Goal: Task Accomplishment & Management: Use online tool/utility

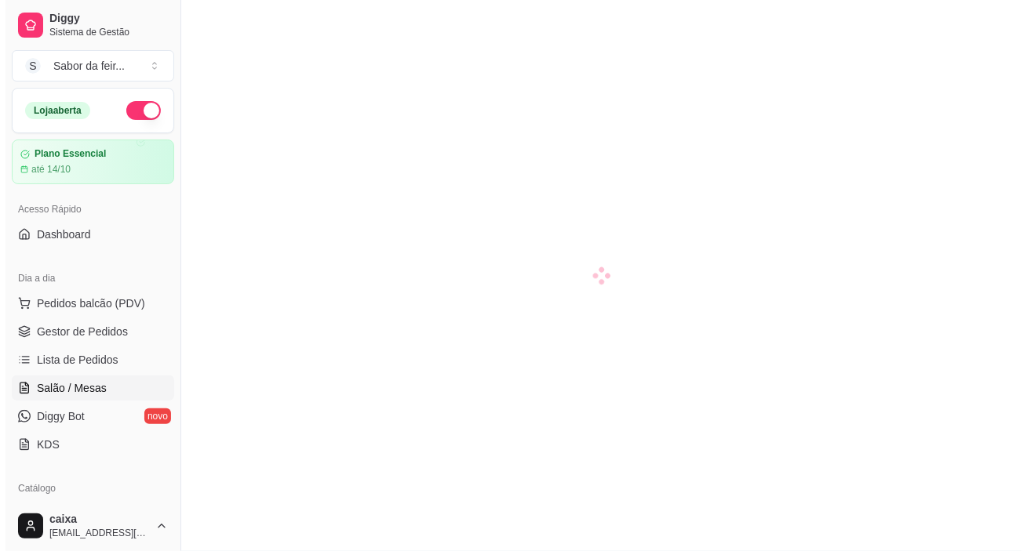
scroll to position [71, 0]
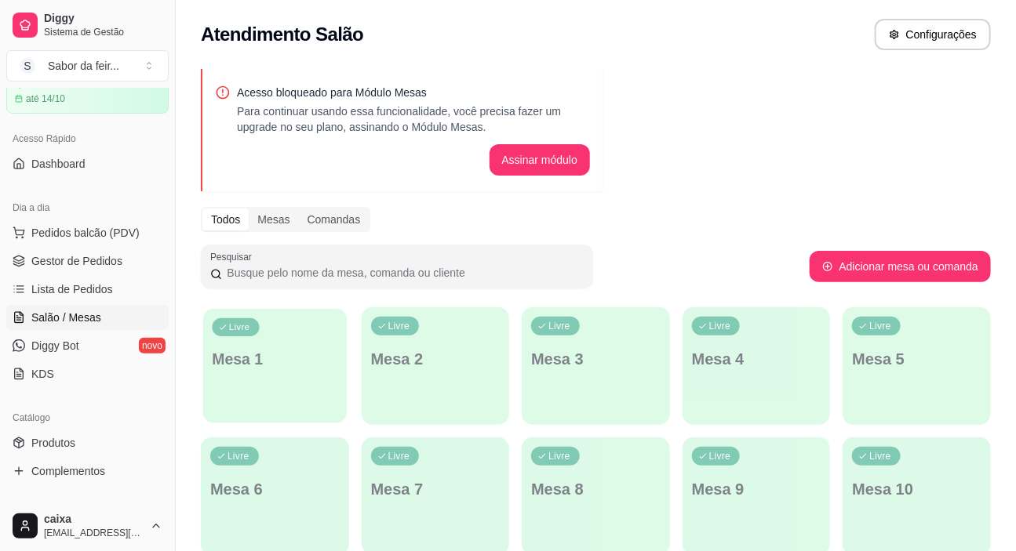
click at [231, 344] on div "Livre Mesa 1" at bounding box center [275, 357] width 144 height 96
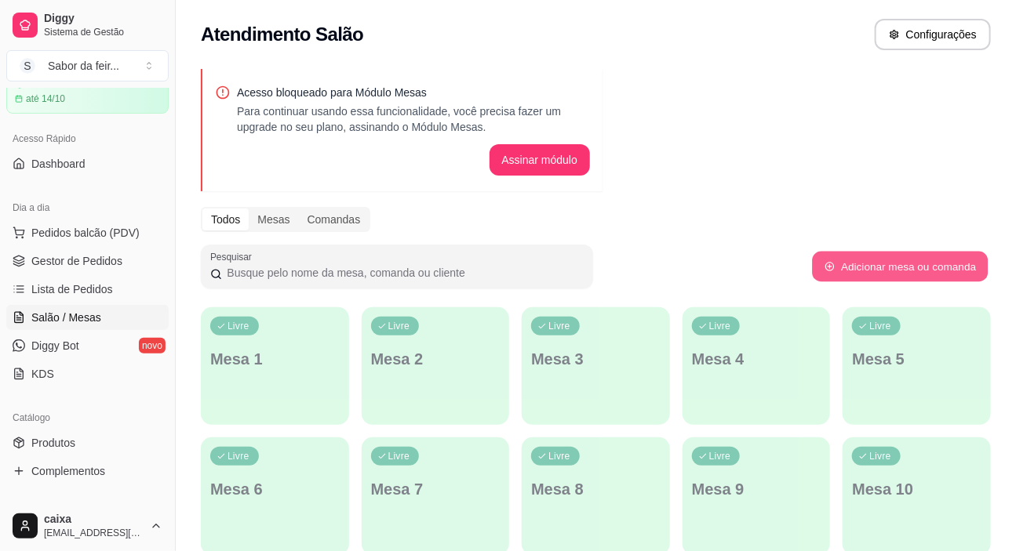
click at [870, 268] on button "Adicionar mesa ou comanda" at bounding box center [900, 267] width 176 height 31
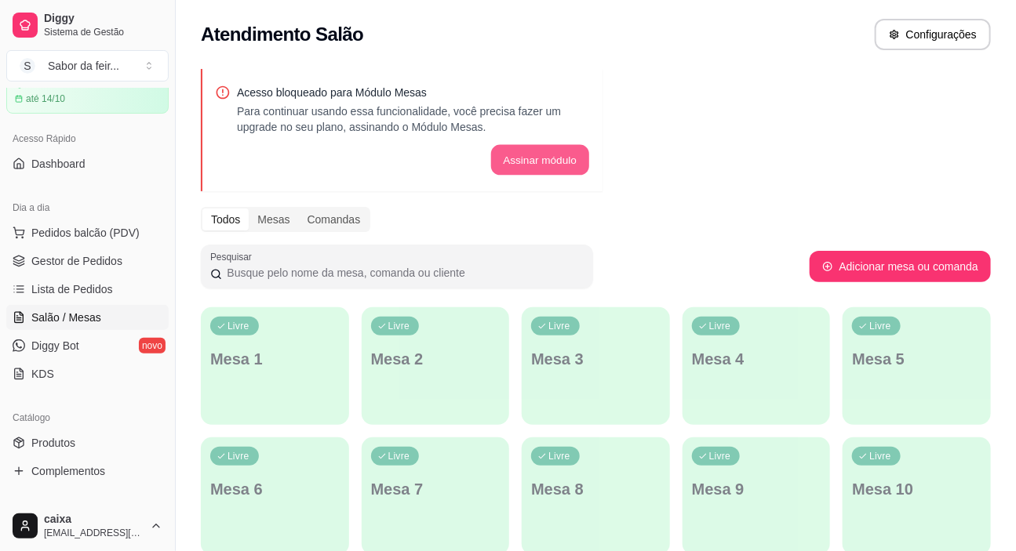
click at [545, 156] on button "Assinar módulo" at bounding box center [539, 160] width 98 height 31
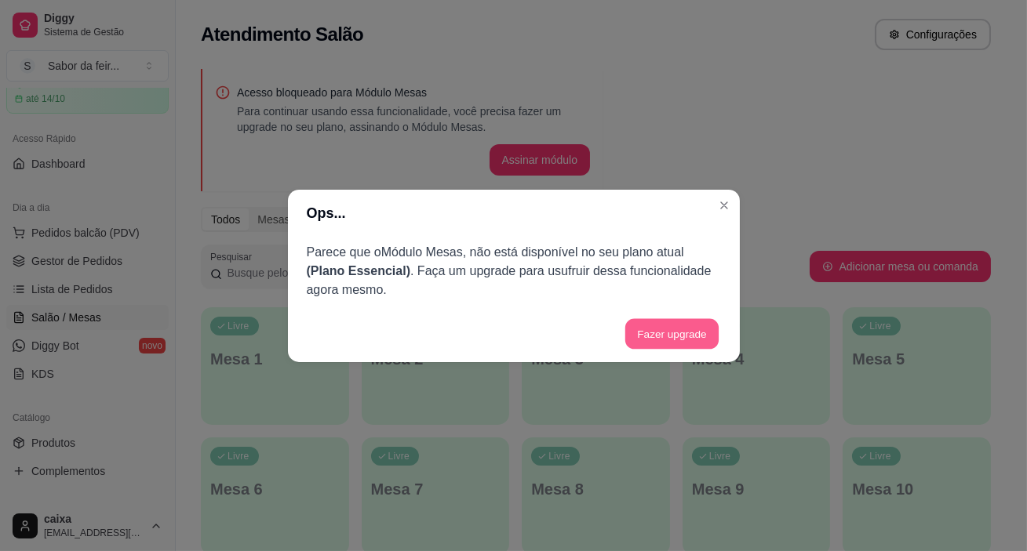
click at [659, 328] on button "Fazer upgrade" at bounding box center [671, 333] width 93 height 31
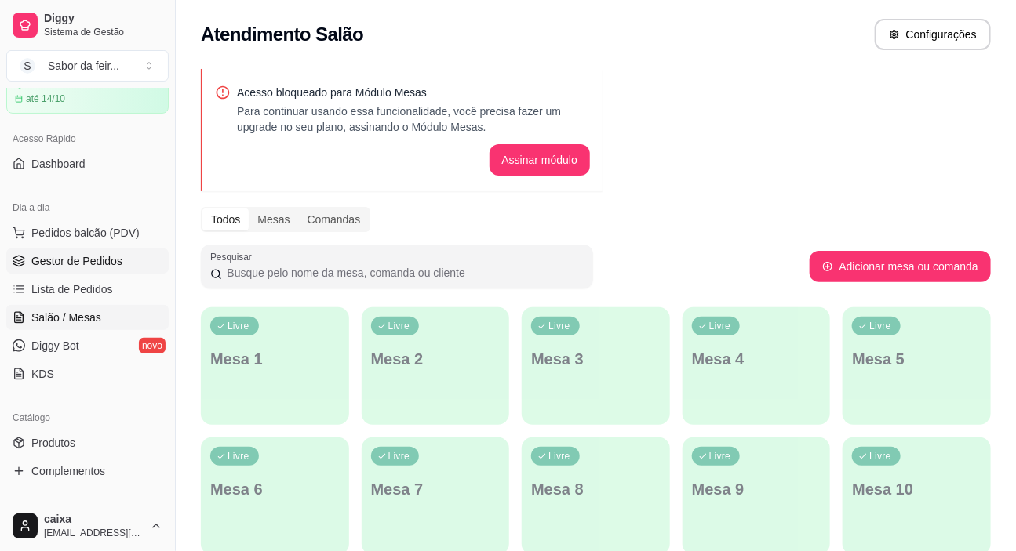
click at [63, 264] on span "Gestor de Pedidos" at bounding box center [76, 261] width 91 height 16
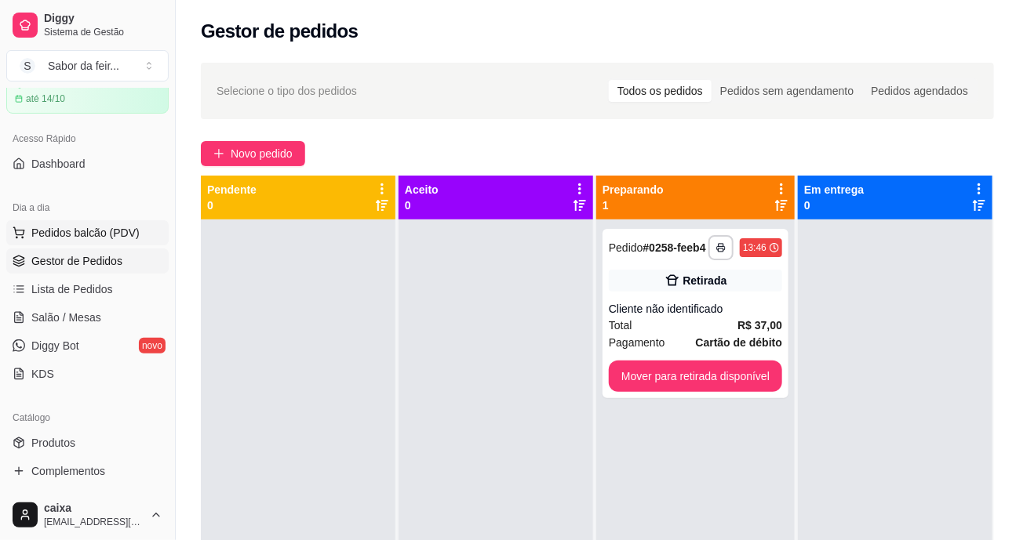
click at [98, 225] on span "Pedidos balcão (PDV)" at bounding box center [85, 233] width 108 height 16
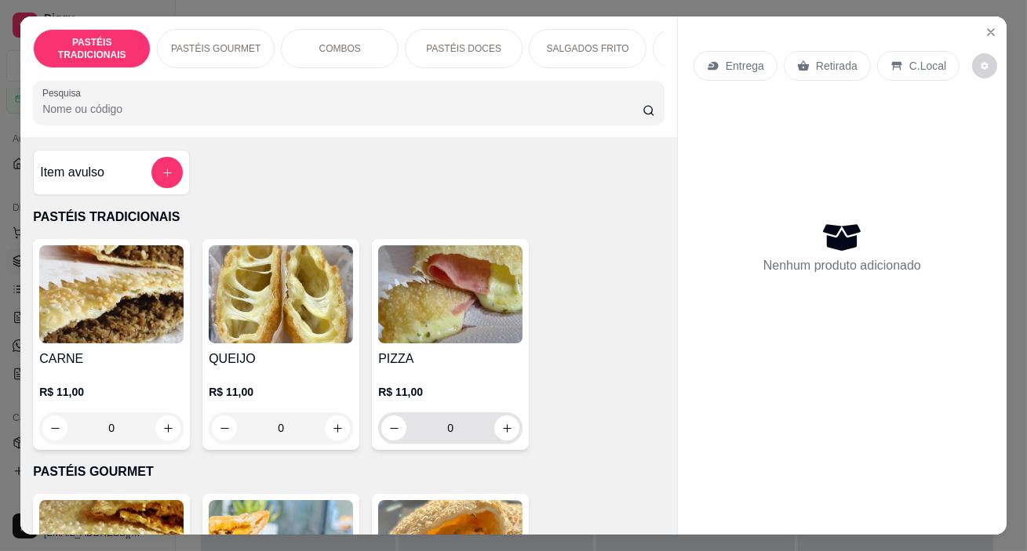
scroll to position [71, 0]
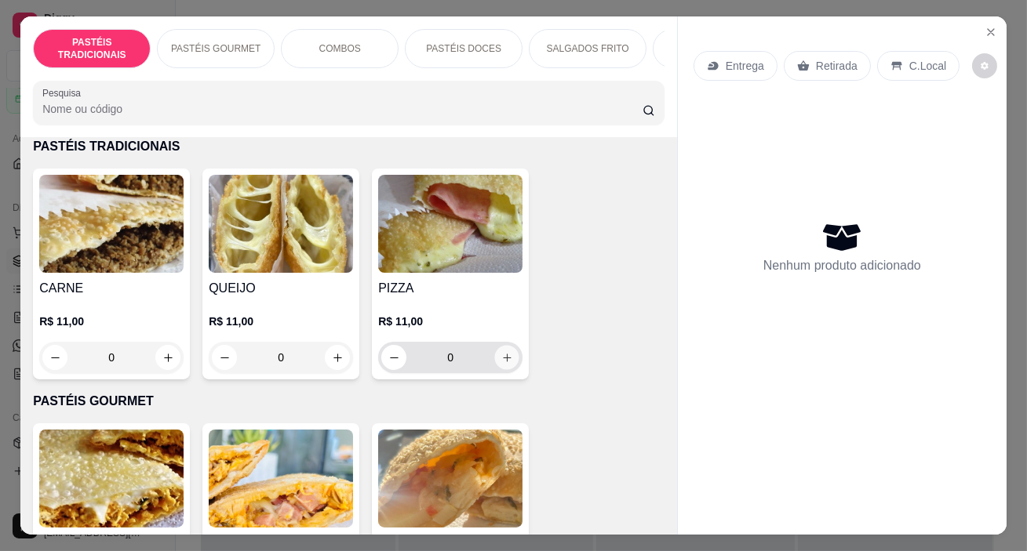
click at [502, 360] on icon "increase-product-quantity" at bounding box center [507, 358] width 12 height 12
type input "1"
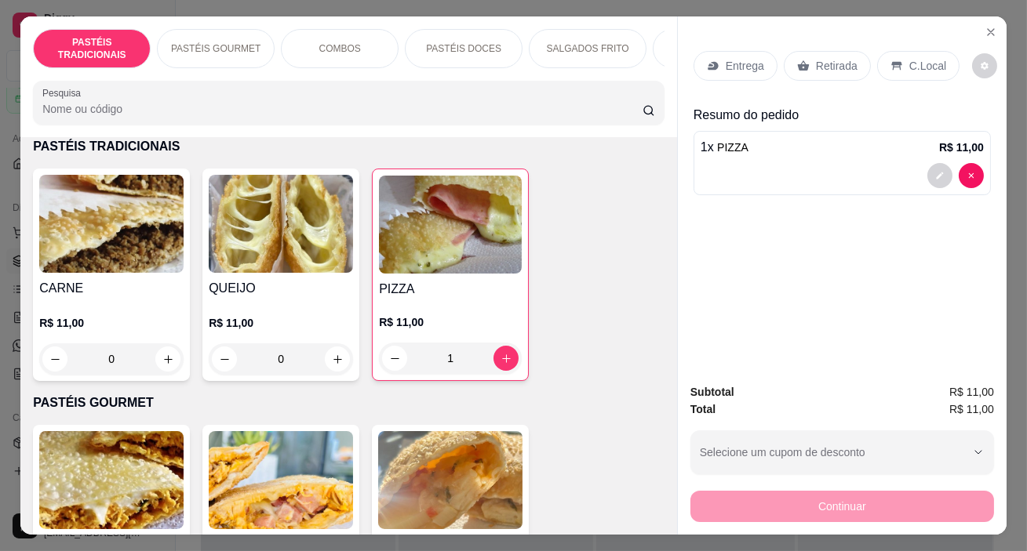
click at [909, 60] on p "C.Local" at bounding box center [927, 66] width 37 height 16
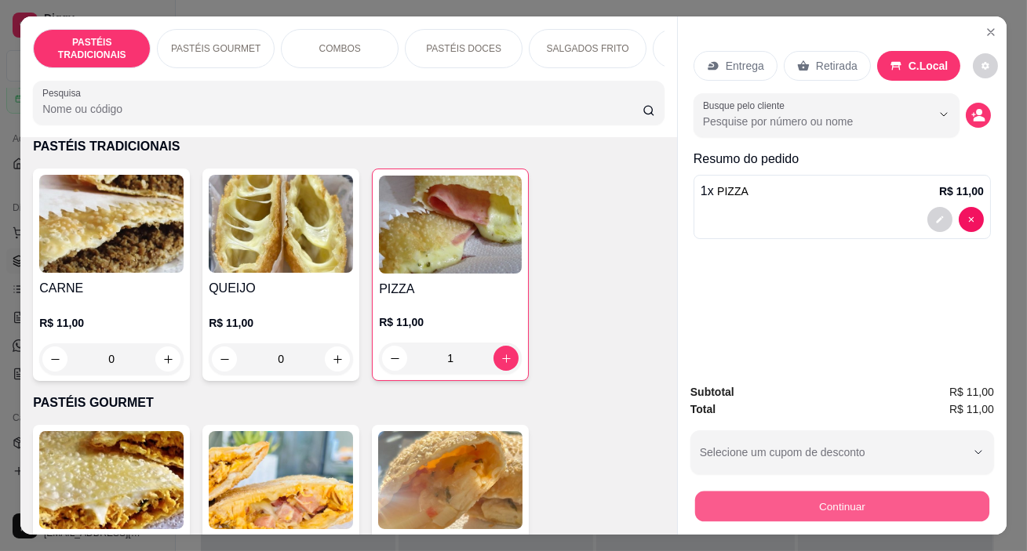
click at [783, 500] on button "Continuar" at bounding box center [842, 507] width 294 height 31
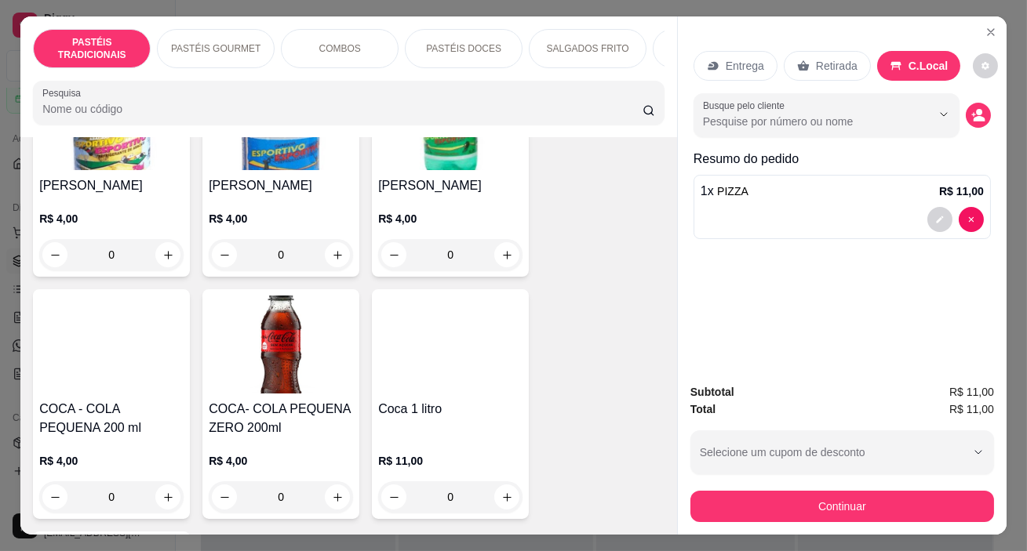
scroll to position [5061, 0]
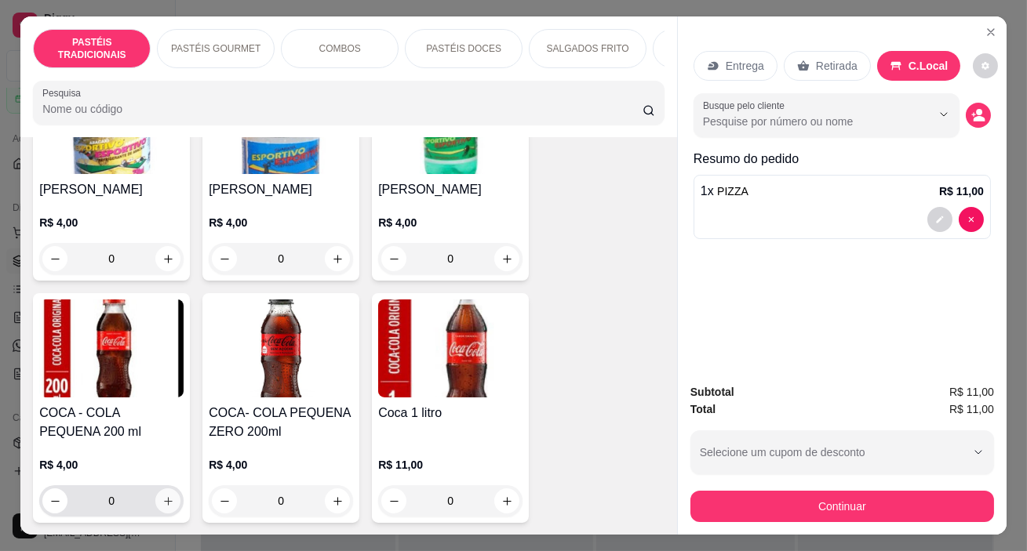
click at [165, 496] on icon "increase-product-quantity" at bounding box center [168, 502] width 12 height 12
type input "1"
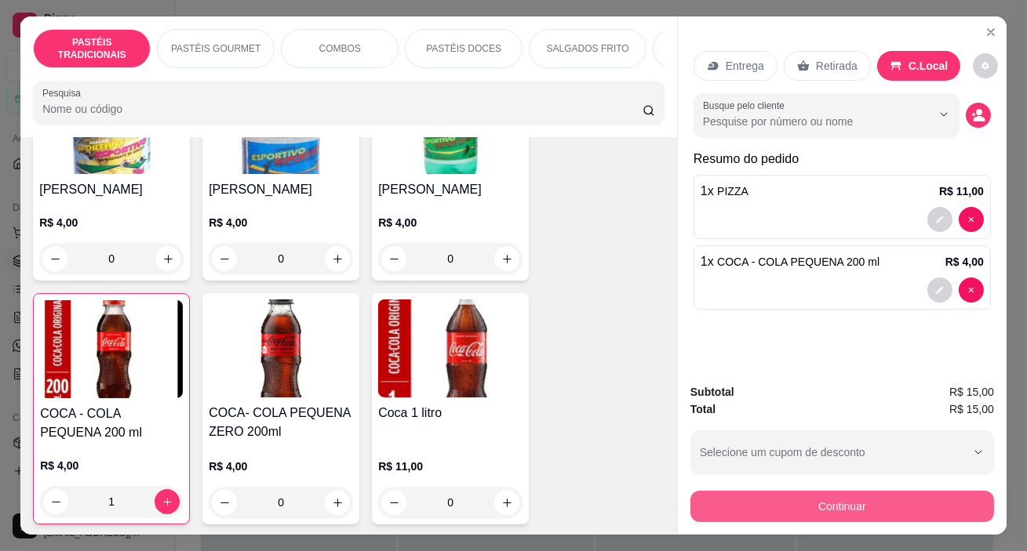
click at [786, 494] on button "Continuar" at bounding box center [841, 506] width 303 height 31
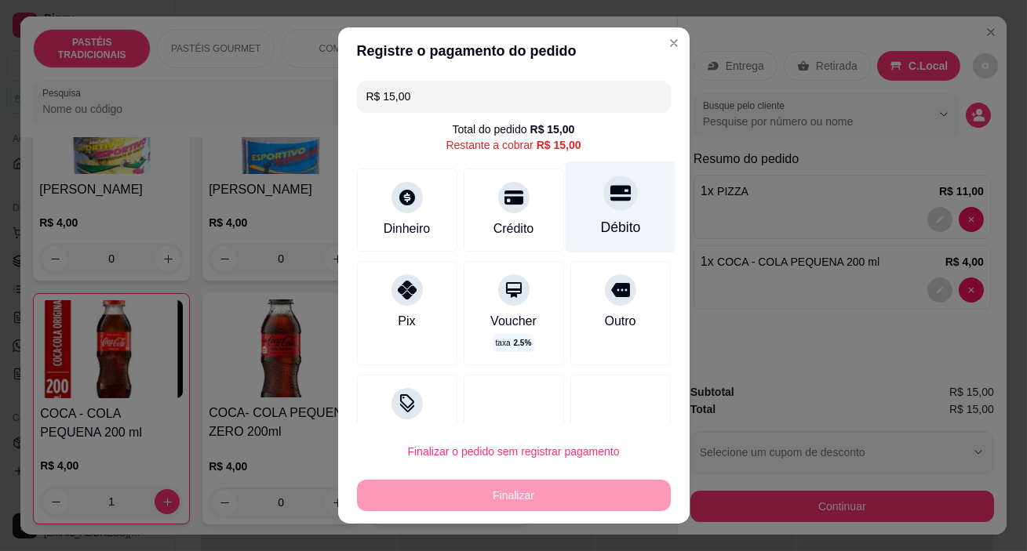
click at [588, 210] on div "Débito" at bounding box center [620, 208] width 111 height 92
type input "R$ 0,00"
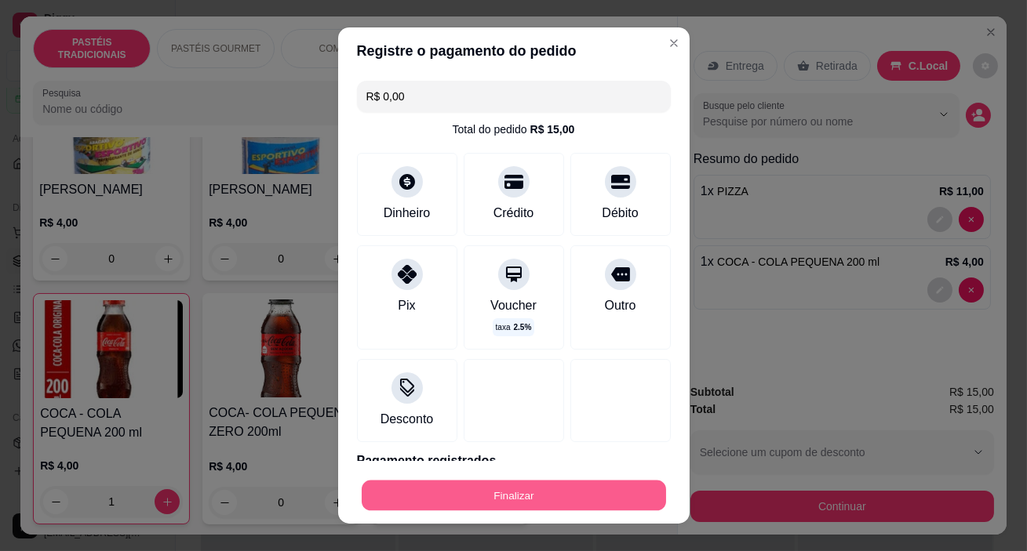
click at [494, 489] on button "Finalizar" at bounding box center [514, 495] width 304 height 31
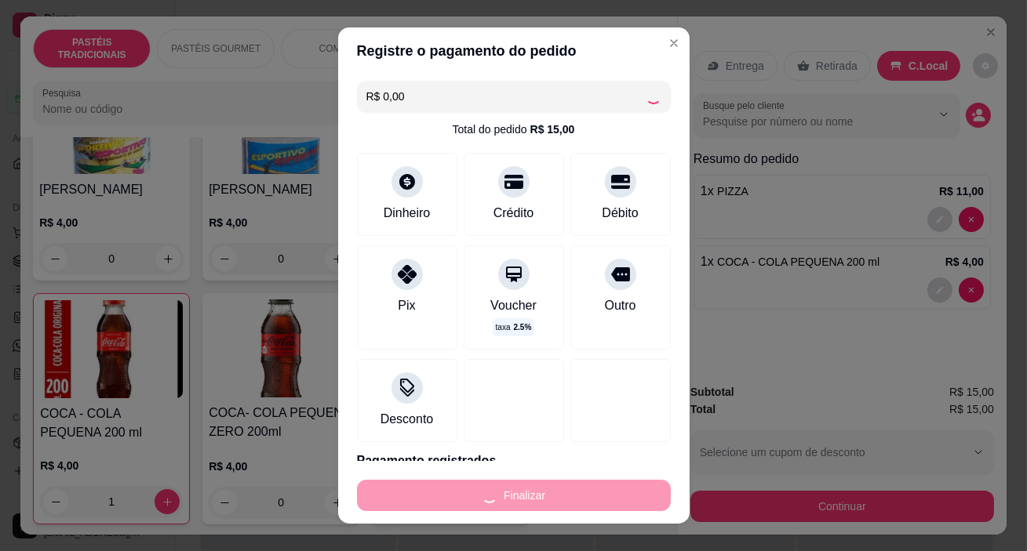
type input "0"
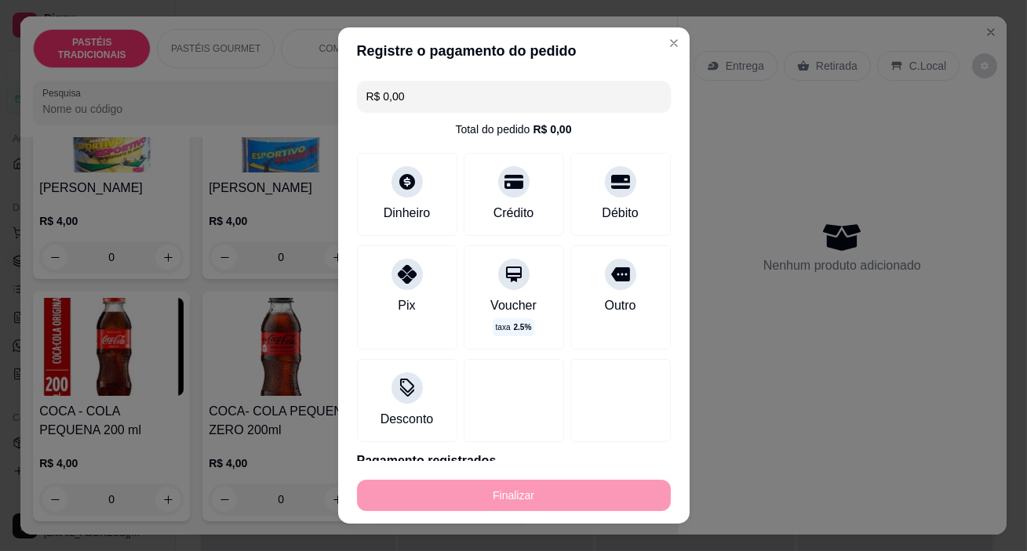
type input "-R$ 15,00"
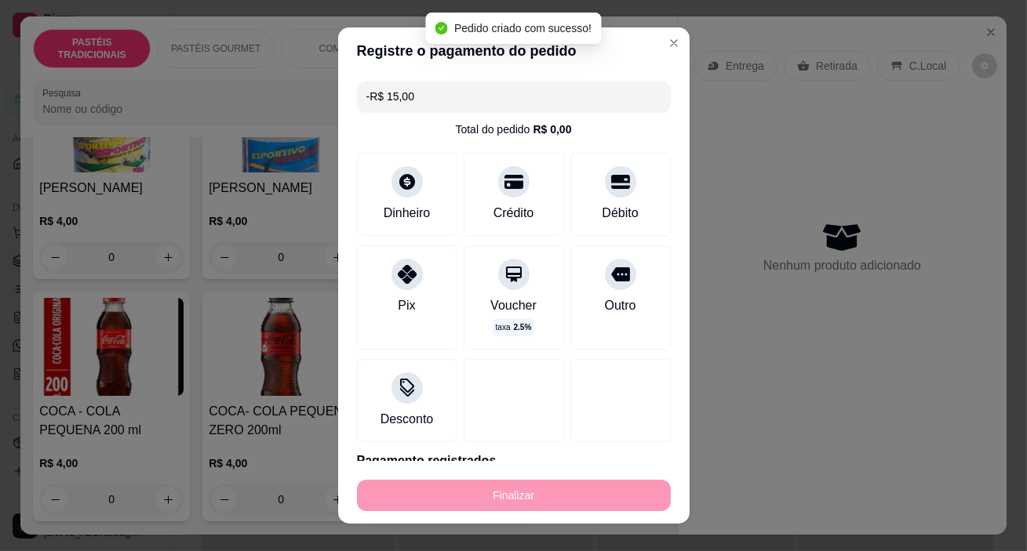
scroll to position [5060, 0]
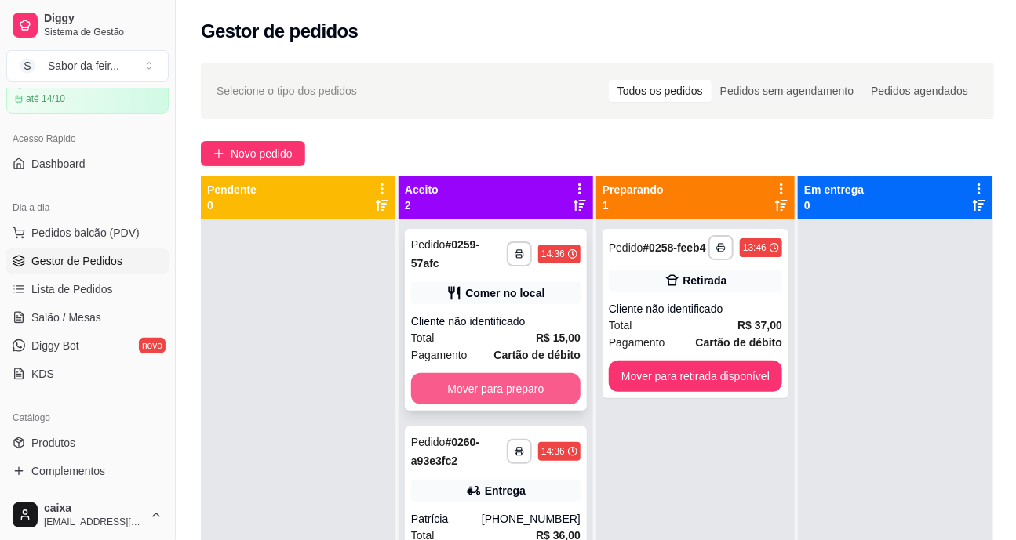
click at [480, 397] on button "Mover para preparo" at bounding box center [495, 388] width 169 height 31
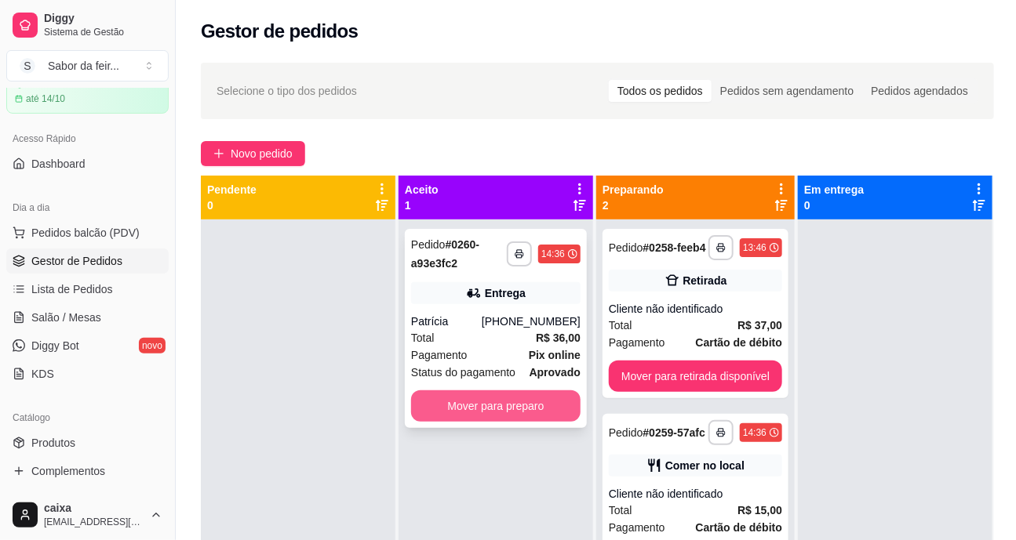
click at [497, 417] on button "Mover para preparo" at bounding box center [495, 406] width 169 height 31
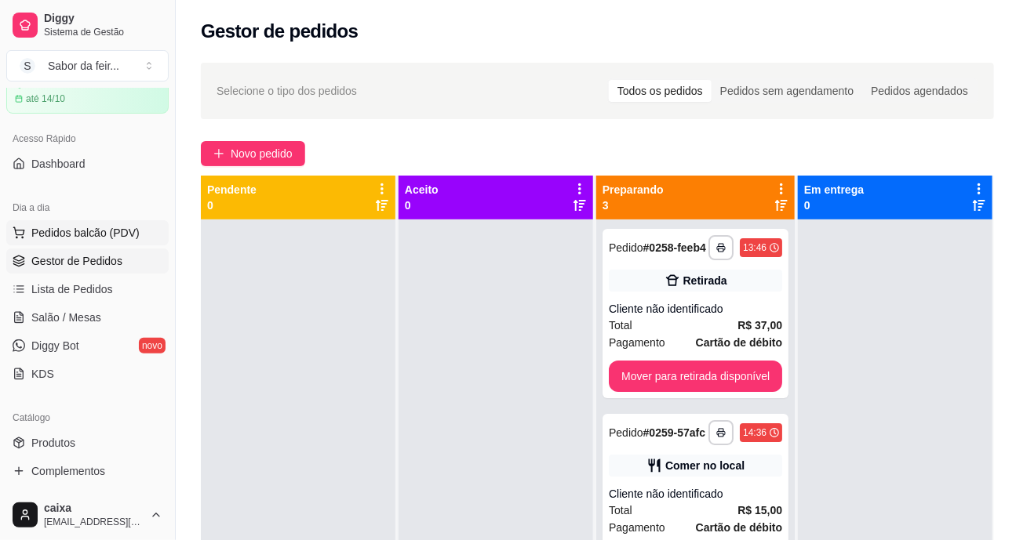
click at [95, 227] on span "Pedidos balcão (PDV)" at bounding box center [85, 233] width 108 height 16
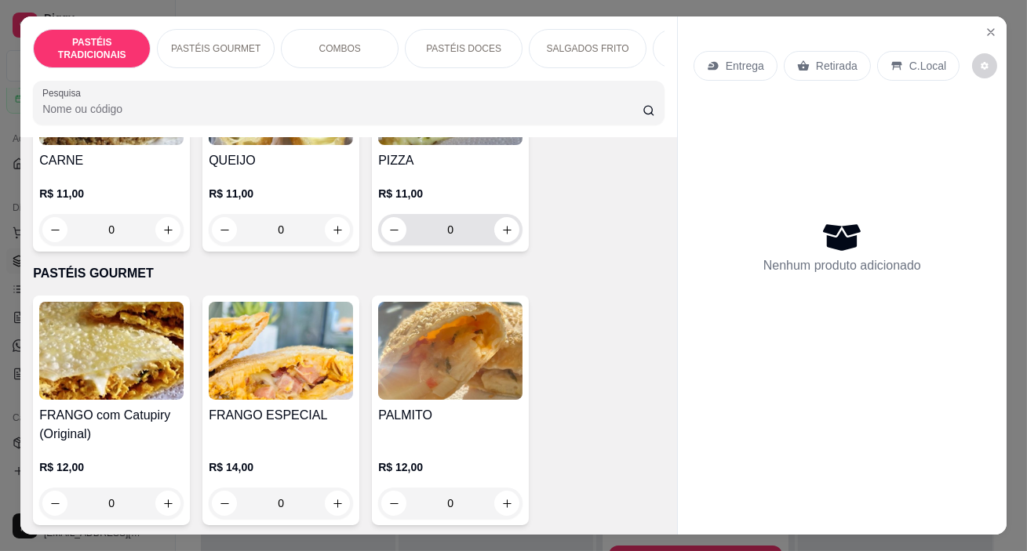
scroll to position [142, 0]
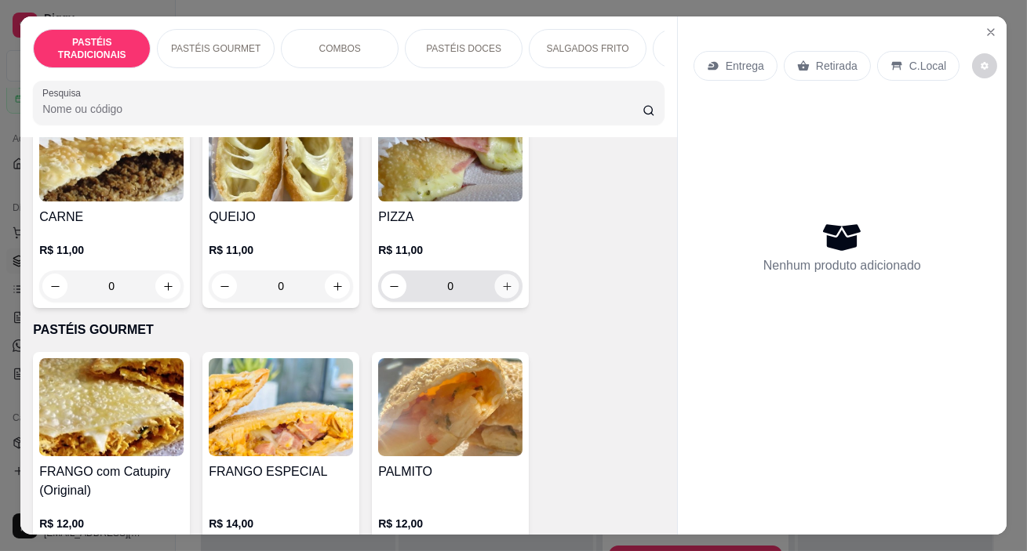
click at [501, 293] on icon "increase-product-quantity" at bounding box center [507, 287] width 12 height 12
type input "1"
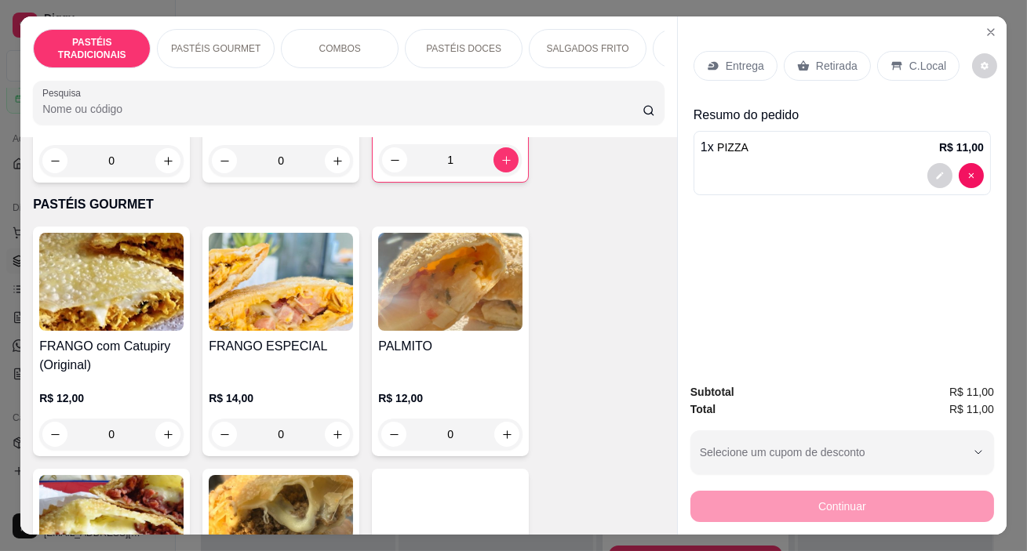
scroll to position [285, 0]
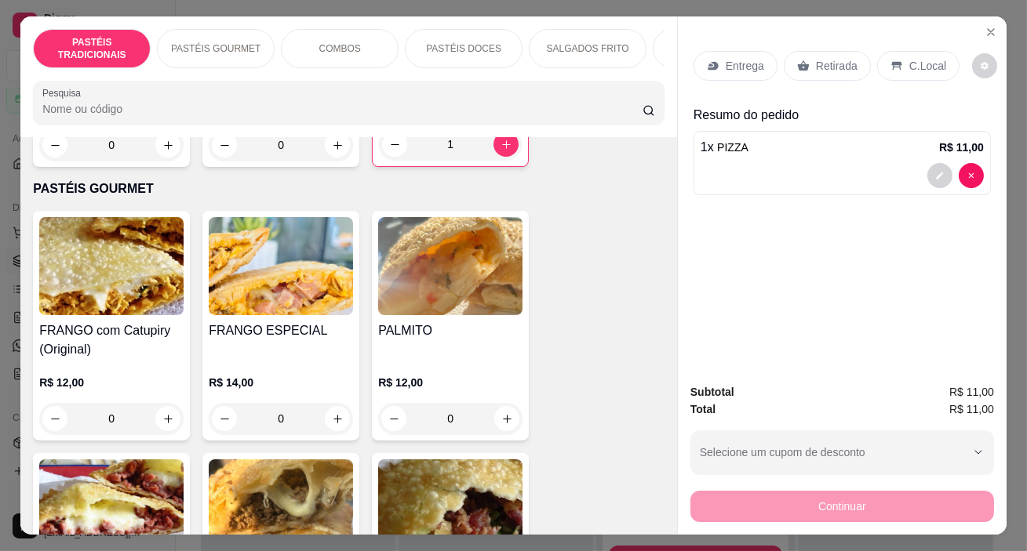
click at [893, 62] on icon at bounding box center [896, 66] width 13 height 13
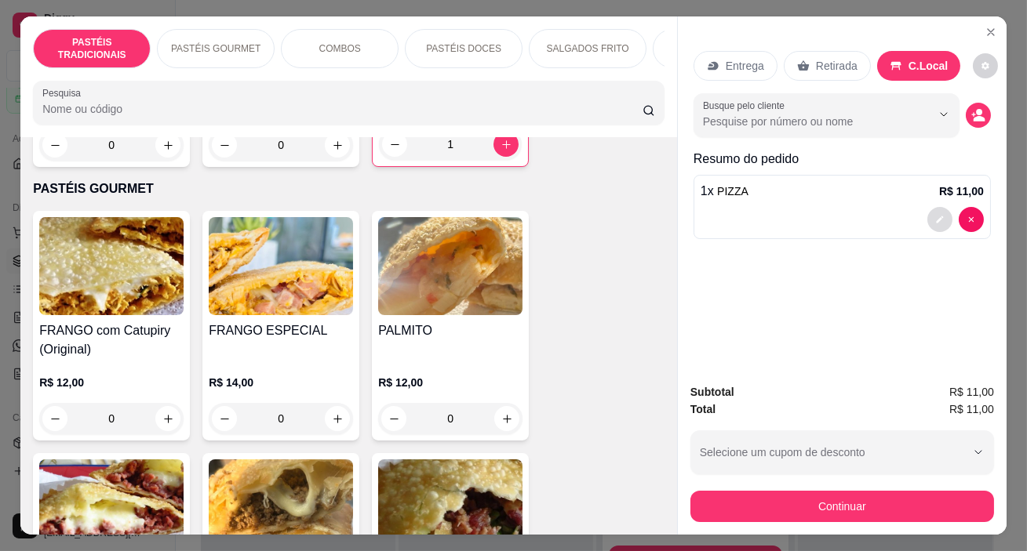
click at [936, 216] on icon "decrease-product-quantity" at bounding box center [939, 219] width 7 height 7
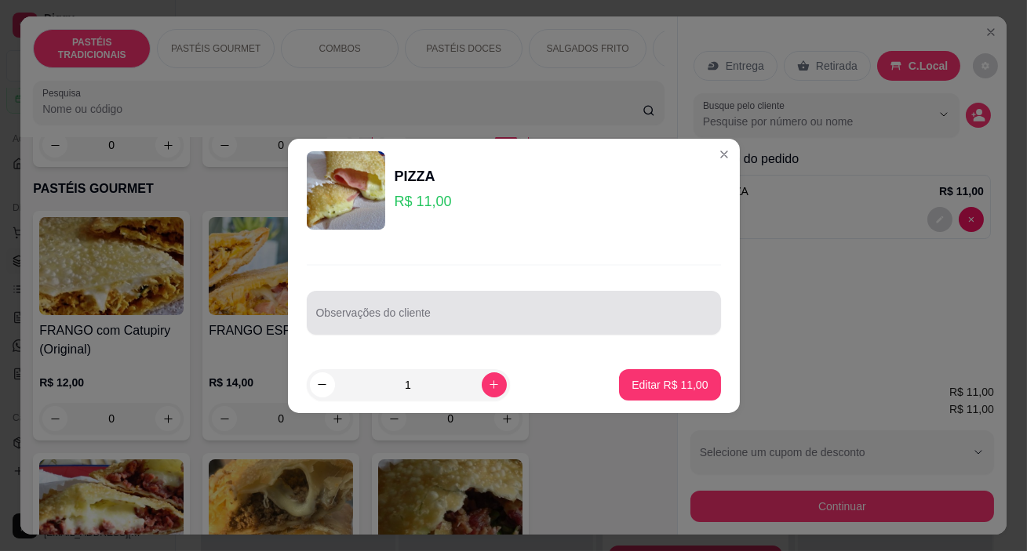
click at [394, 317] on input "Observações do cliente" at bounding box center [513, 319] width 395 height 16
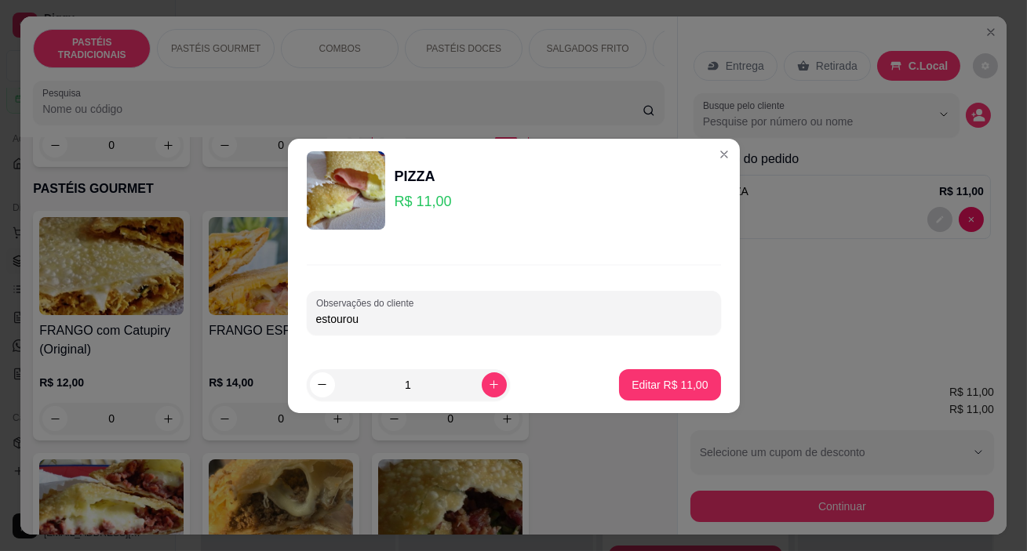
type input "estourou"
click at [633, 388] on p "Editar R$ 11,00" at bounding box center [670, 384] width 74 height 15
type input "0"
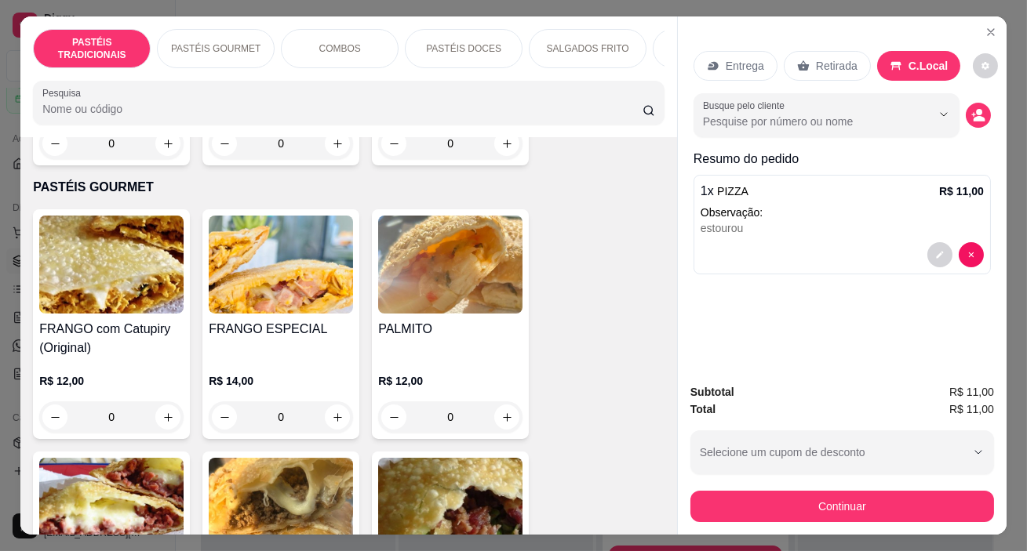
scroll to position [283, 0]
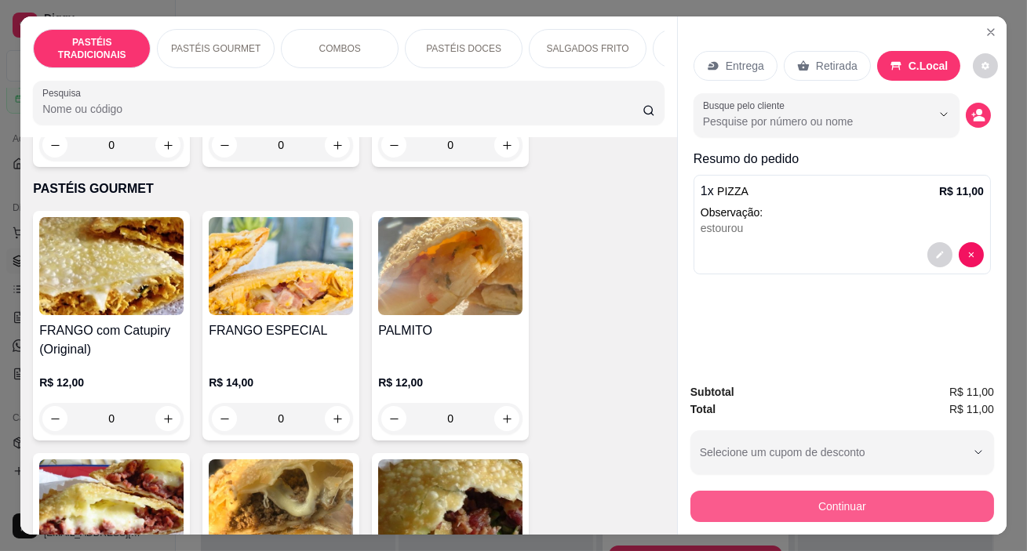
click at [767, 500] on button "Continuar" at bounding box center [841, 506] width 303 height 31
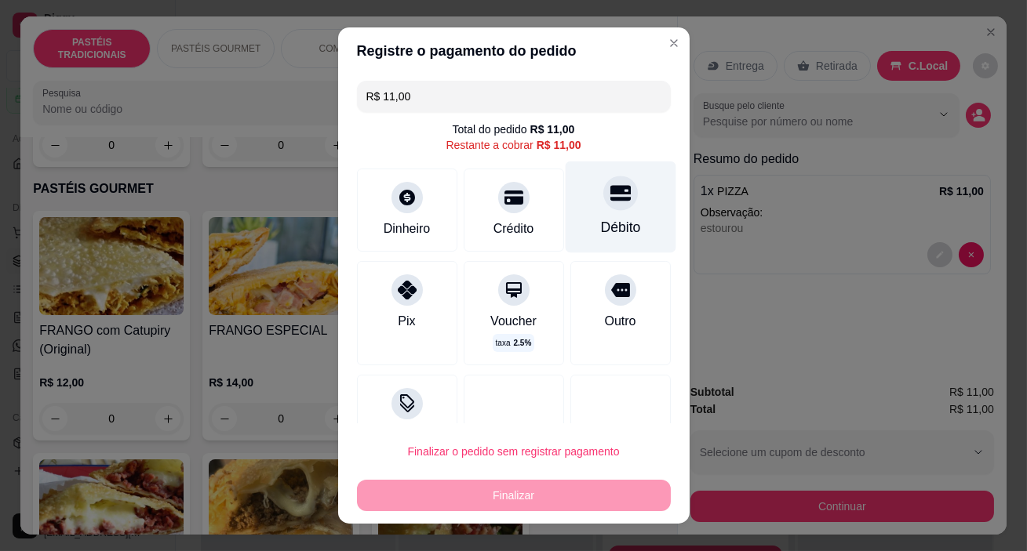
click at [596, 212] on div "Débito" at bounding box center [620, 208] width 111 height 92
type input "R$ 0,00"
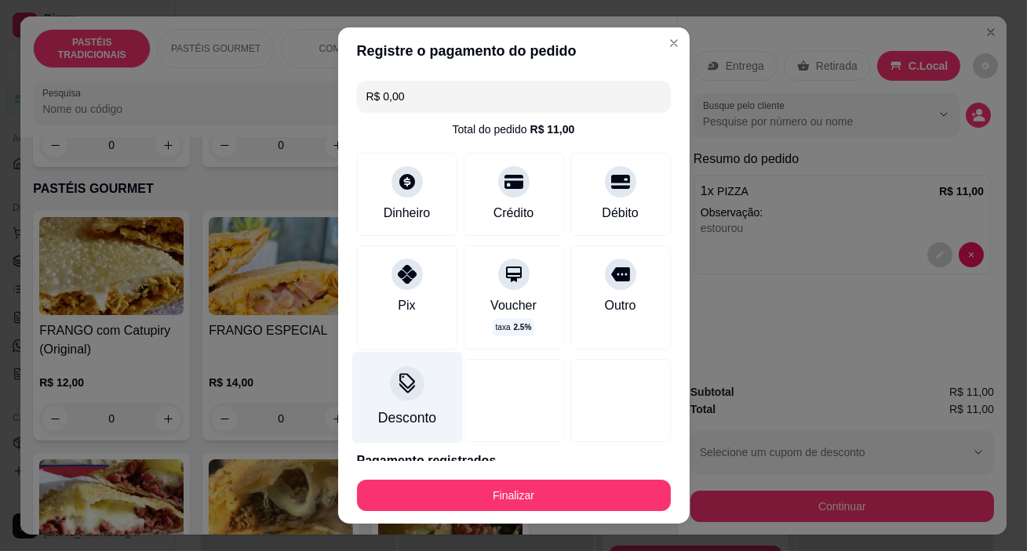
click at [408, 410] on div "Desconto" at bounding box center [406, 418] width 58 height 20
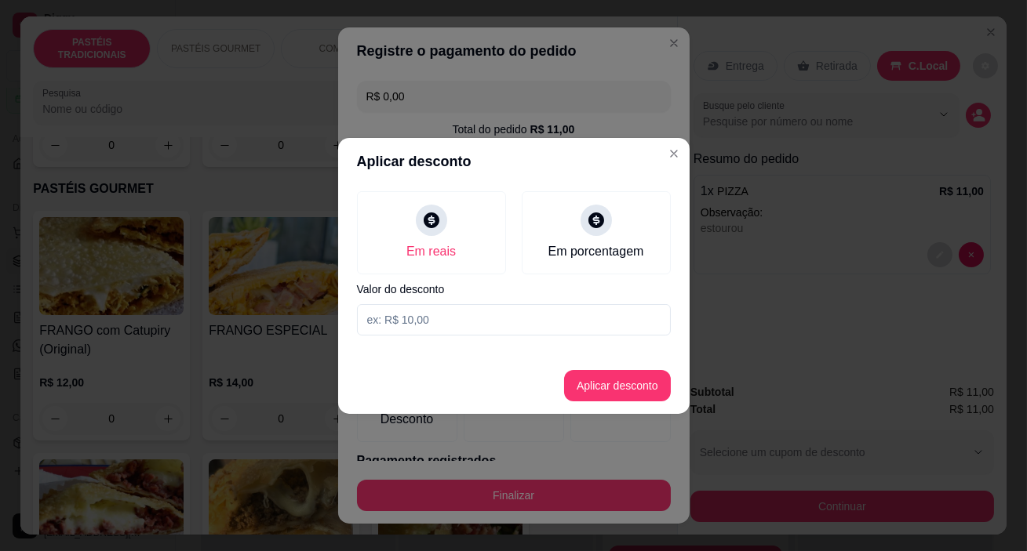
click at [428, 328] on input at bounding box center [514, 319] width 314 height 31
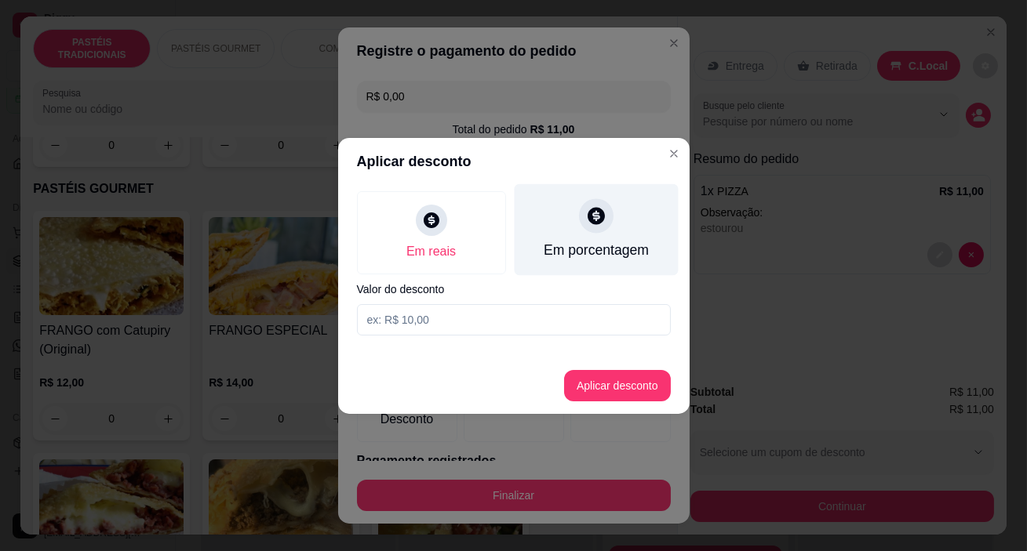
click at [597, 233] on div "Em porcentagem" at bounding box center [596, 230] width 164 height 92
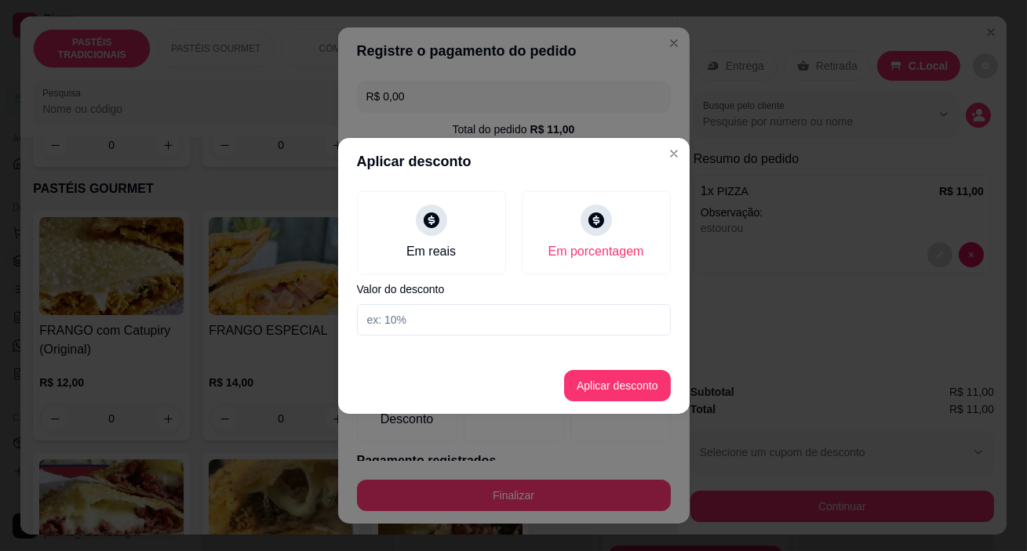
click at [453, 322] on input at bounding box center [514, 319] width 314 height 31
type input "100"
click at [602, 388] on button "Aplicar desconto" at bounding box center [616, 385] width 103 height 31
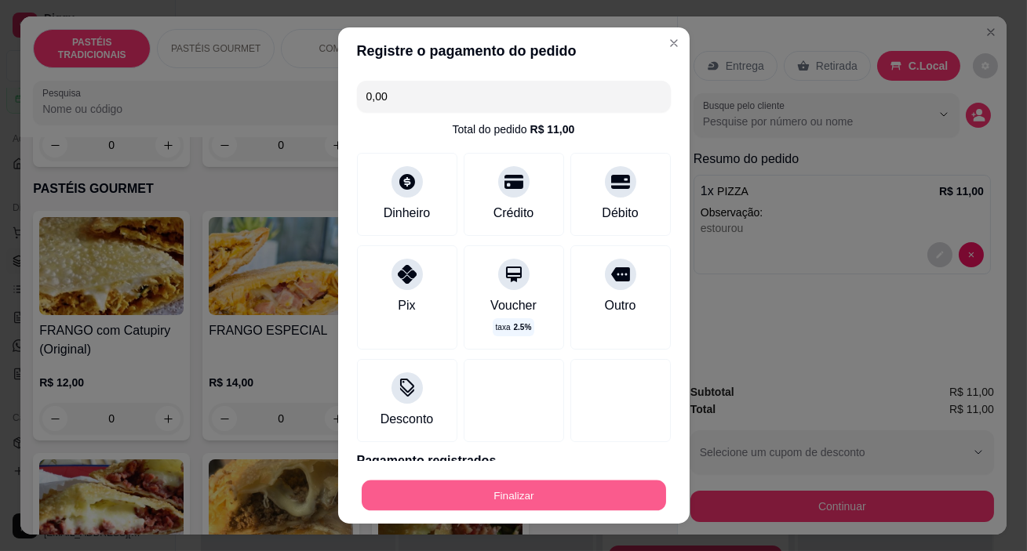
click at [565, 504] on button "Finalizar" at bounding box center [514, 495] width 304 height 31
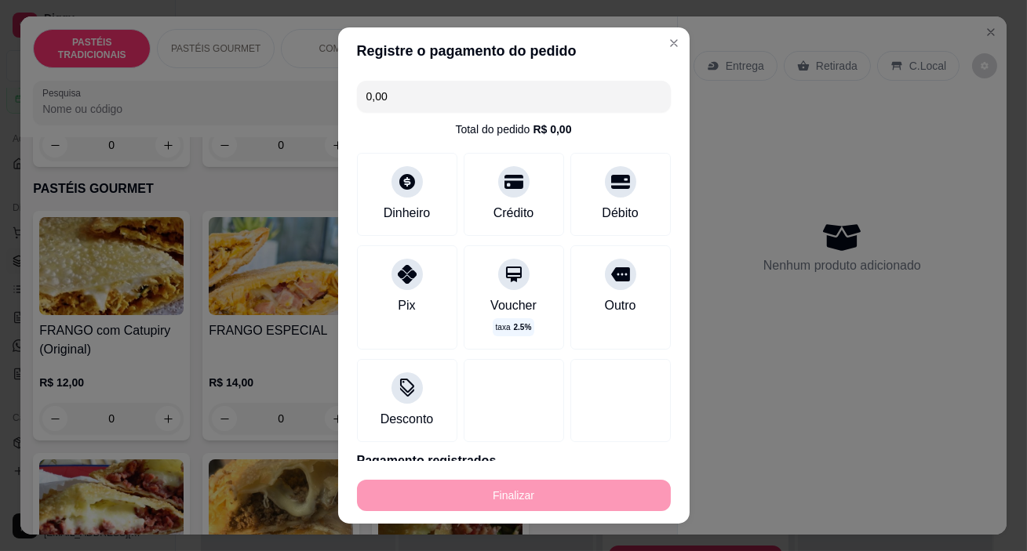
type input "-R$ 11,00"
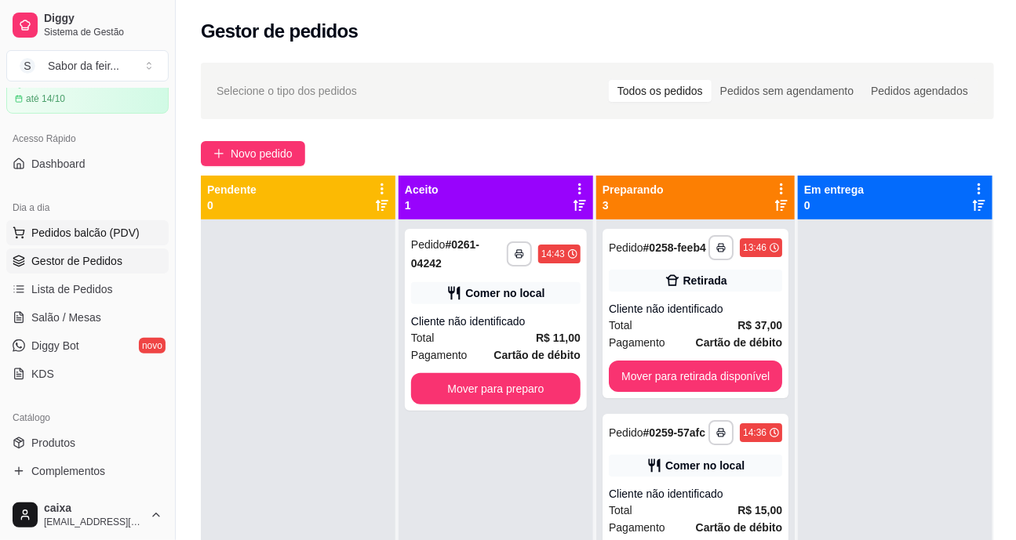
click at [63, 235] on span "Pedidos balcão (PDV)" at bounding box center [85, 233] width 108 height 16
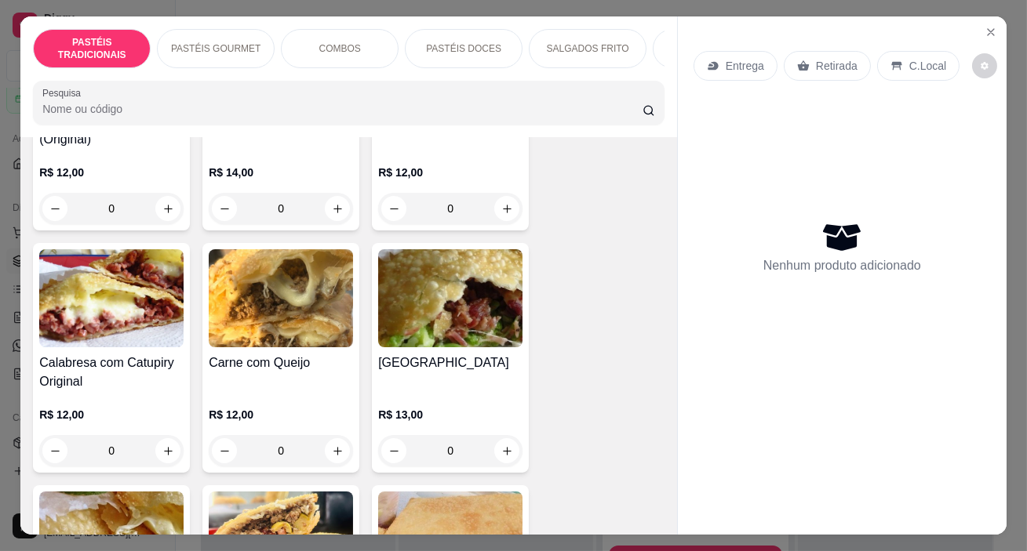
scroll to position [570, 0]
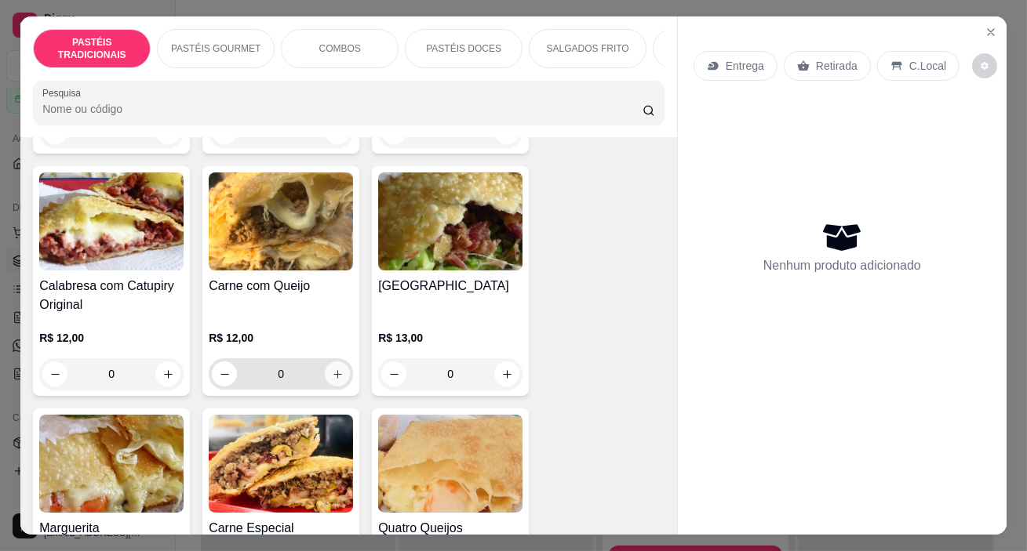
click at [332, 380] on icon "increase-product-quantity" at bounding box center [338, 375] width 12 height 12
type input "1"
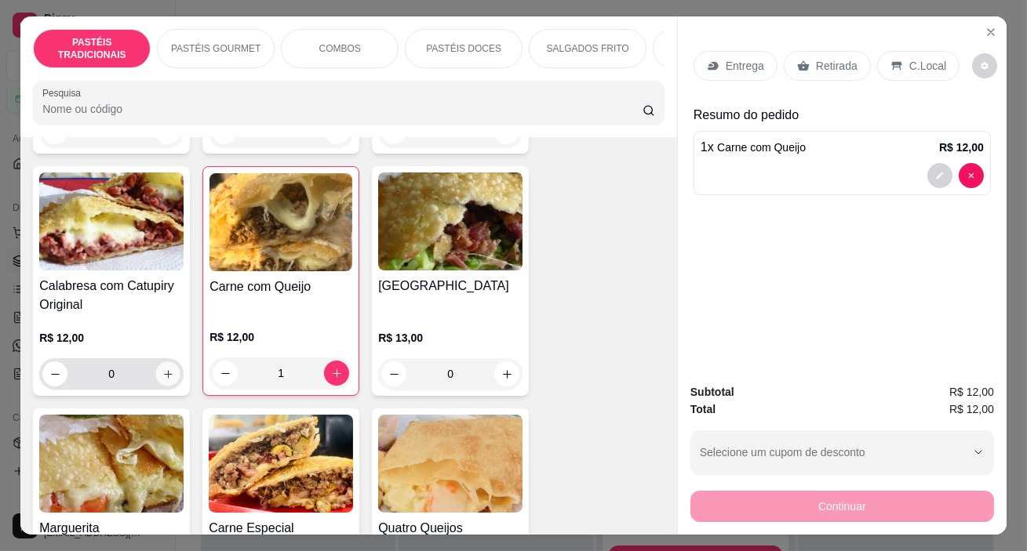
click at [166, 370] on button "increase-product-quantity" at bounding box center [168, 374] width 24 height 24
type input "1"
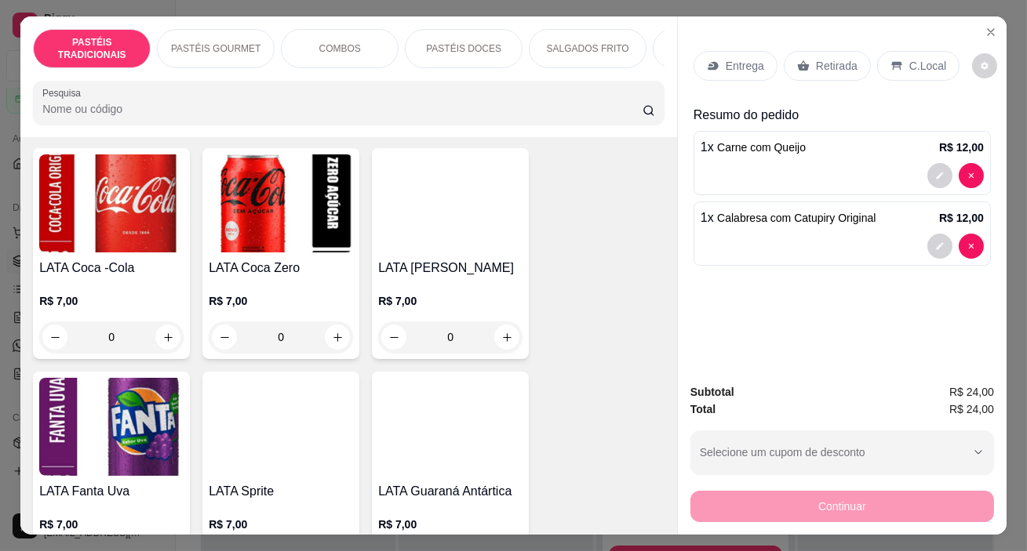
scroll to position [5774, 0]
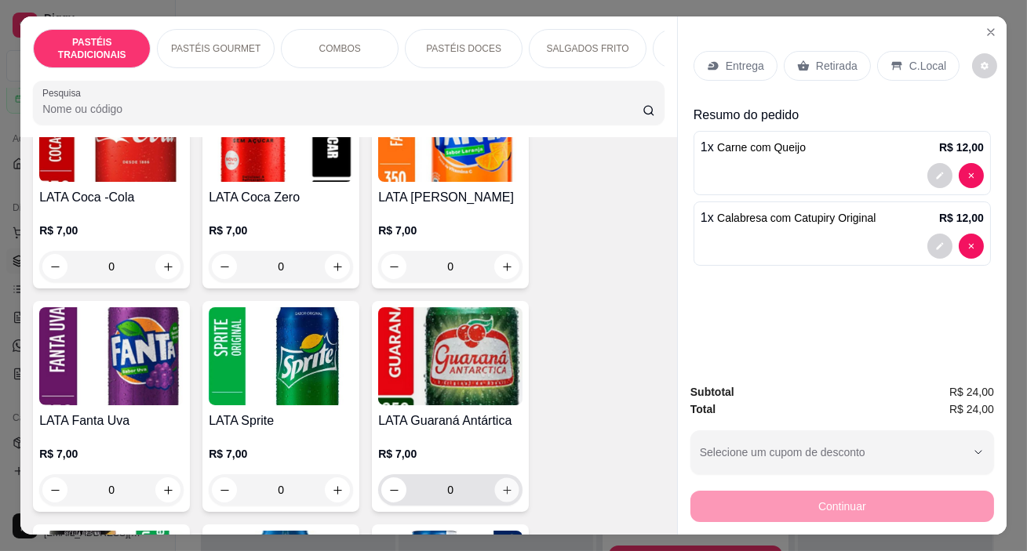
click at [507, 478] on button "increase-product-quantity" at bounding box center [507, 490] width 24 height 24
type input "1"
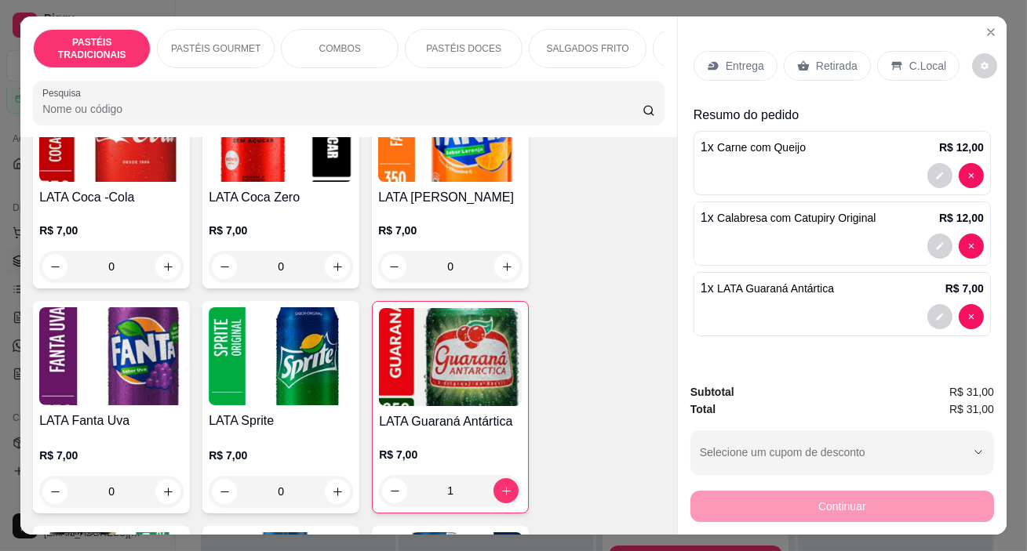
click at [909, 63] on p "C.Local" at bounding box center [927, 66] width 37 height 16
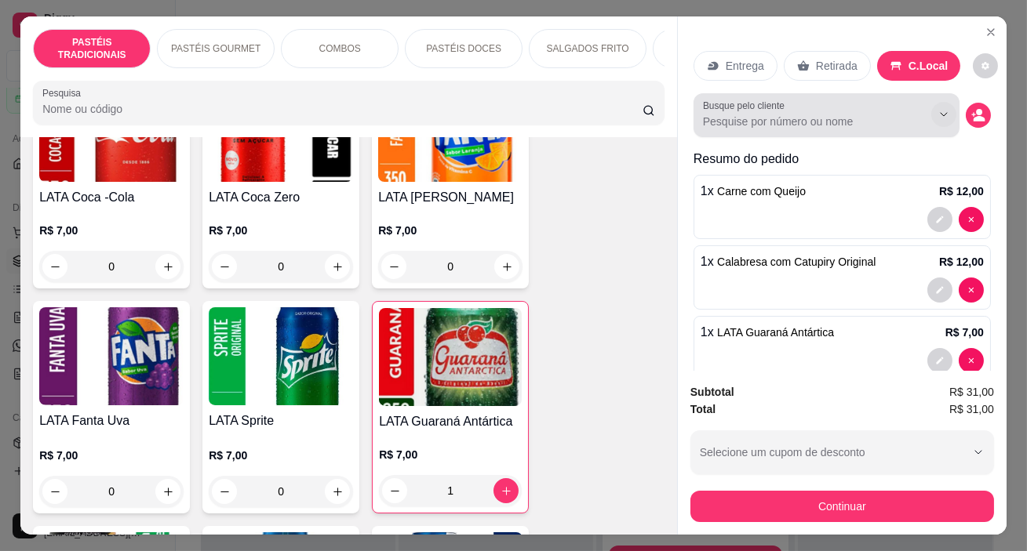
click at [937, 113] on icon "Show suggestions" at bounding box center [943, 114] width 13 height 13
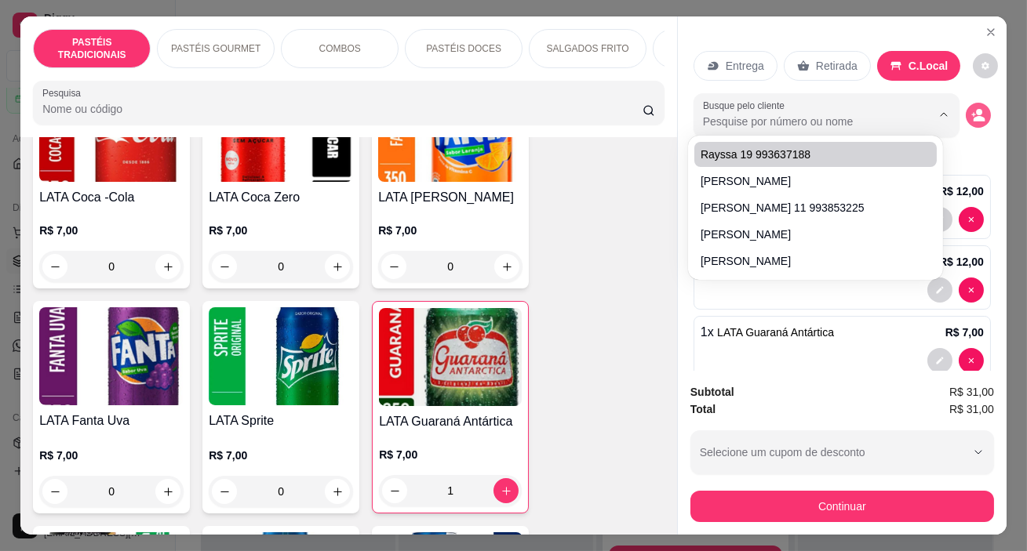
click at [973, 116] on icon "decrease-product-quantity" at bounding box center [979, 118] width 12 height 5
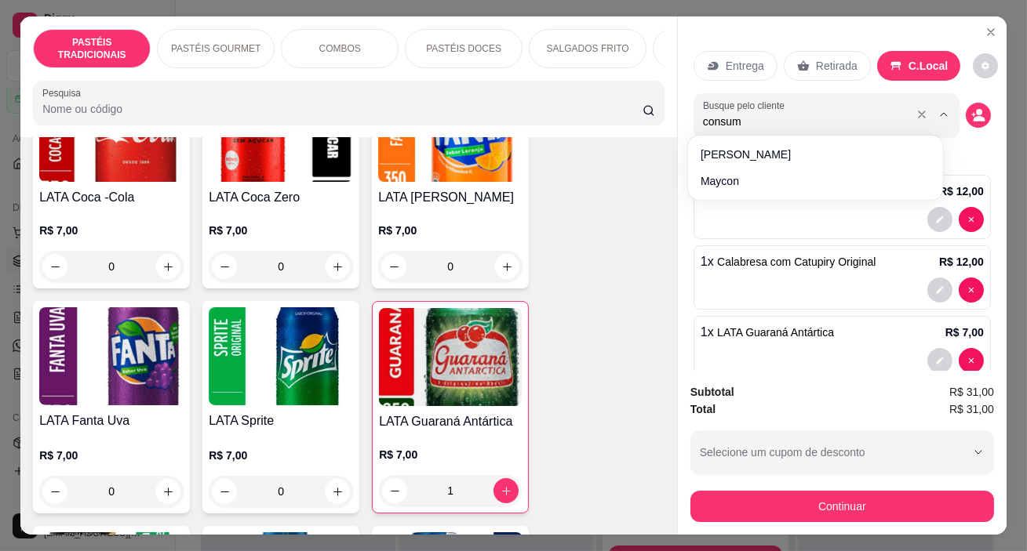
type input "consumo"
click at [971, 110] on icon "decrease-product-quantity" at bounding box center [978, 115] width 14 height 14
click at [937, 108] on icon "Show suggestions" at bounding box center [943, 114] width 13 height 13
type input "[PERSON_NAME]"
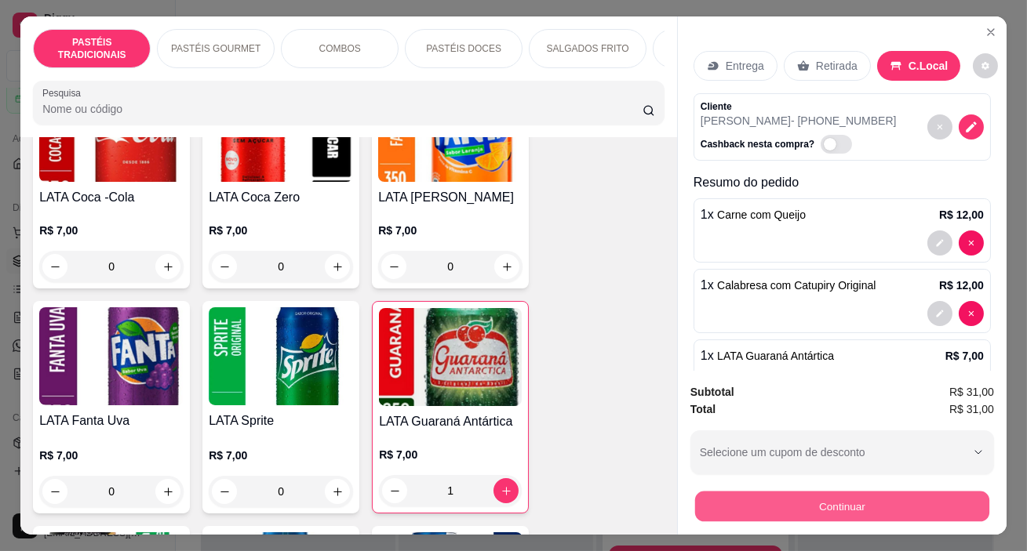
click at [811, 505] on button "Continuar" at bounding box center [842, 507] width 294 height 31
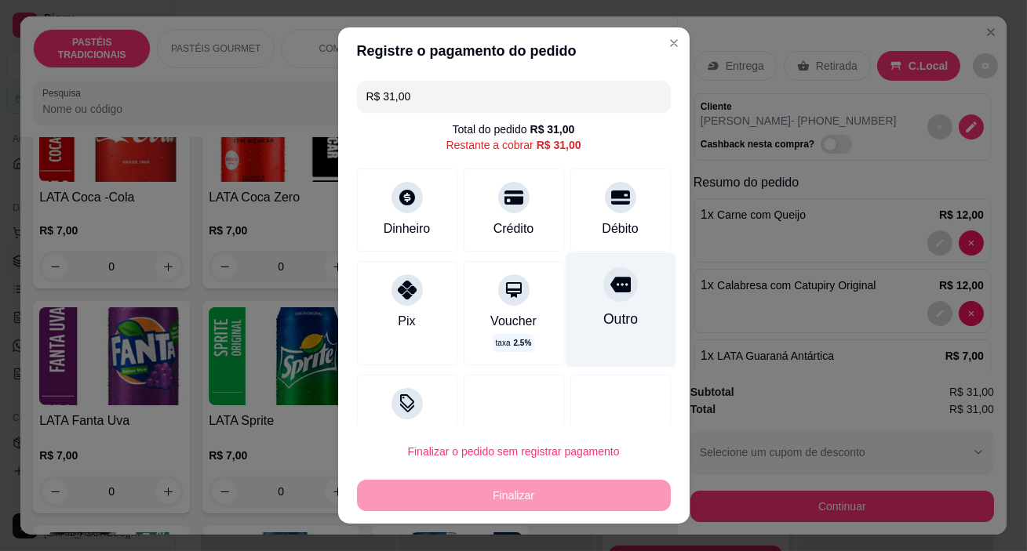
click at [602, 319] on div "Outro" at bounding box center [619, 319] width 35 height 20
type input "R$ 0,00"
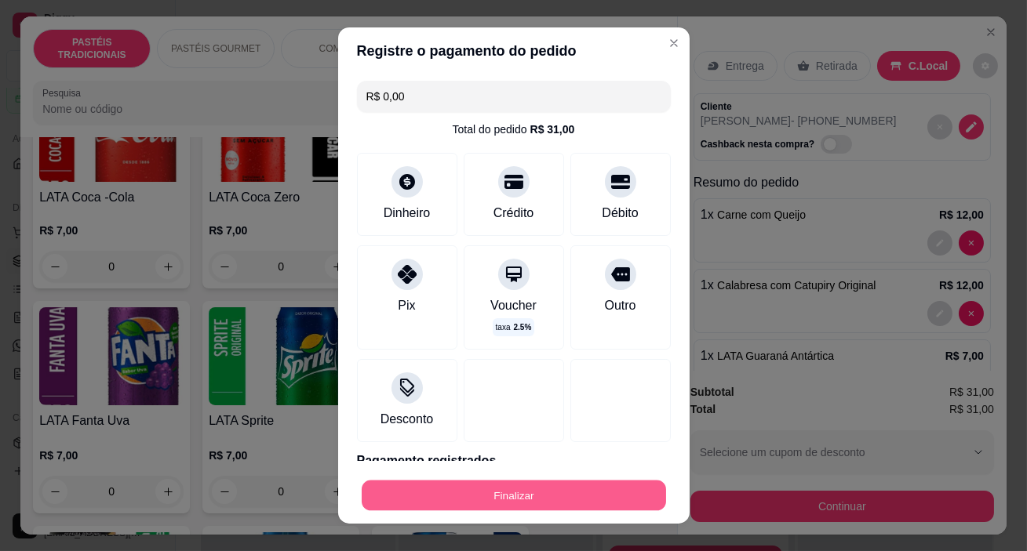
click at [490, 492] on button "Finalizar" at bounding box center [514, 495] width 304 height 31
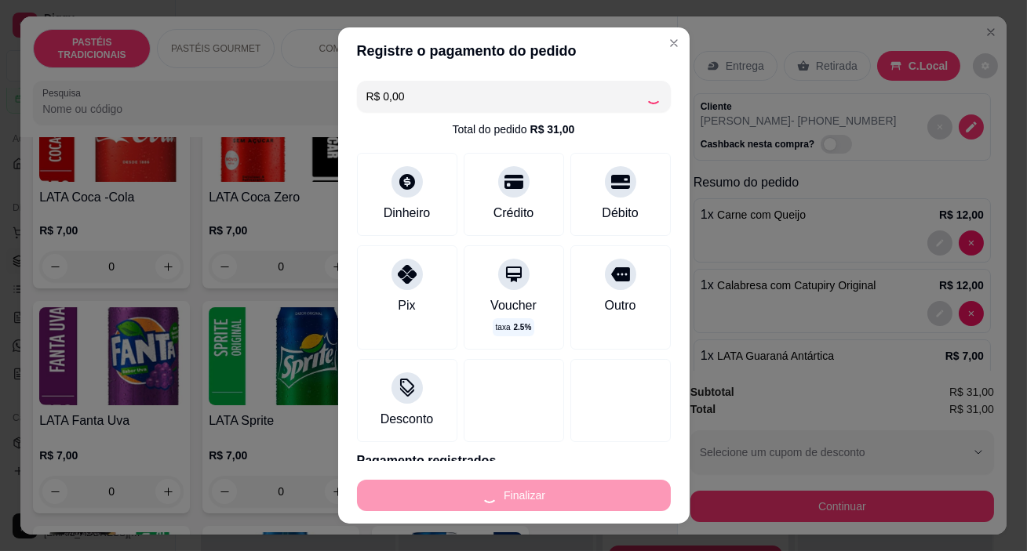
type input "0"
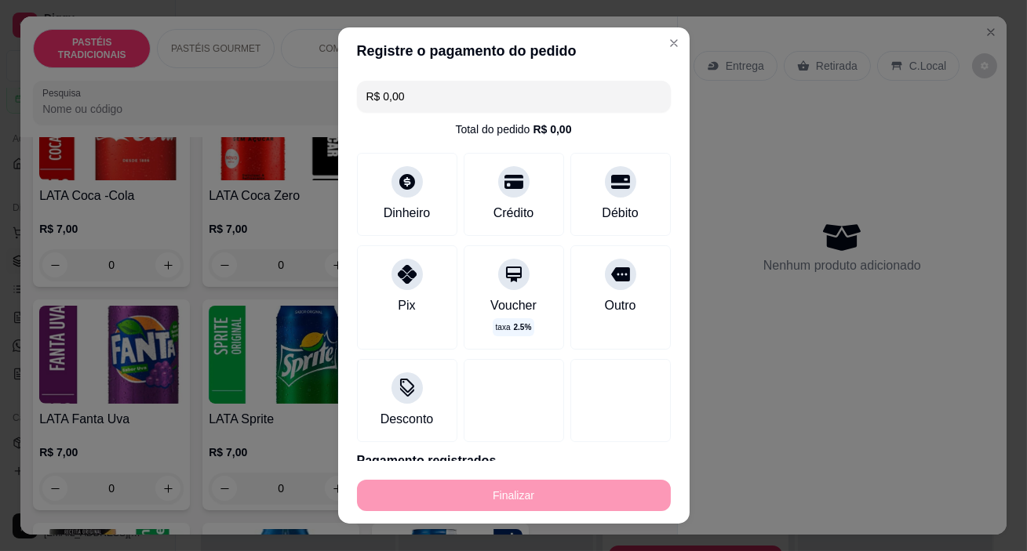
type input "-R$ 31,00"
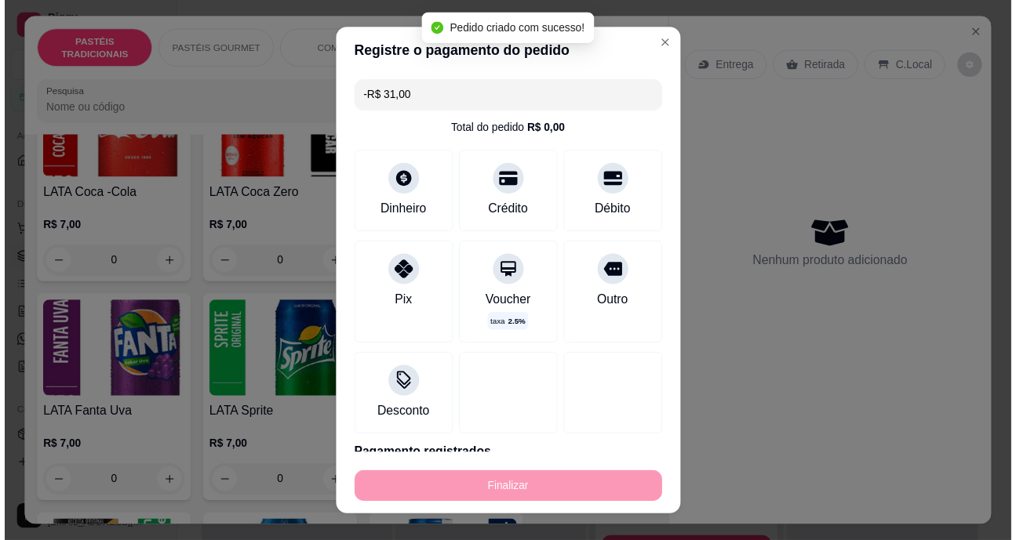
scroll to position [5773, 0]
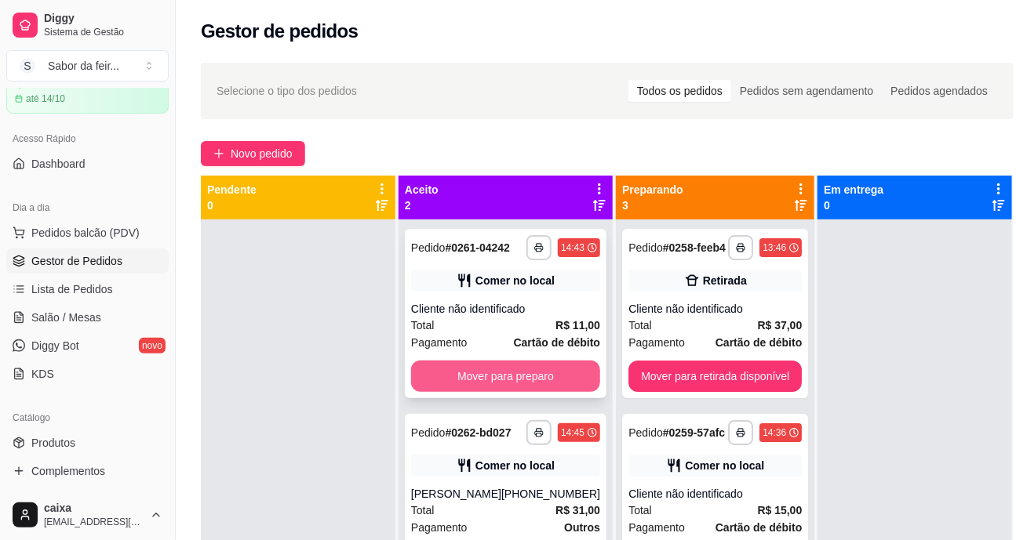
click at [492, 380] on button "Mover para preparo" at bounding box center [505, 376] width 189 height 31
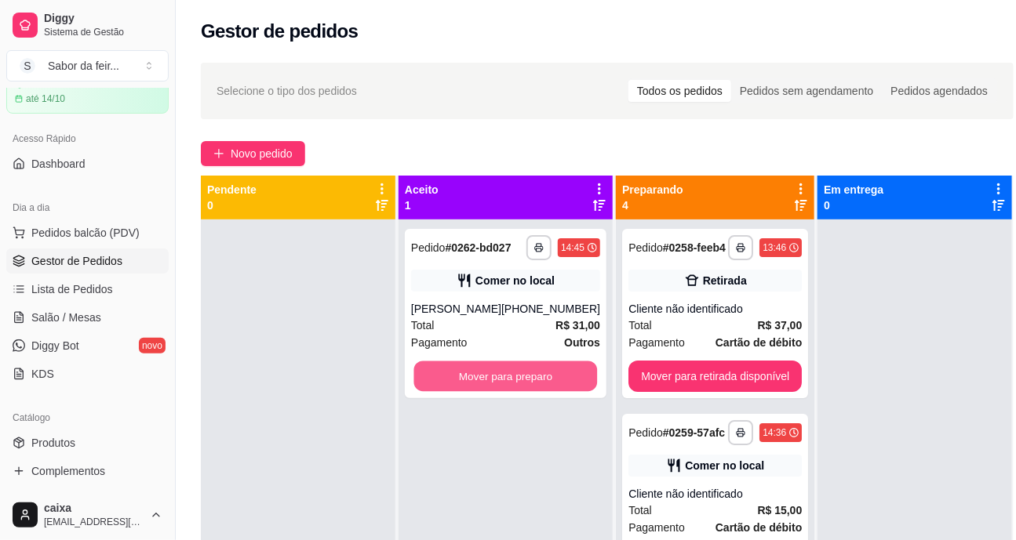
click at [495, 384] on button "Mover para preparo" at bounding box center [506, 377] width 184 height 31
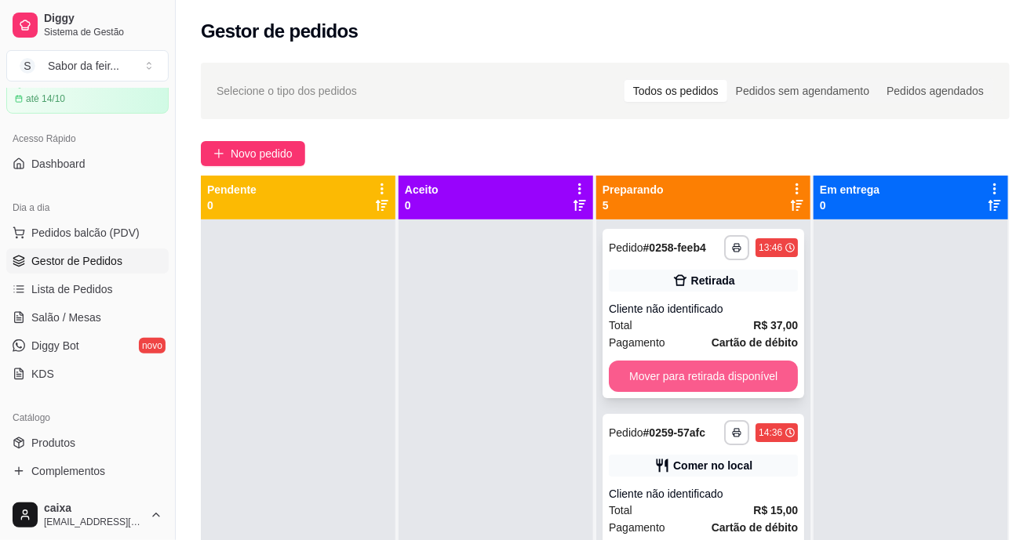
click at [733, 376] on button "Mover para retirada disponível" at bounding box center [703, 376] width 189 height 31
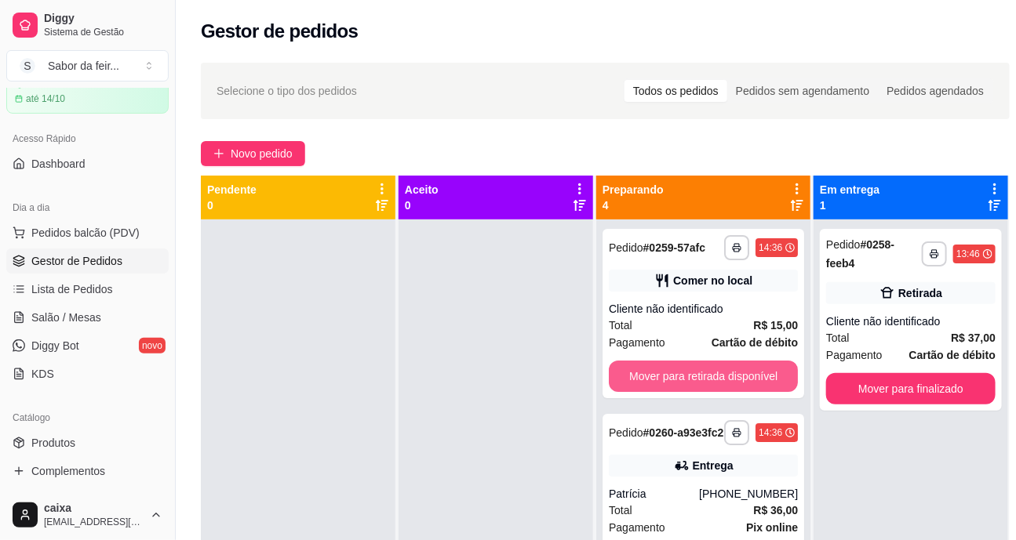
click at [733, 376] on button "Mover para retirada disponível" at bounding box center [703, 376] width 189 height 31
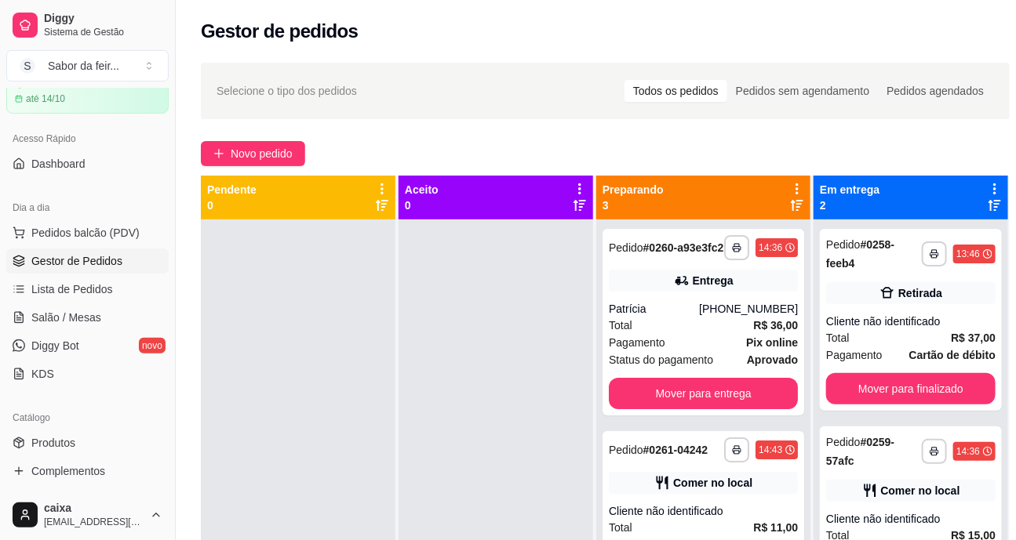
click at [747, 366] on strong "aprovado" at bounding box center [772, 360] width 51 height 13
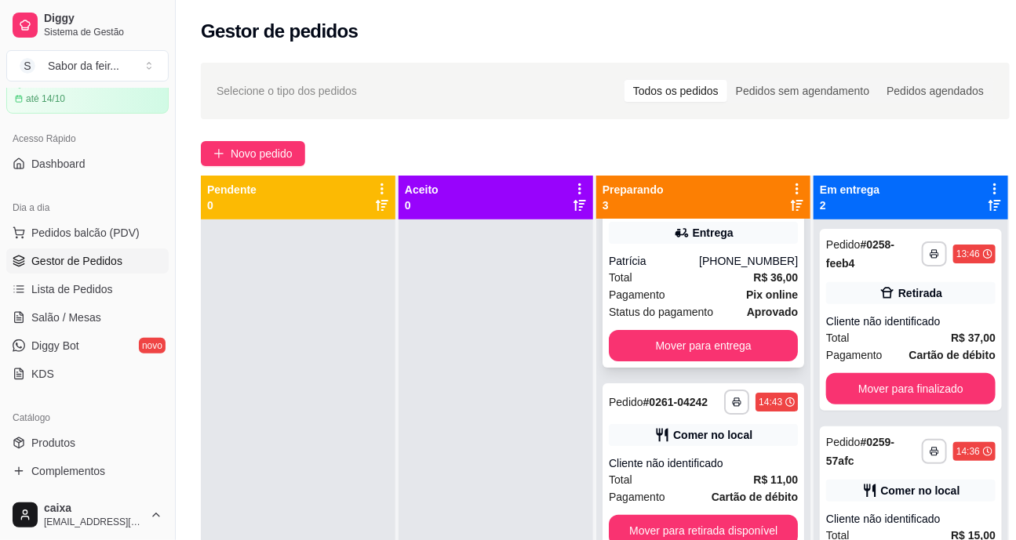
scroll to position [74, 0]
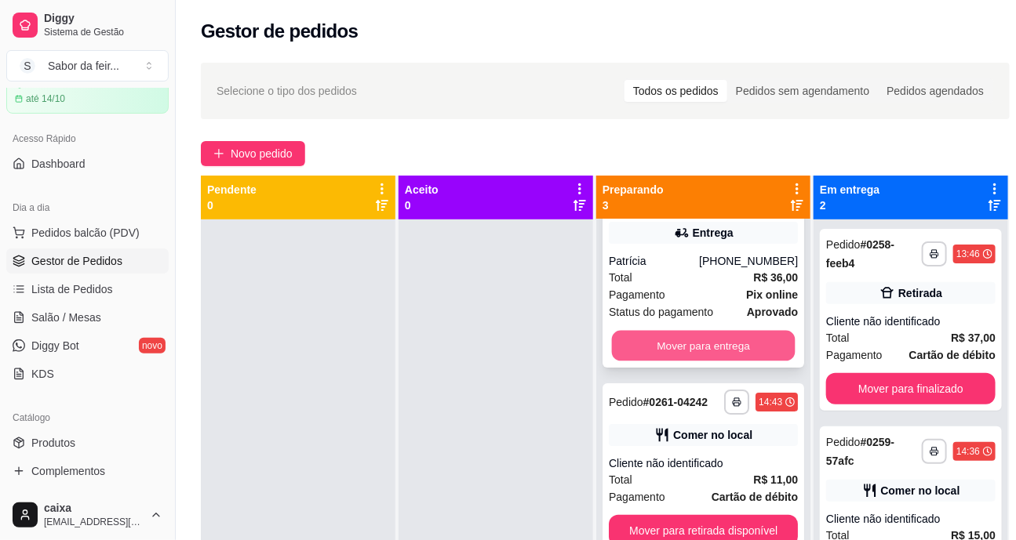
click at [674, 336] on button "Mover para entrega" at bounding box center [704, 346] width 184 height 31
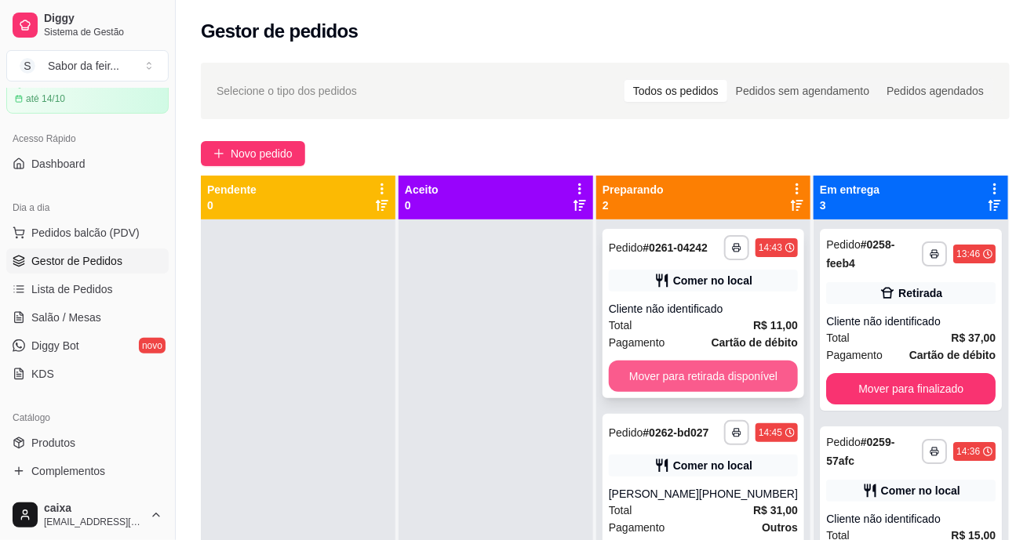
click at [681, 392] on button "Mover para retirada disponível" at bounding box center [703, 376] width 189 height 31
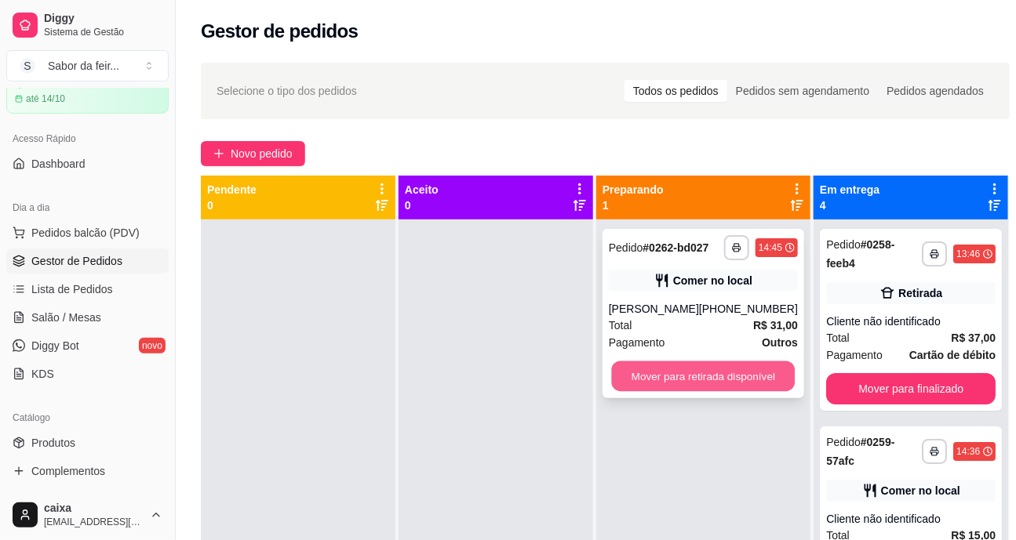
click at [681, 384] on button "Mover para retirada disponível" at bounding box center [704, 377] width 184 height 31
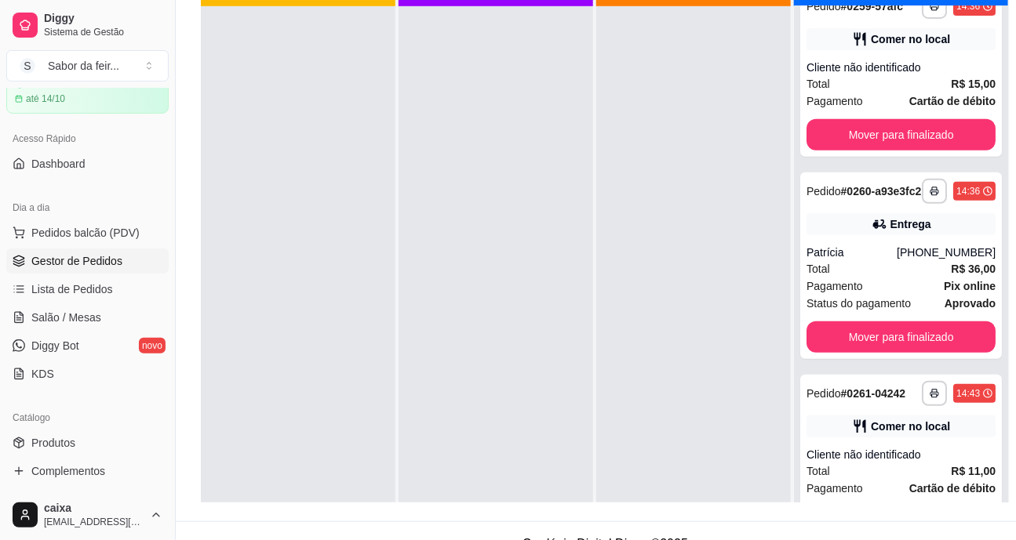
scroll to position [249, 0]
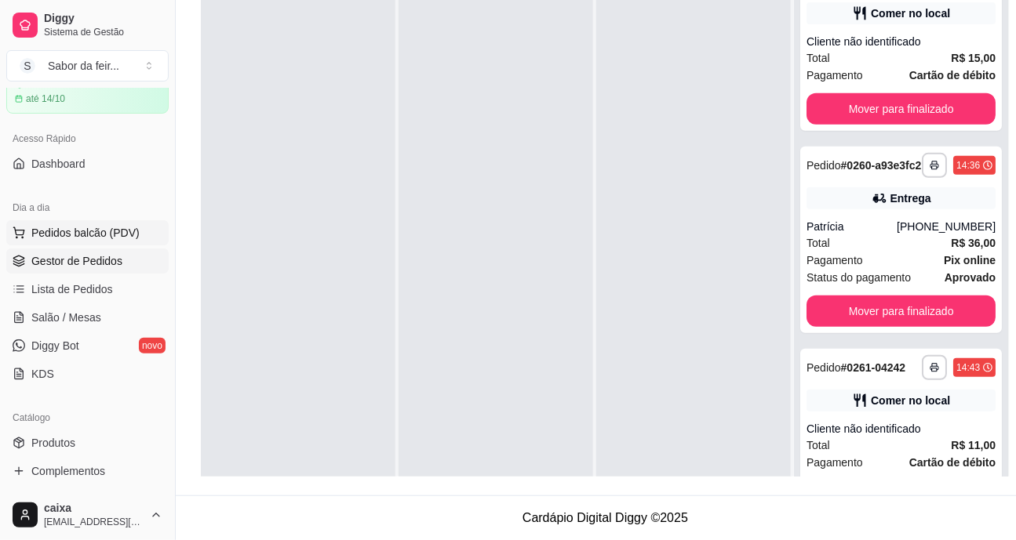
click at [89, 227] on span "Pedidos balcão (PDV)" at bounding box center [85, 233] width 108 height 16
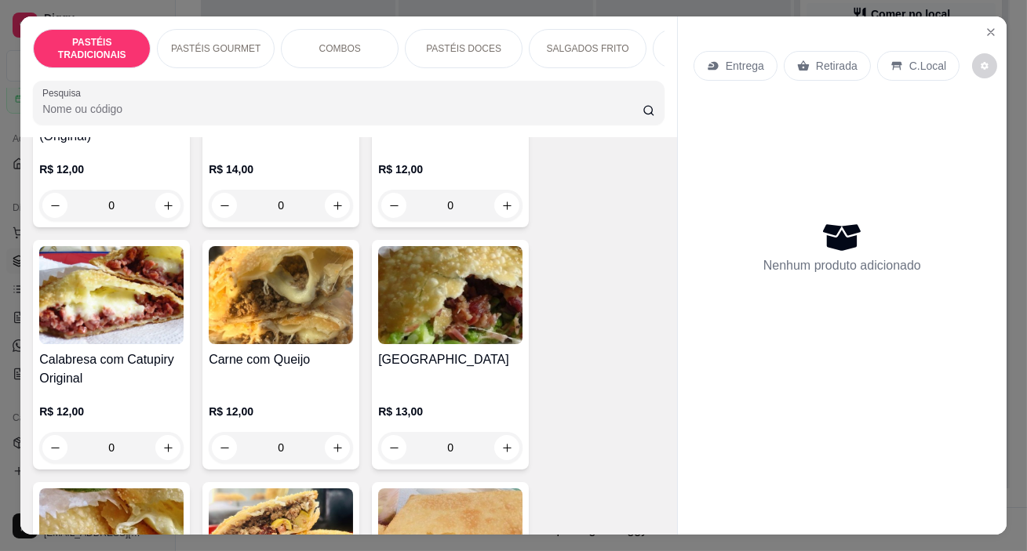
scroll to position [499, 0]
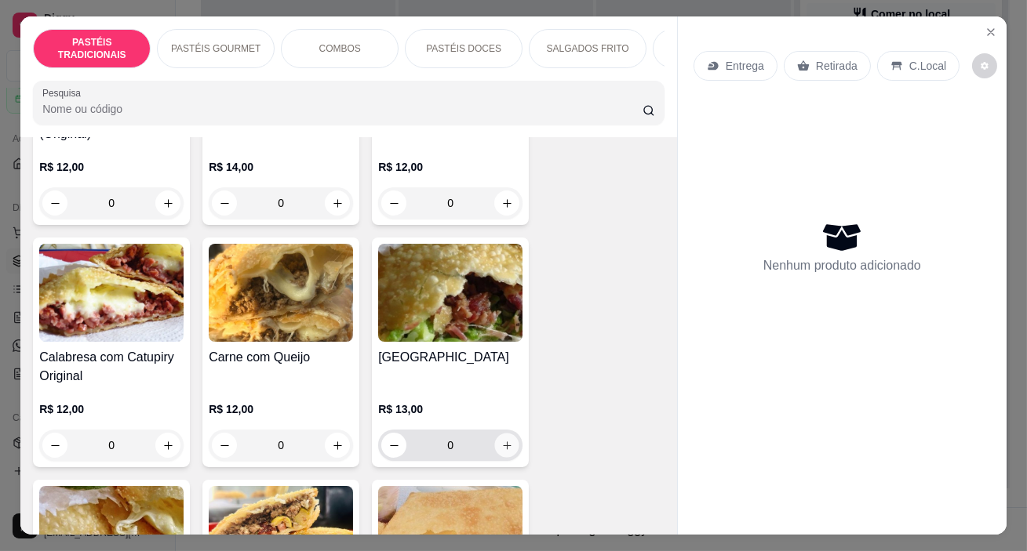
click at [505, 452] on icon "increase-product-quantity" at bounding box center [507, 446] width 12 height 12
type input "1"
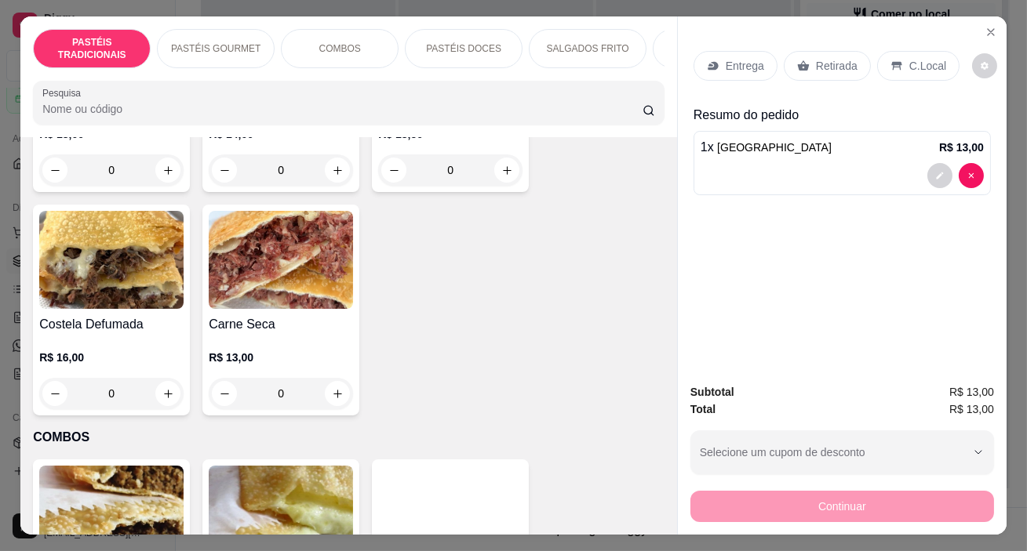
scroll to position [1069, 0]
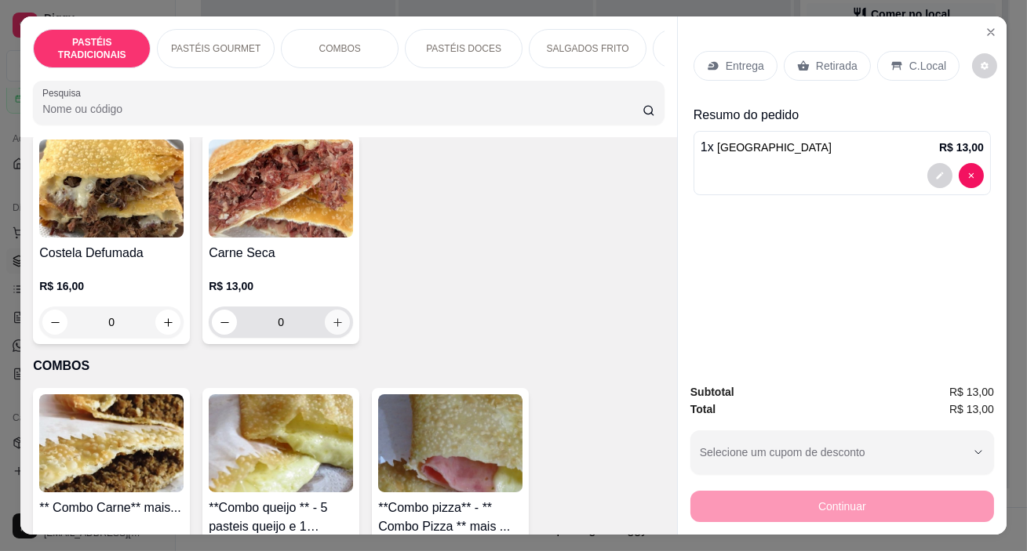
click at [333, 329] on icon "increase-product-quantity" at bounding box center [338, 323] width 12 height 12
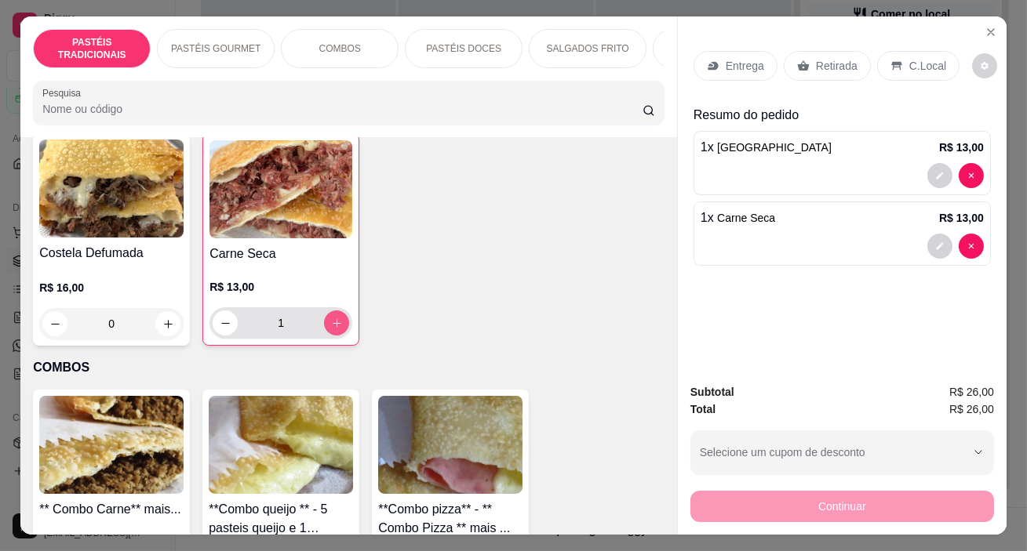
type input "1"
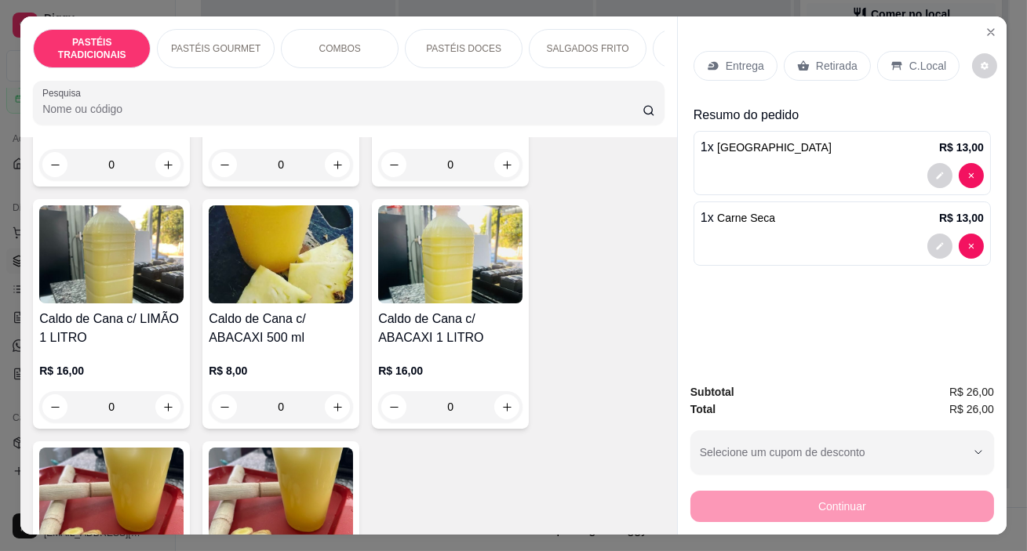
scroll to position [7628, 0]
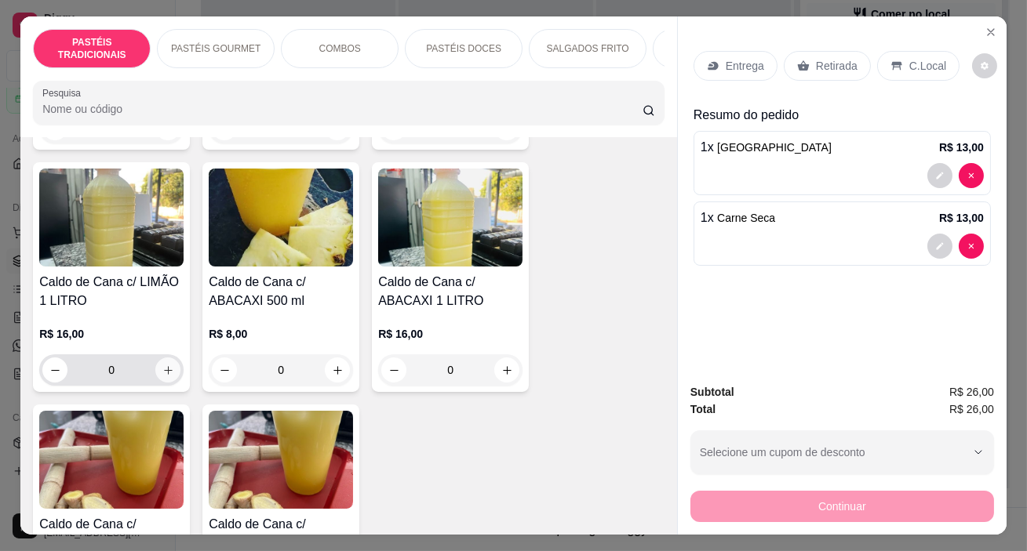
click at [164, 366] on icon "increase-product-quantity" at bounding box center [168, 370] width 9 height 9
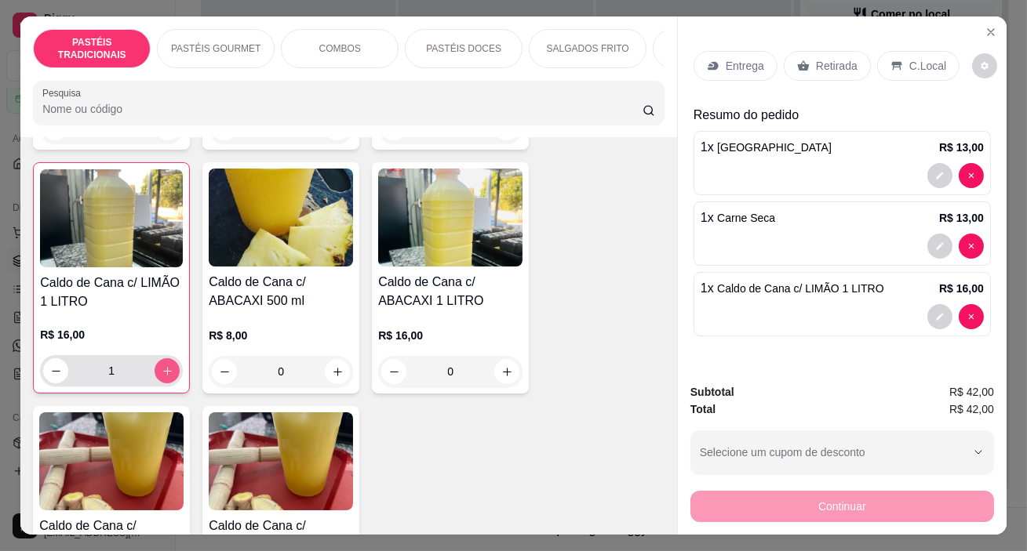
type input "1"
click at [918, 59] on p "C.Local" at bounding box center [927, 66] width 37 height 16
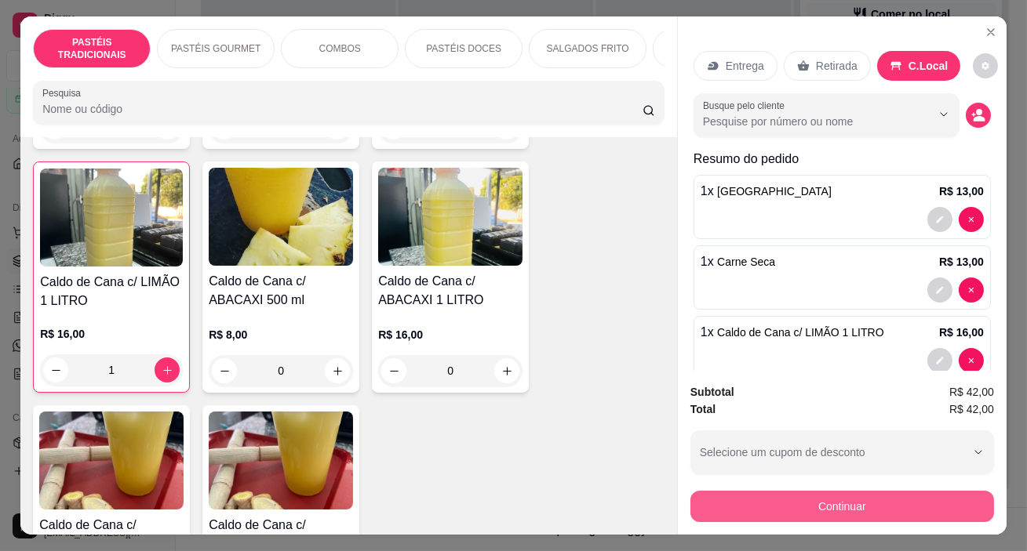
click at [770, 500] on button "Continuar" at bounding box center [841, 506] width 303 height 31
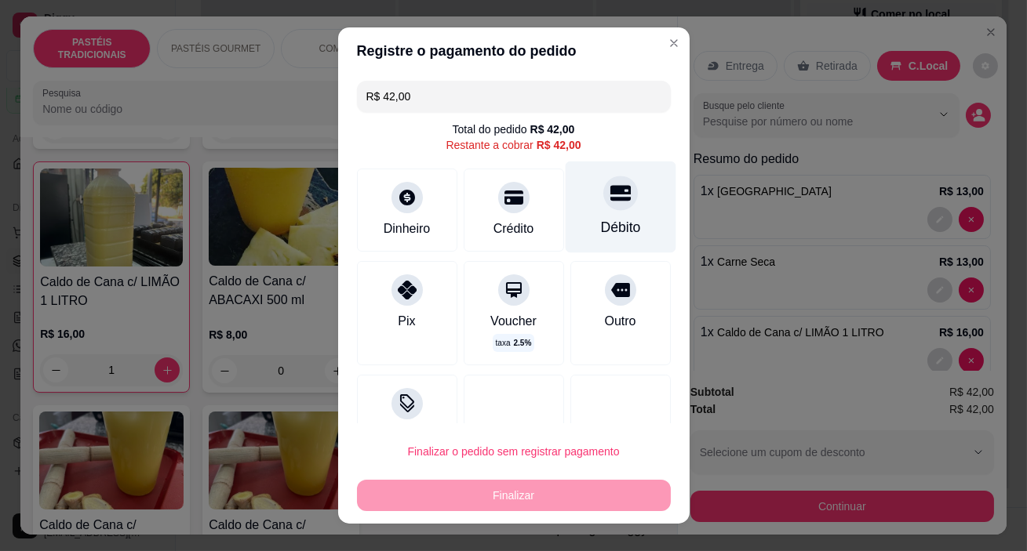
click at [598, 211] on div "Débito" at bounding box center [620, 208] width 111 height 92
type input "R$ 0,00"
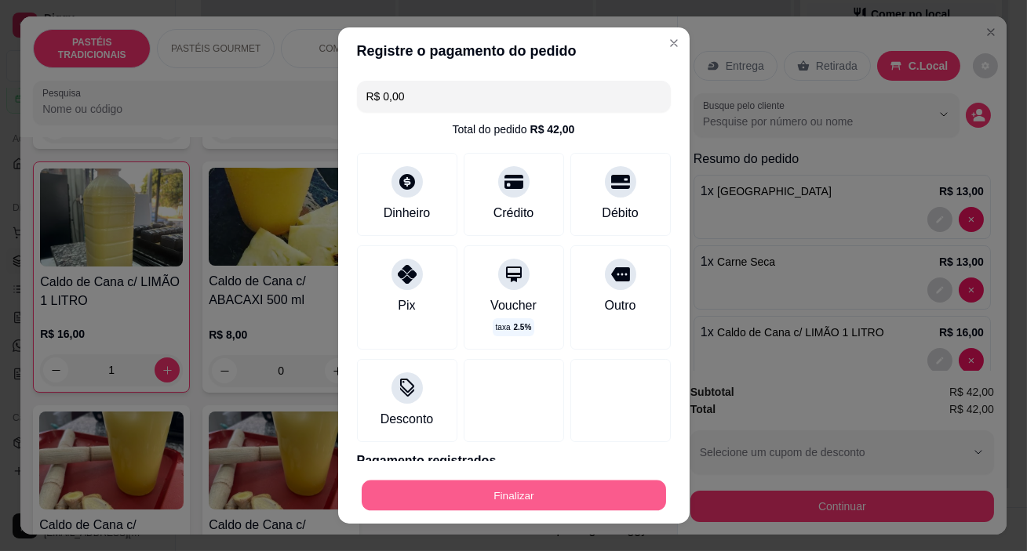
click at [470, 500] on button "Finalizar" at bounding box center [514, 495] width 304 height 31
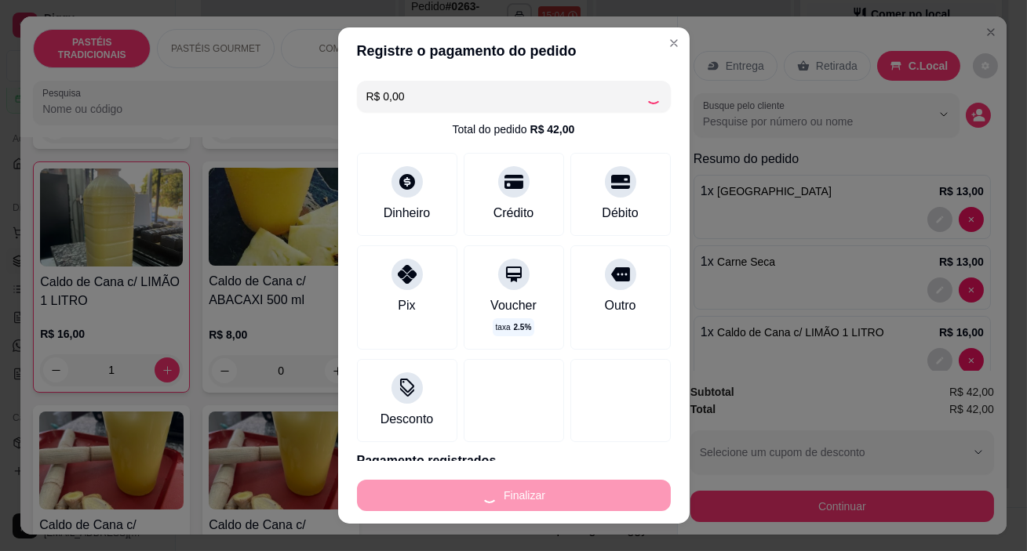
type input "0"
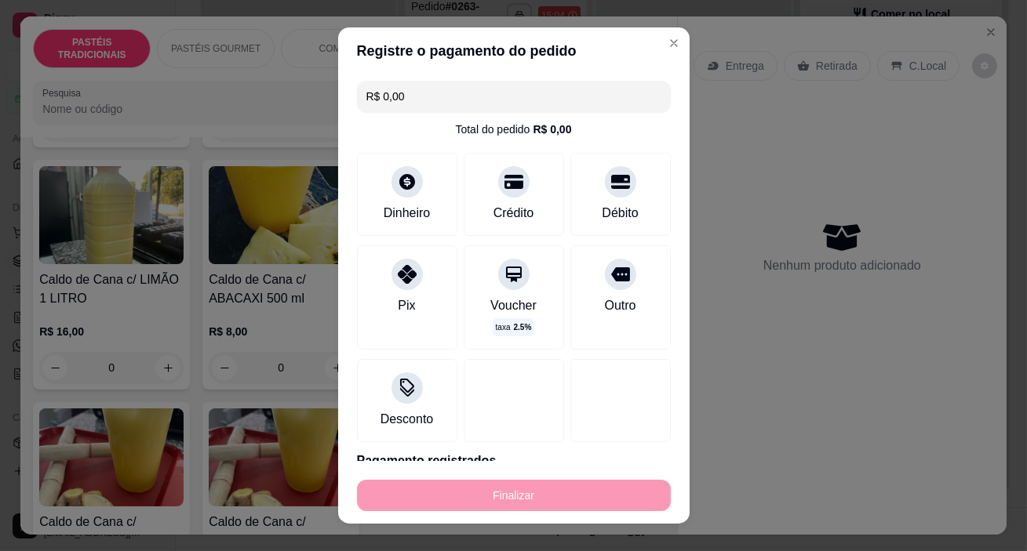
type input "-R$ 42,00"
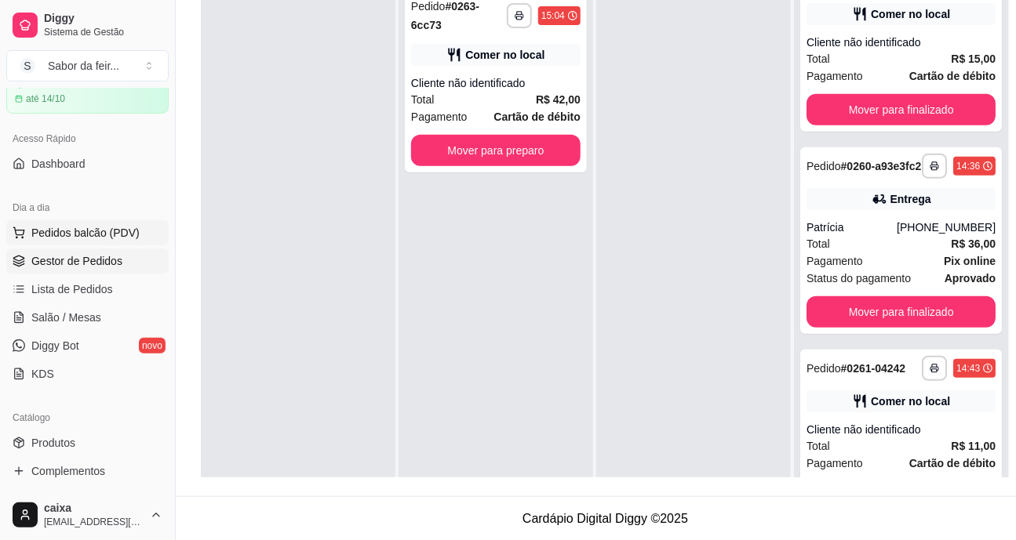
click at [29, 229] on button "Pedidos balcão (PDV)" at bounding box center [87, 232] width 162 height 25
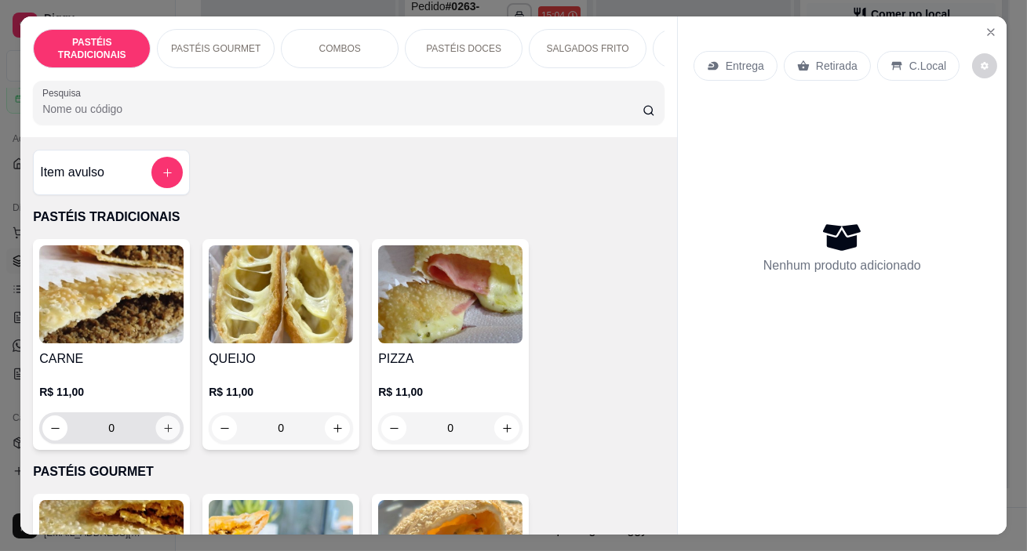
click at [162, 427] on icon "increase-product-quantity" at bounding box center [168, 429] width 12 height 12
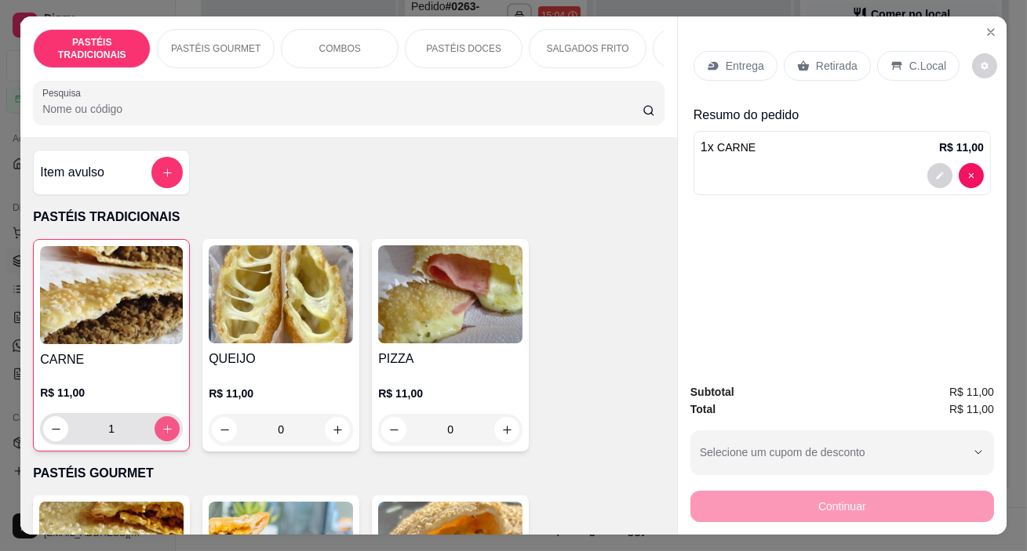
click at [157, 427] on button "increase-product-quantity" at bounding box center [166, 428] width 25 height 25
type input "2"
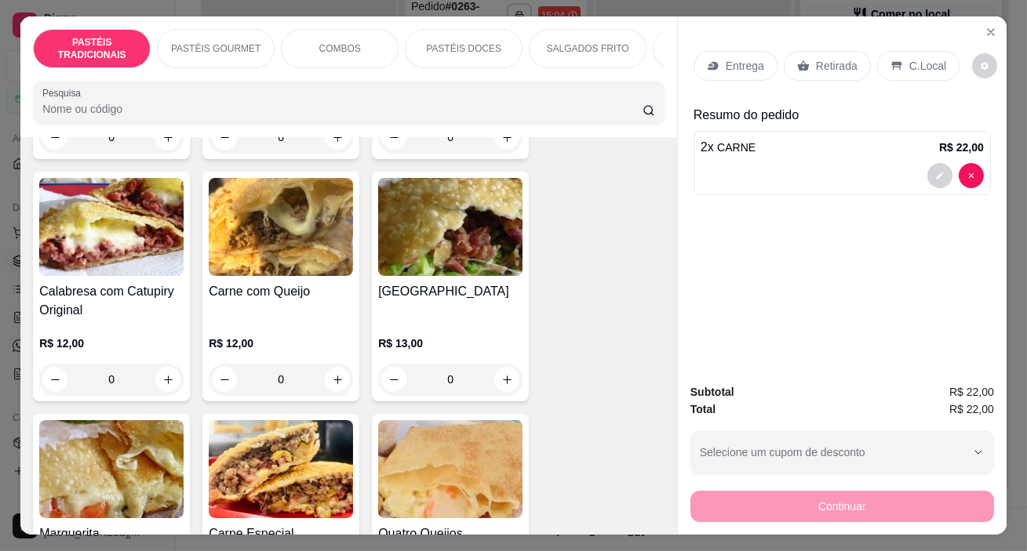
scroll to position [356, 0]
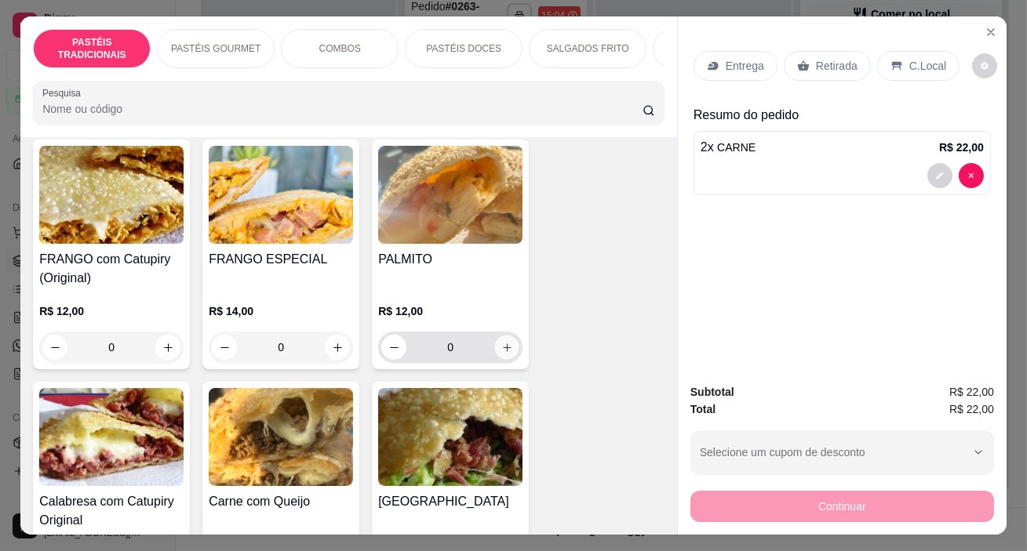
click at [501, 350] on icon "increase-product-quantity" at bounding box center [507, 348] width 12 height 12
type input "1"
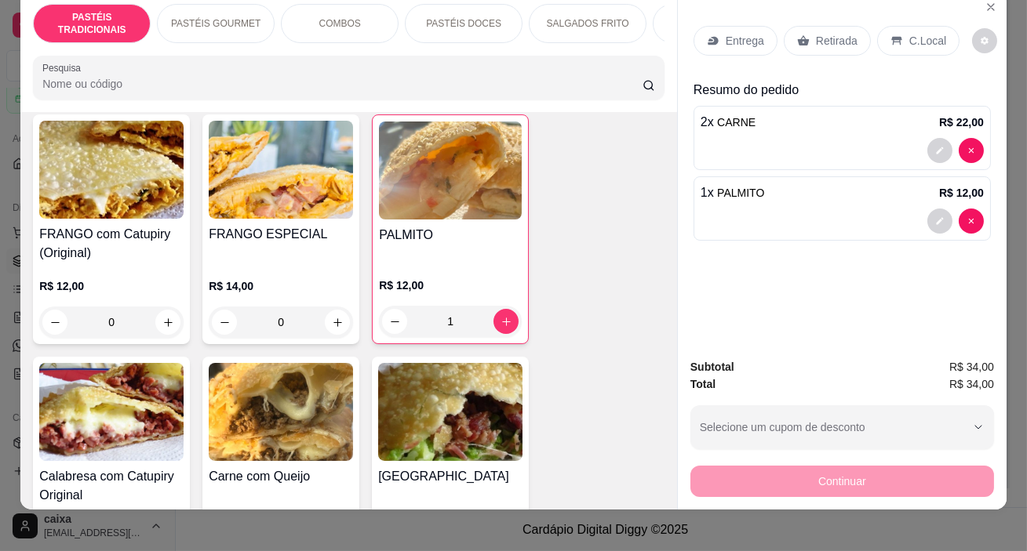
scroll to position [39, 0]
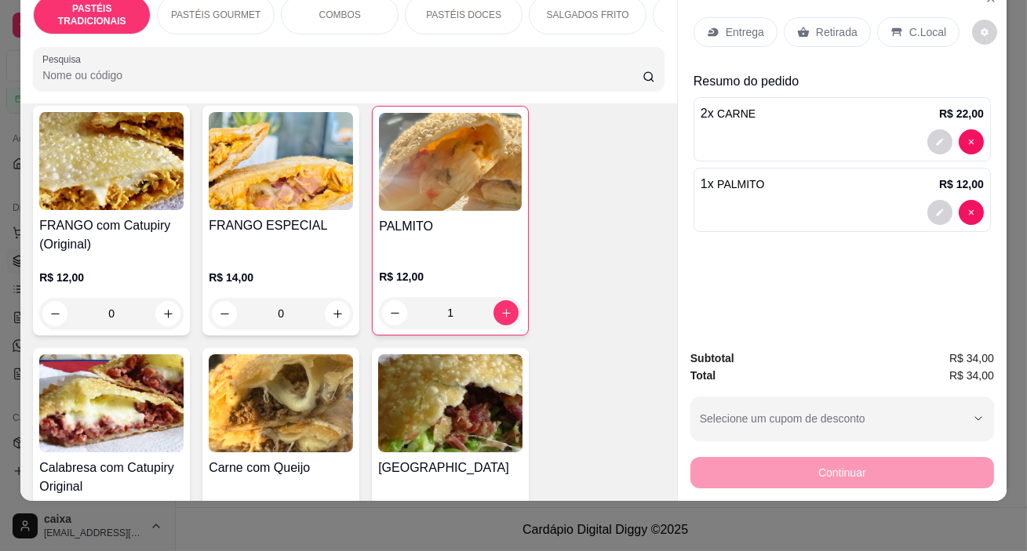
click at [922, 24] on p "C.Local" at bounding box center [927, 32] width 37 height 16
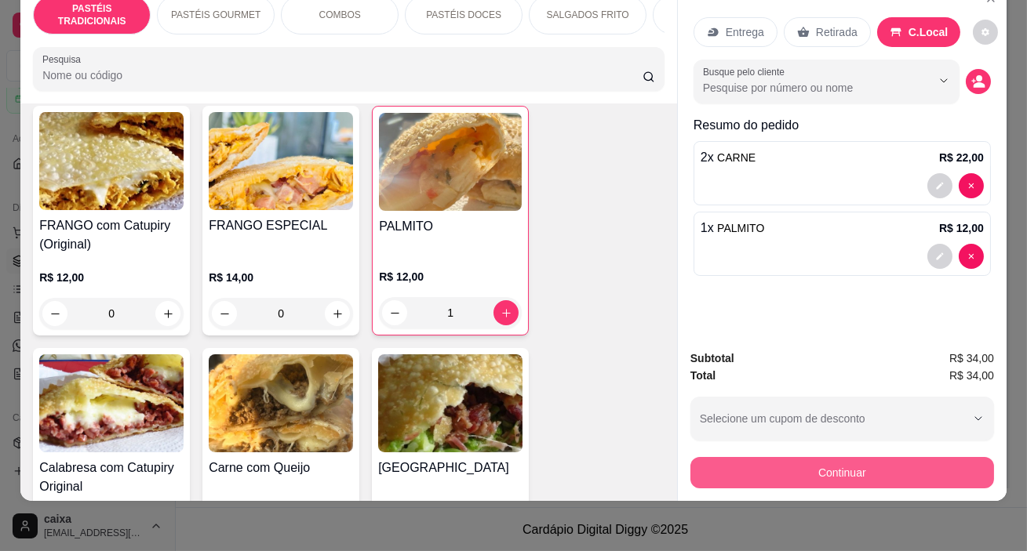
click at [853, 460] on button "Continuar" at bounding box center [841, 472] width 303 height 31
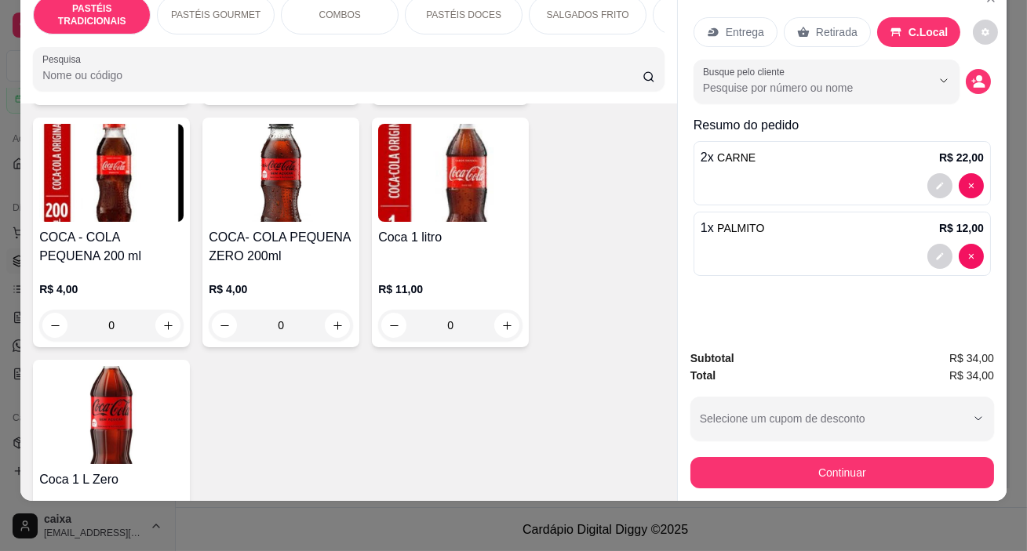
scroll to position [5204, 0]
click at [501, 319] on icon "increase-product-quantity" at bounding box center [507, 325] width 12 height 12
type input "1"
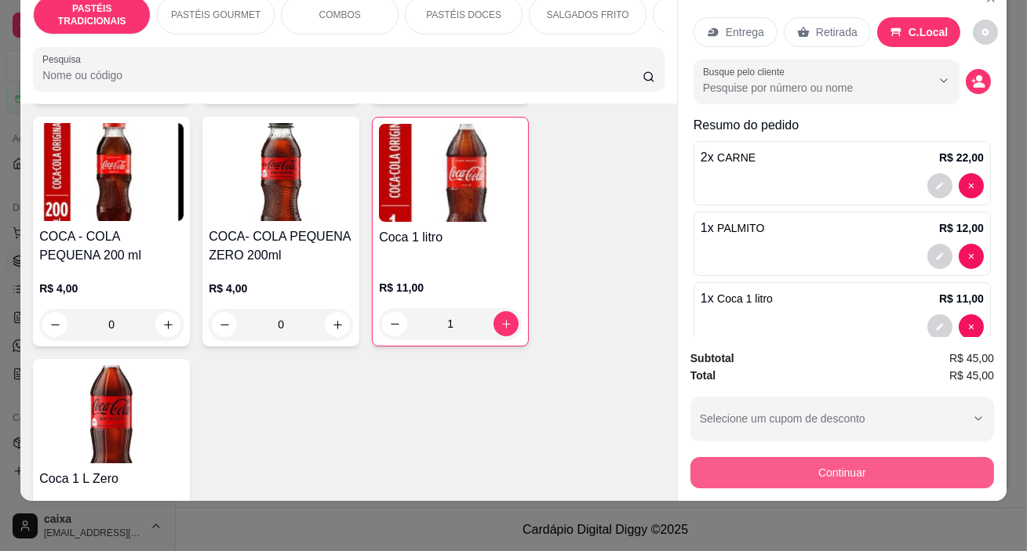
click at [939, 457] on button "Continuar" at bounding box center [841, 472] width 303 height 31
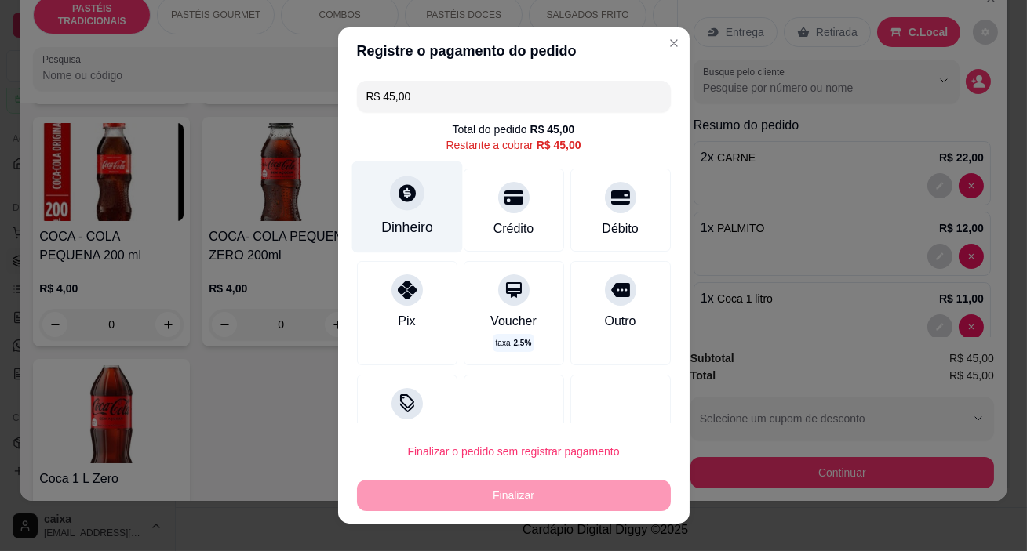
click at [398, 204] on div at bounding box center [407, 193] width 35 height 35
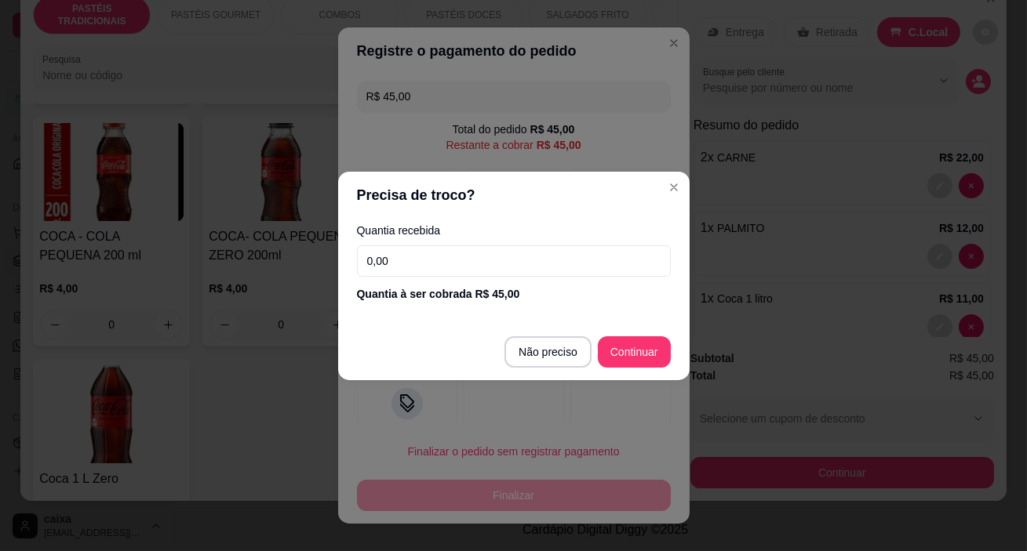
click at [428, 253] on input "0,00" at bounding box center [514, 260] width 314 height 31
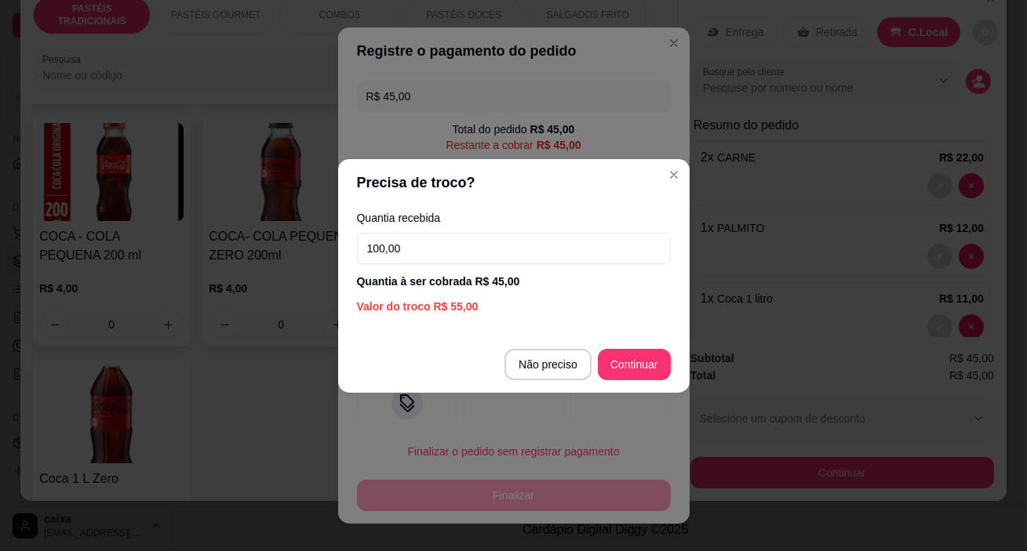
type input "100,00"
type input "R$ 0,00"
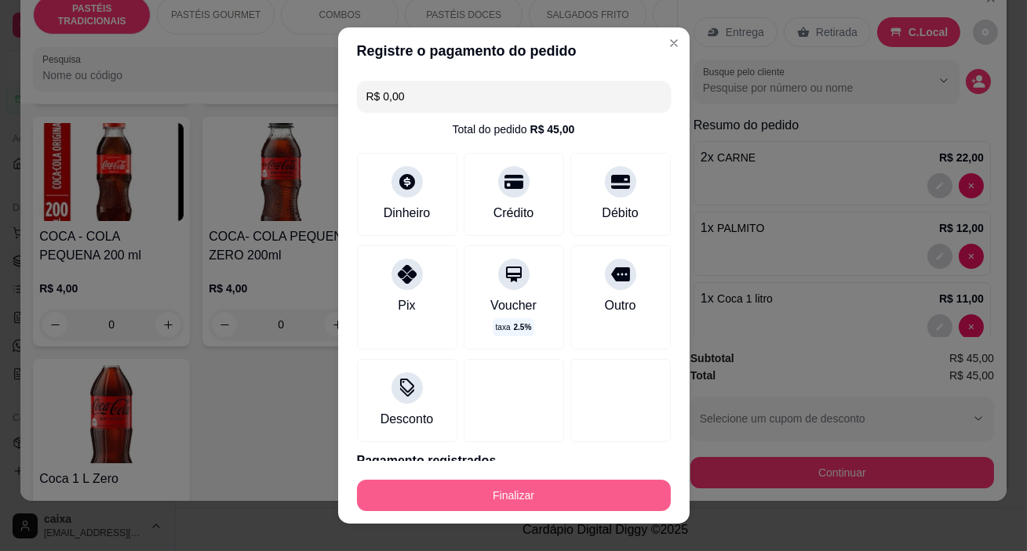
click at [574, 503] on button "Finalizar" at bounding box center [514, 495] width 314 height 31
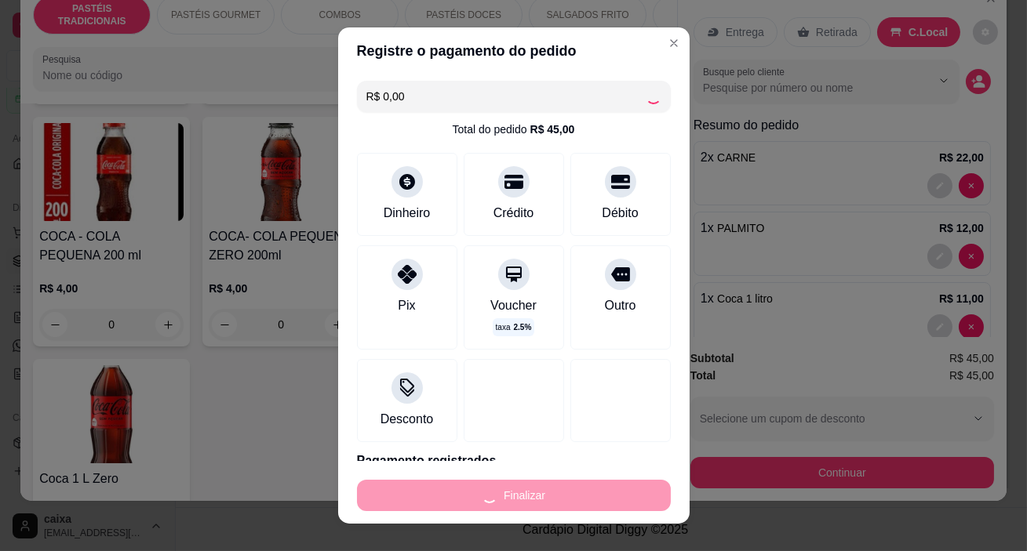
type input "0"
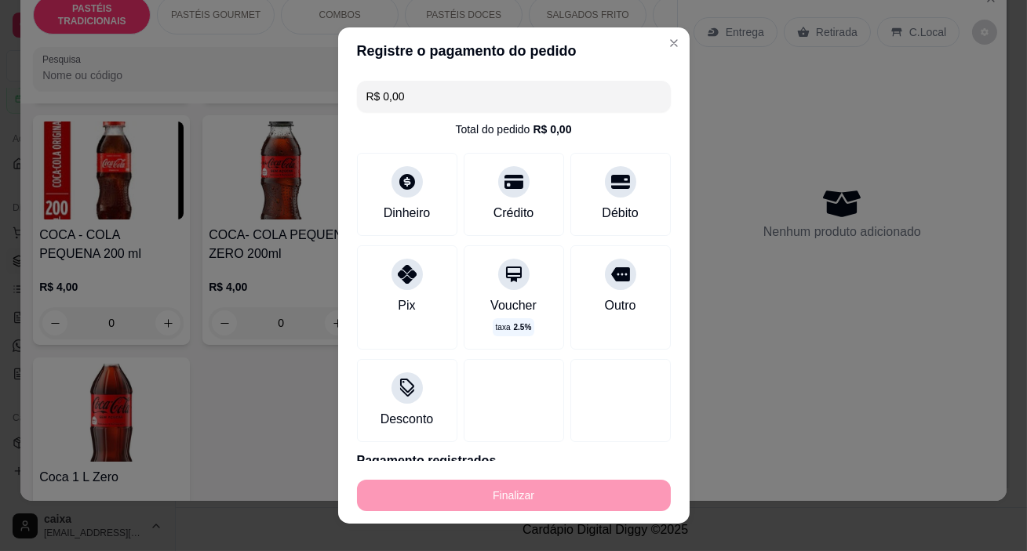
type input "-R$ 45,00"
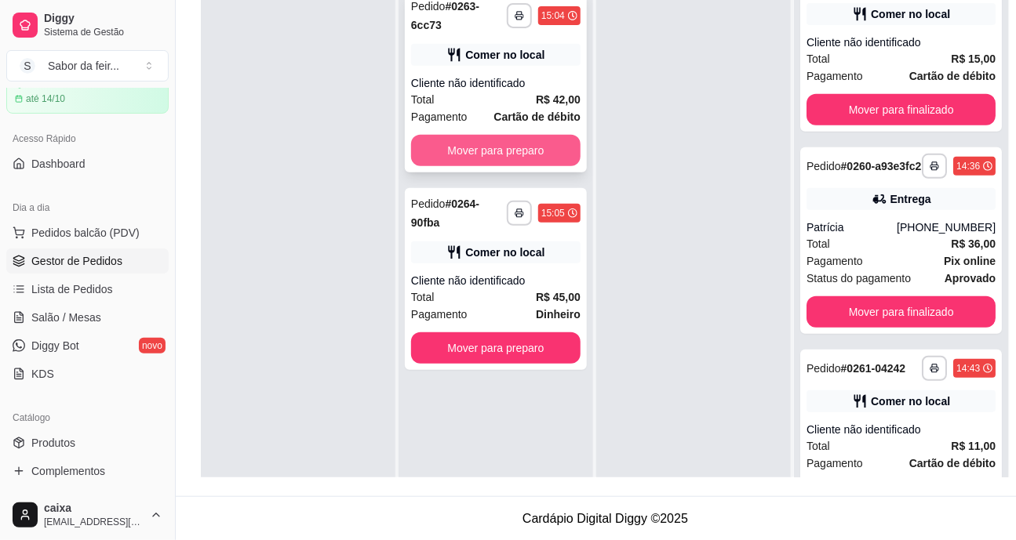
click at [488, 153] on button "Mover para preparo" at bounding box center [495, 150] width 169 height 31
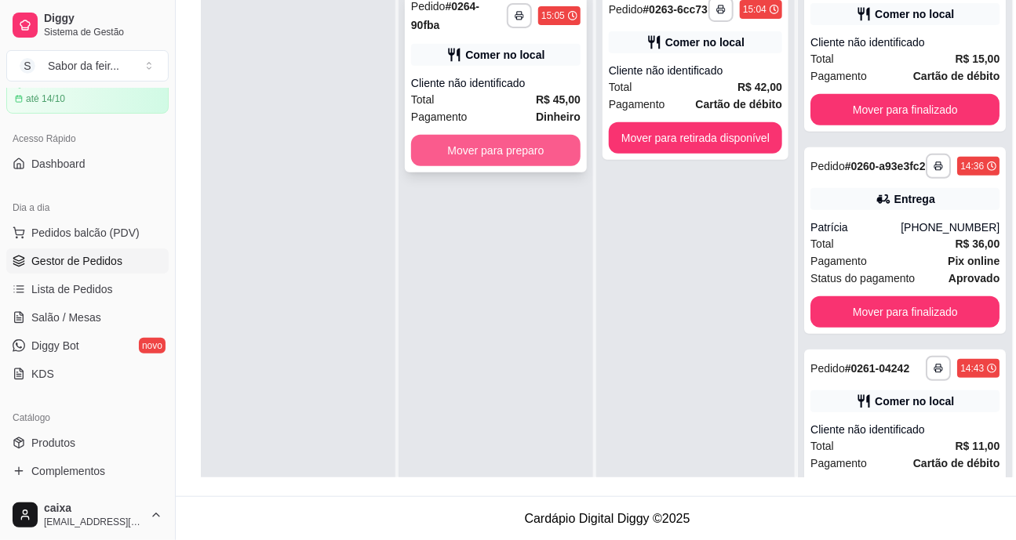
click at [540, 148] on button "Mover para preparo" at bounding box center [495, 150] width 169 height 31
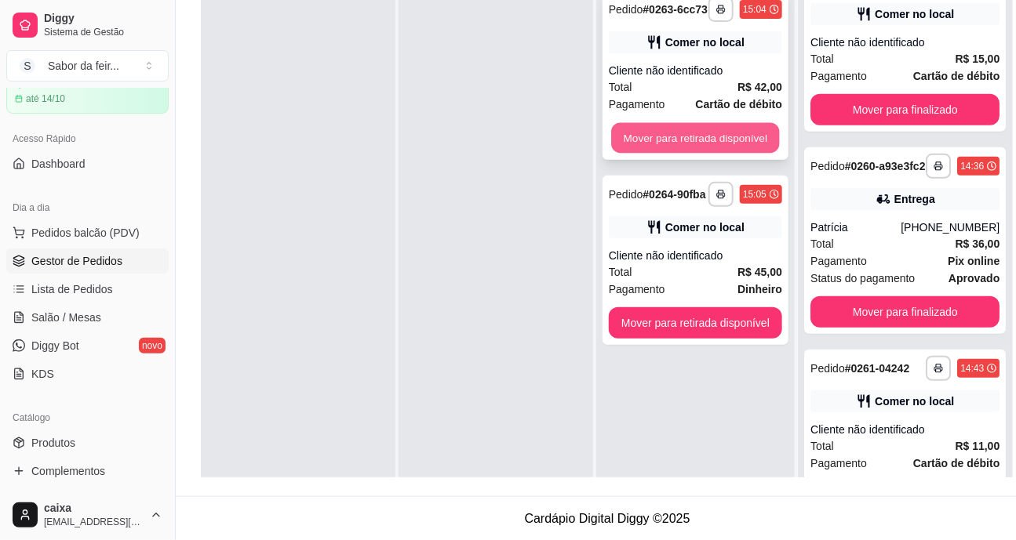
click at [737, 135] on button "Mover para retirada disponível" at bounding box center [695, 138] width 168 height 31
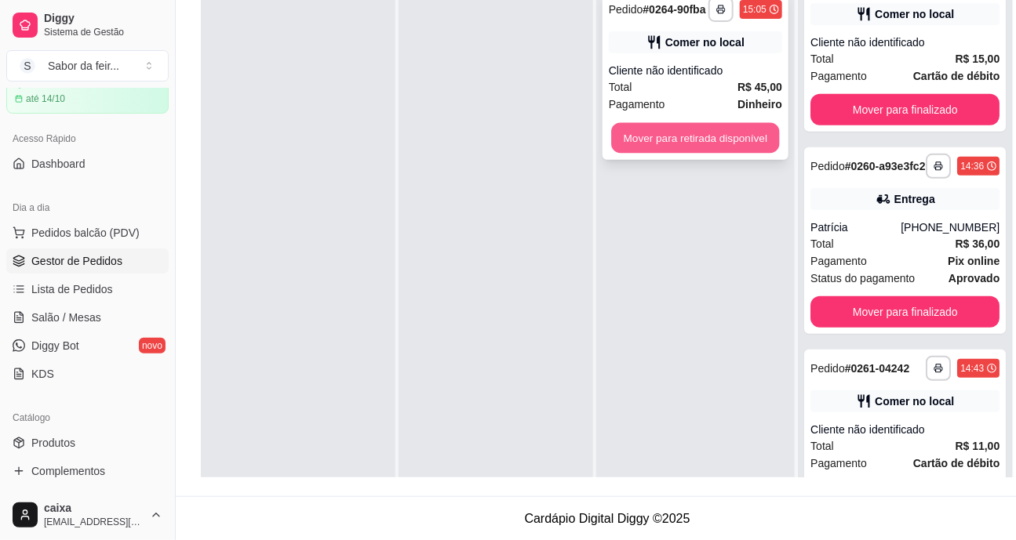
click at [669, 125] on button "Mover para retirada disponível" at bounding box center [695, 138] width 168 height 31
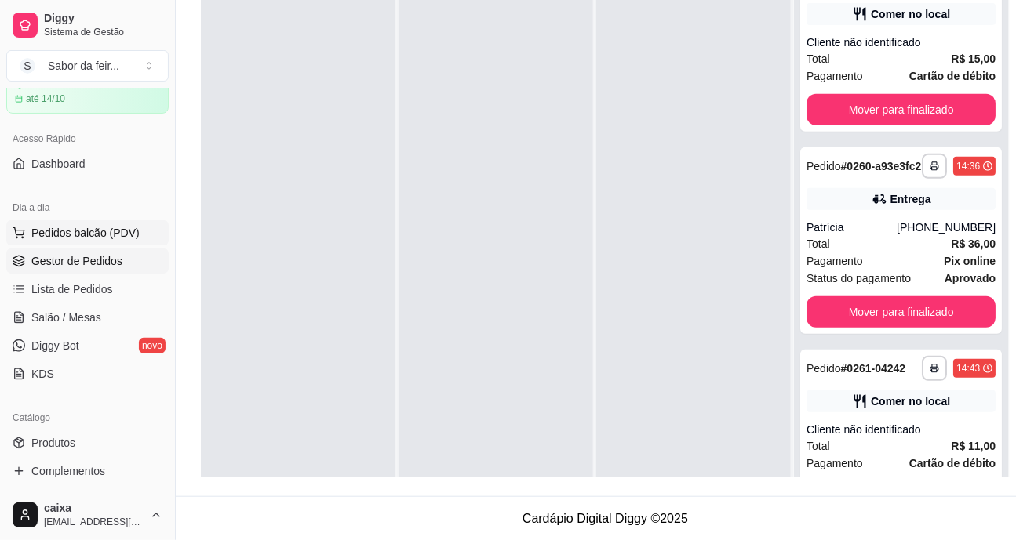
click at [42, 231] on span "Pedidos balcão (PDV)" at bounding box center [85, 233] width 108 height 16
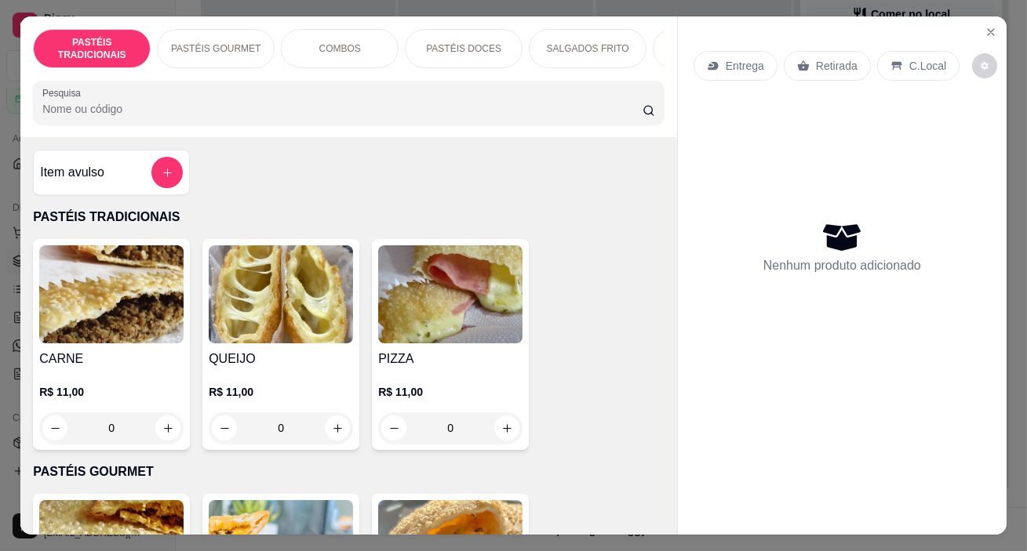
scroll to position [213, 0]
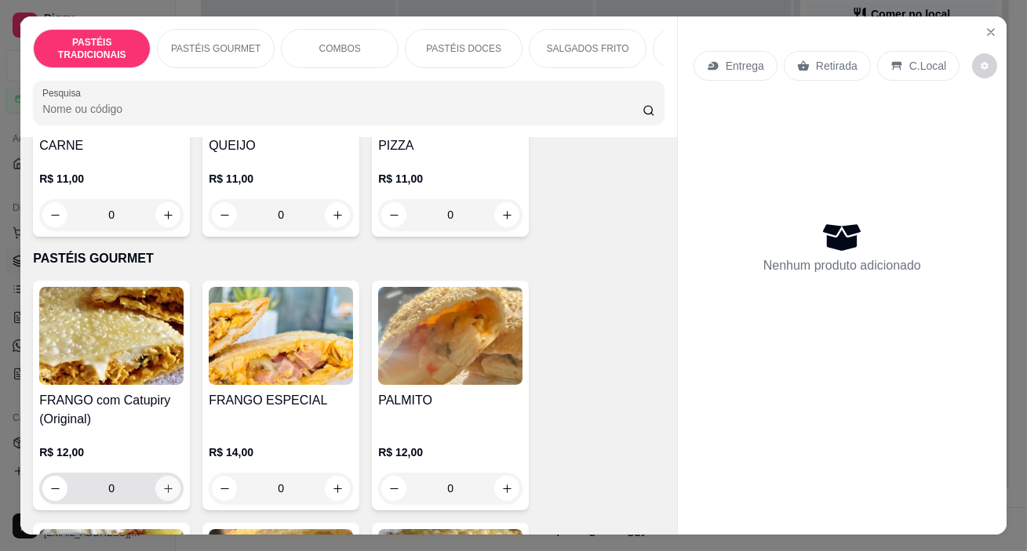
click at [168, 494] on icon "increase-product-quantity" at bounding box center [168, 489] width 12 height 12
type input "1"
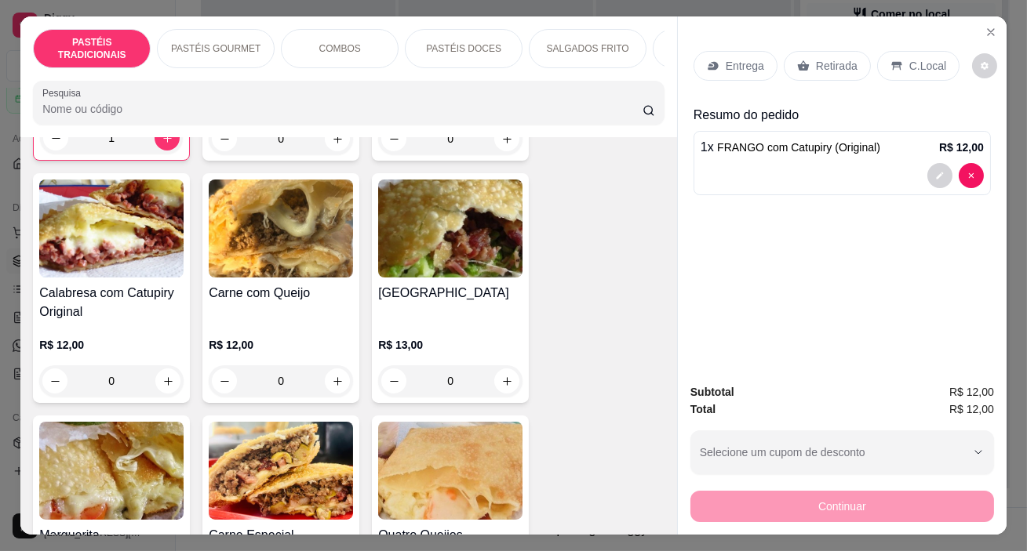
scroll to position [570, 0]
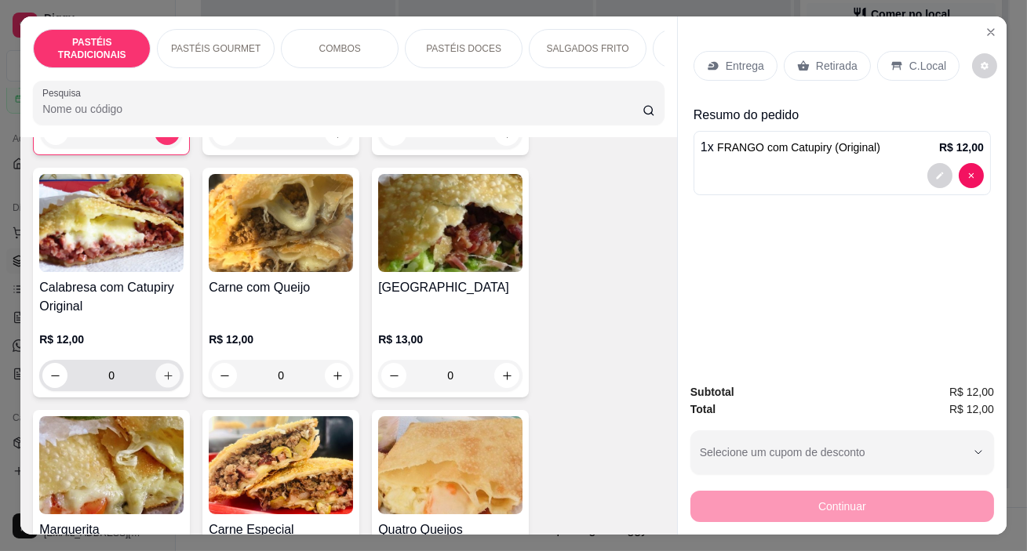
click at [165, 386] on button "increase-product-quantity" at bounding box center [168, 376] width 24 height 24
type input "1"
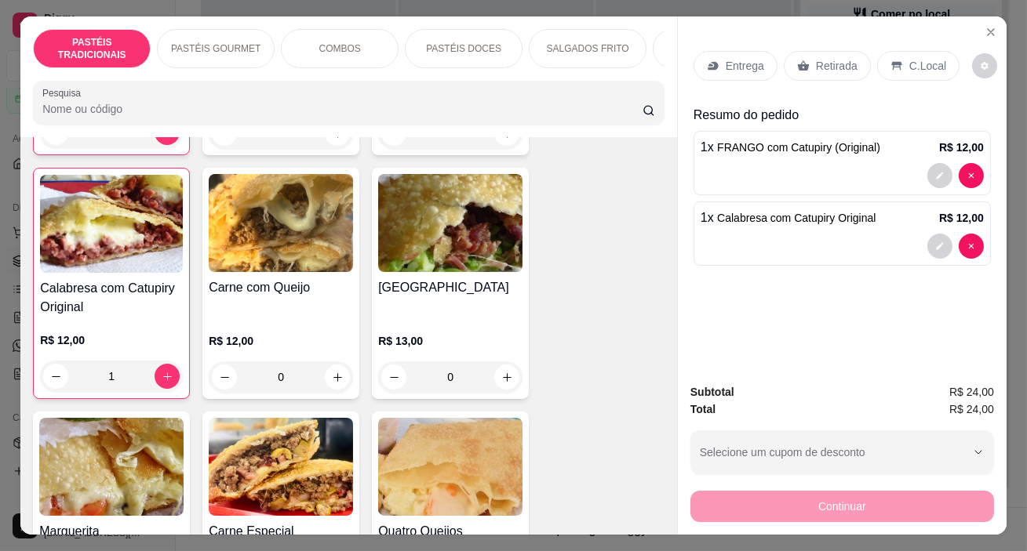
click at [918, 58] on p "C.Local" at bounding box center [927, 66] width 37 height 16
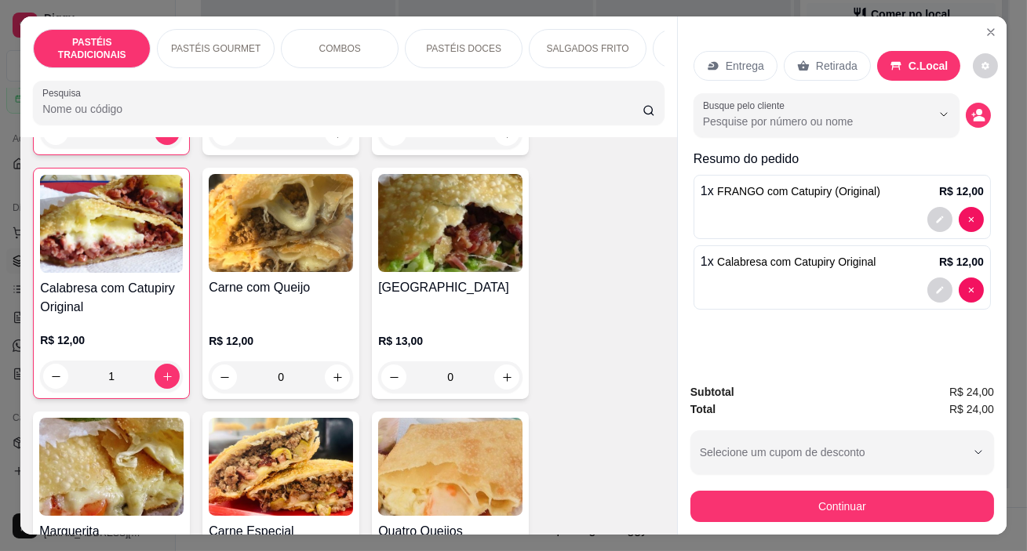
click at [821, 65] on p "Retirada" at bounding box center [837, 66] width 42 height 16
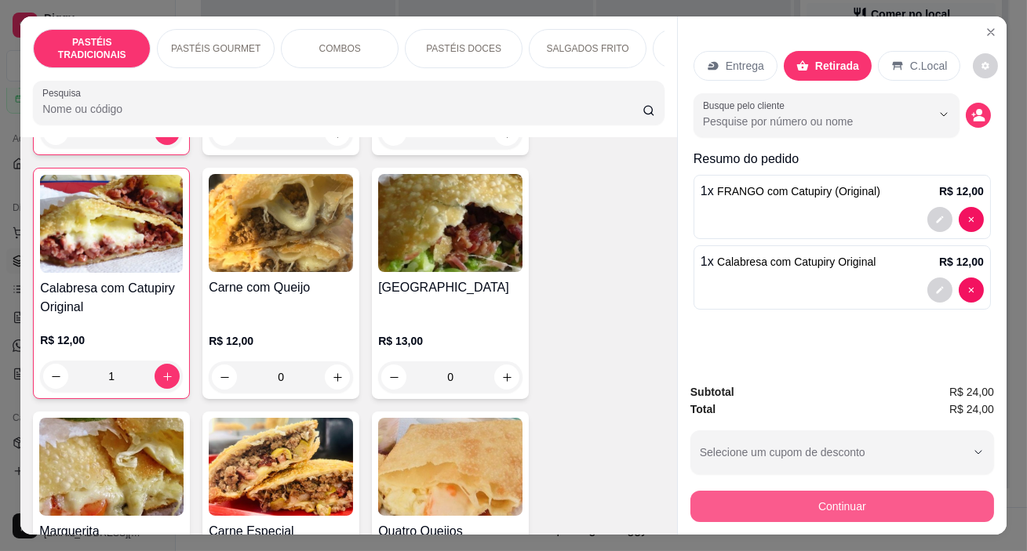
click at [799, 494] on button "Continuar" at bounding box center [841, 506] width 303 height 31
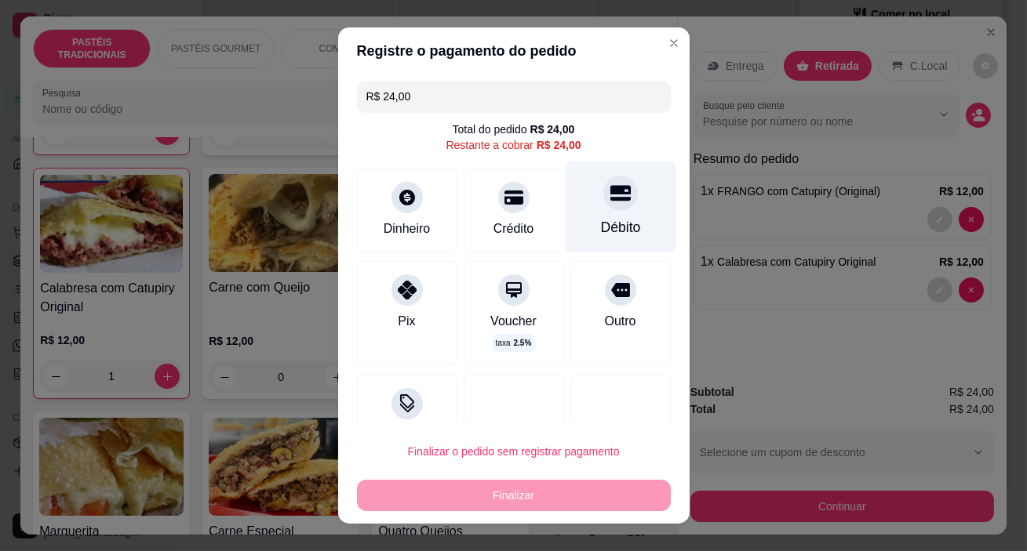
click at [588, 212] on div "Débito" at bounding box center [620, 208] width 111 height 92
type input "R$ 0,00"
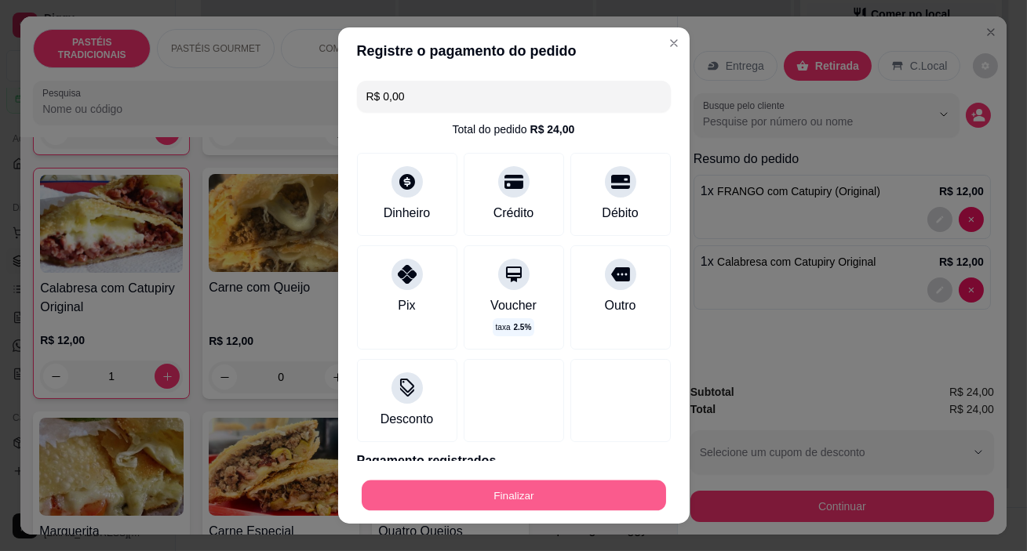
click at [498, 483] on button "Finalizar" at bounding box center [514, 495] width 304 height 31
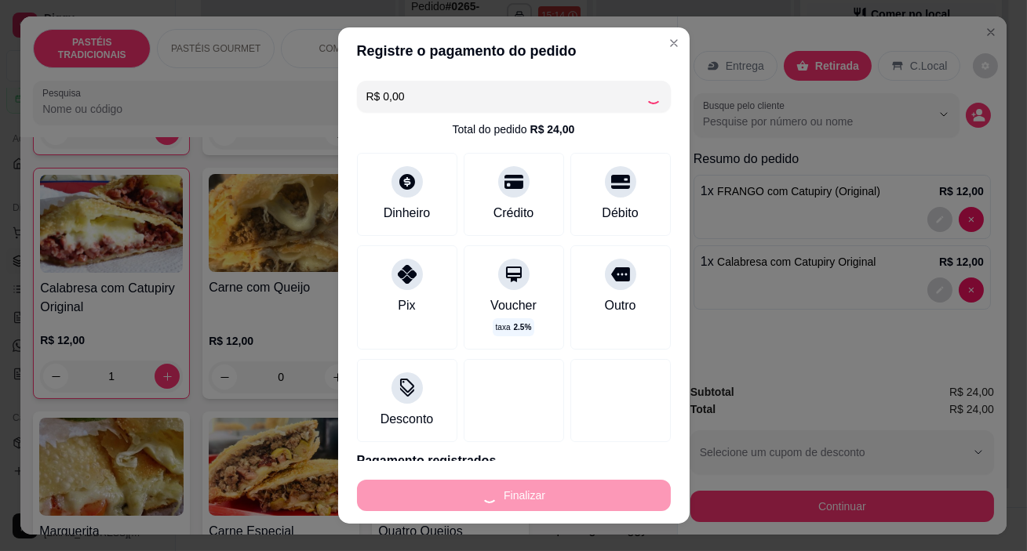
type input "0"
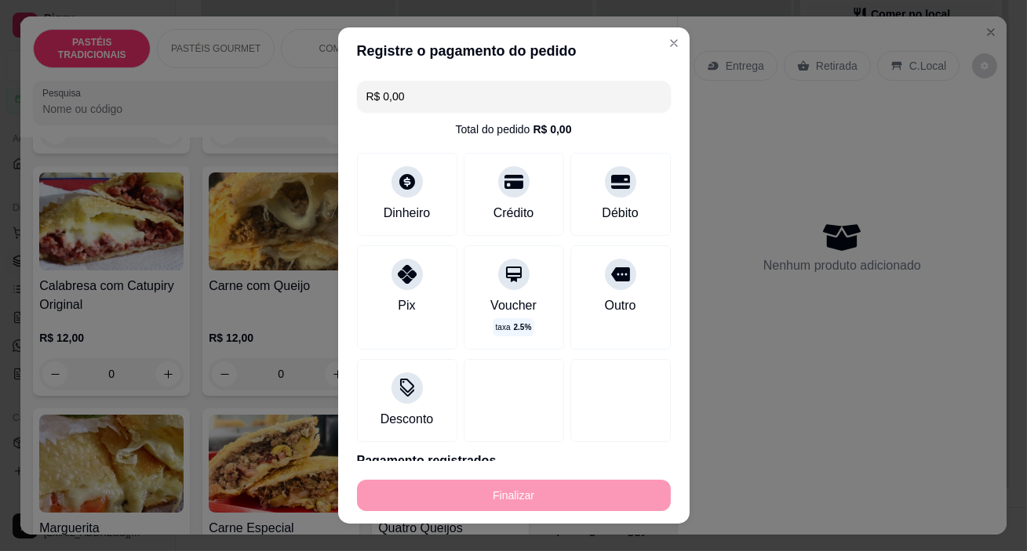
type input "-R$ 24,00"
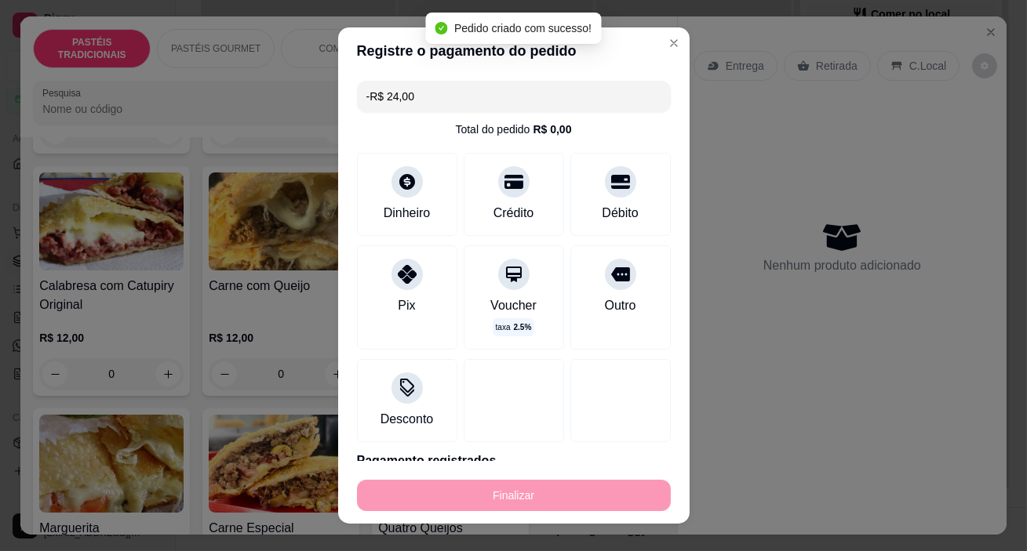
scroll to position [569, 0]
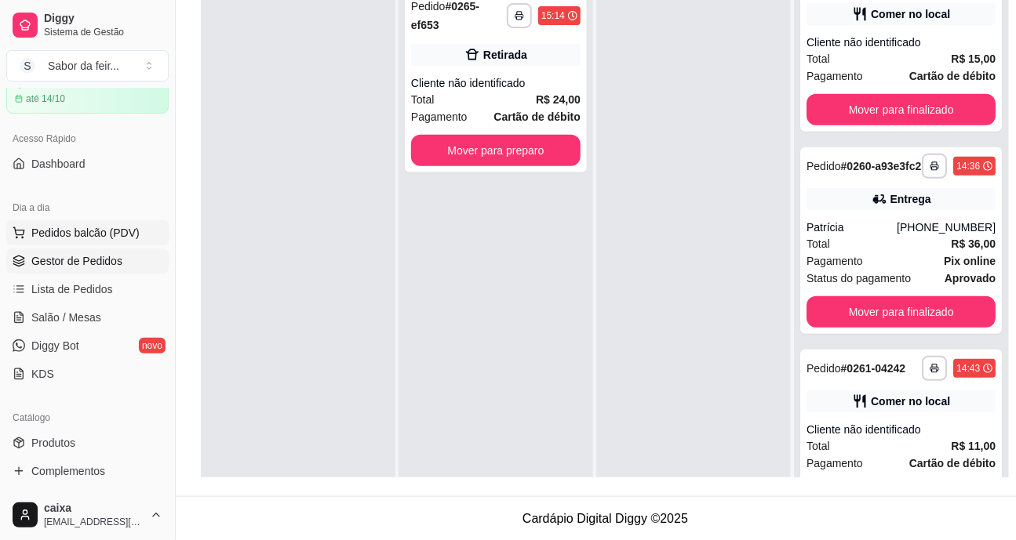
click at [56, 227] on span "Pedidos balcão (PDV)" at bounding box center [85, 233] width 108 height 16
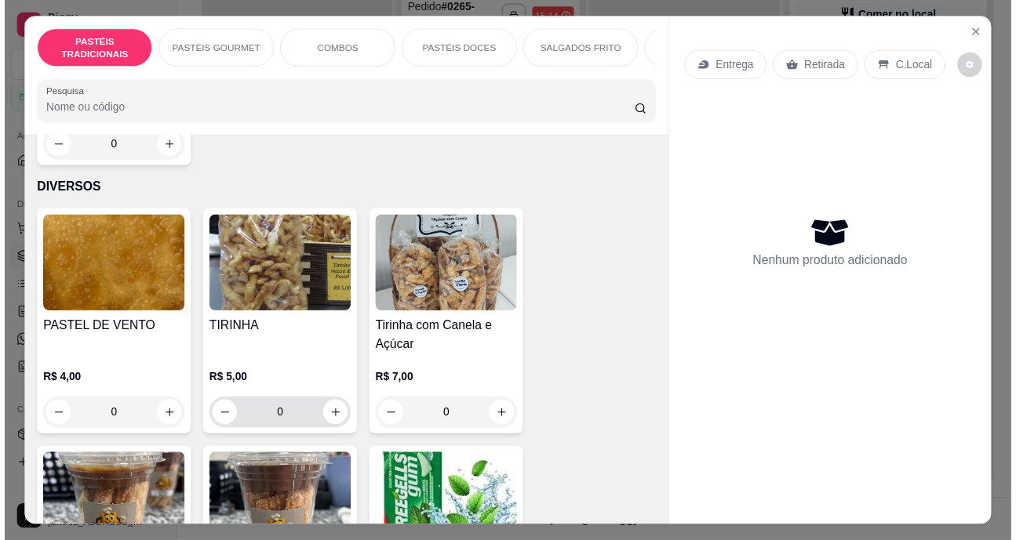
scroll to position [9481, 0]
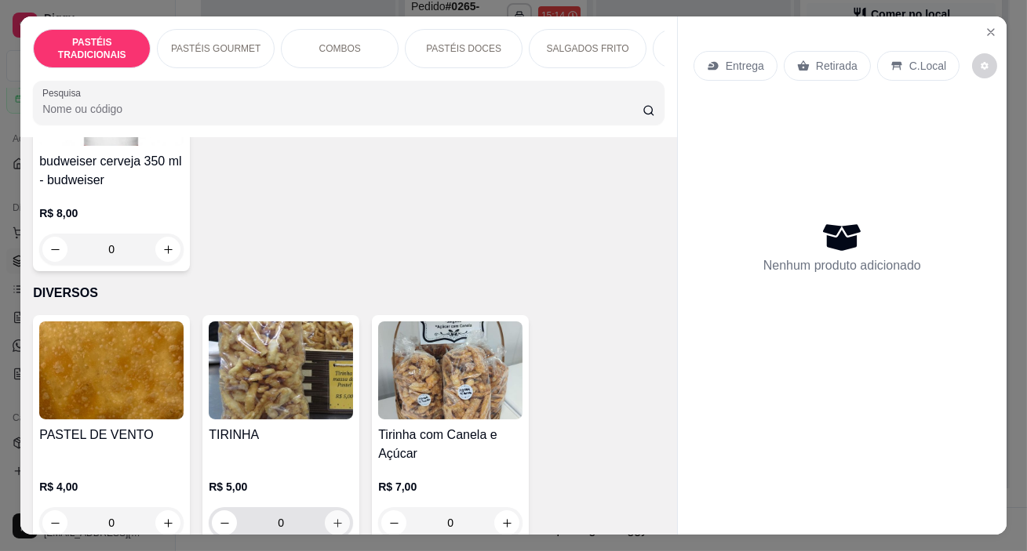
click at [325, 511] on button "increase-product-quantity" at bounding box center [337, 523] width 25 height 25
type input "1"
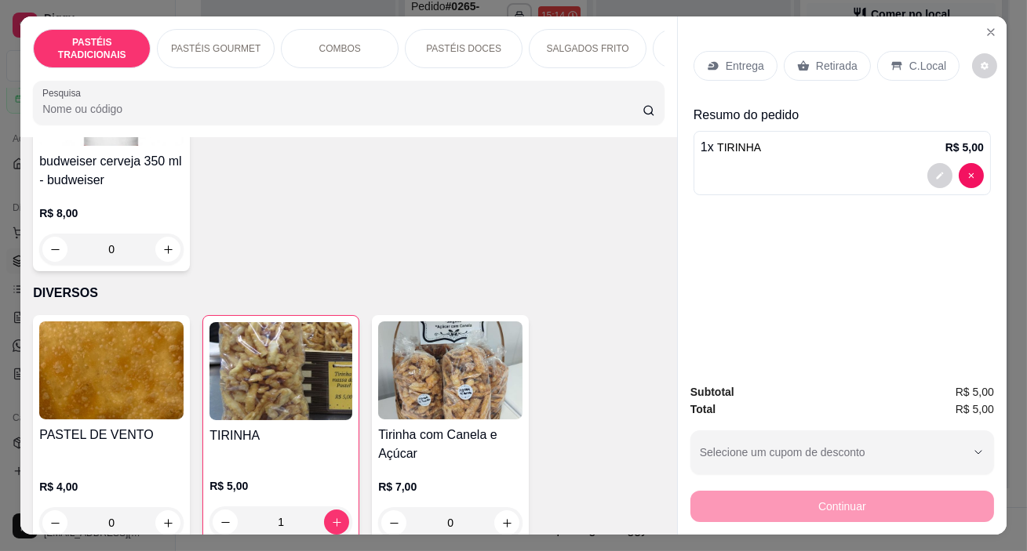
click at [845, 64] on p "Retirada" at bounding box center [837, 66] width 42 height 16
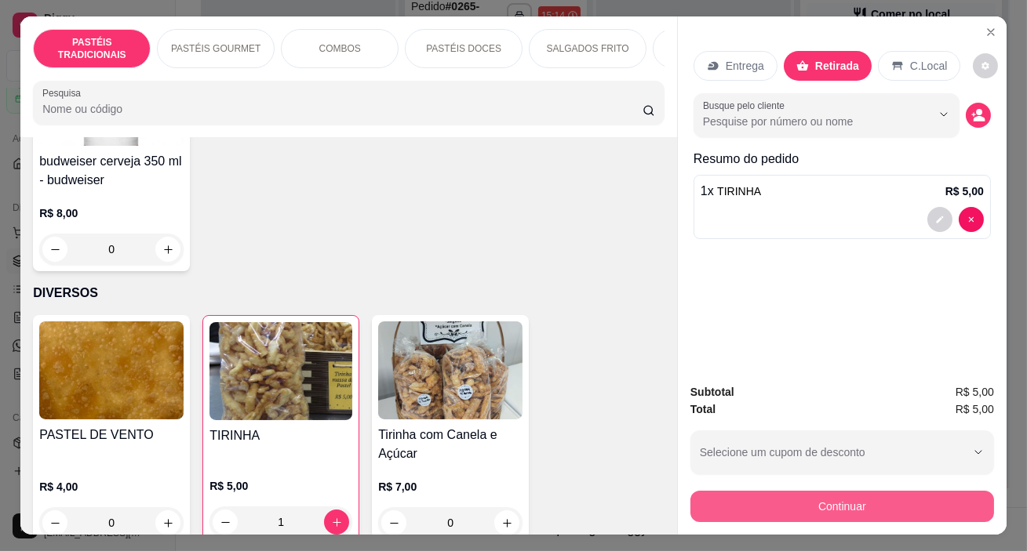
click at [827, 501] on button "Continuar" at bounding box center [841, 506] width 303 height 31
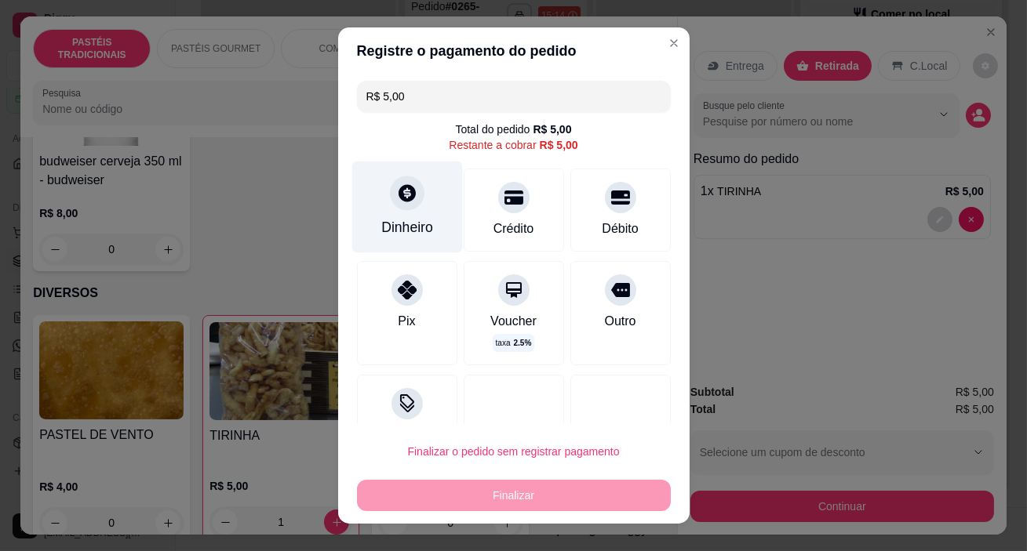
click at [412, 214] on div "Dinheiro" at bounding box center [406, 208] width 111 height 92
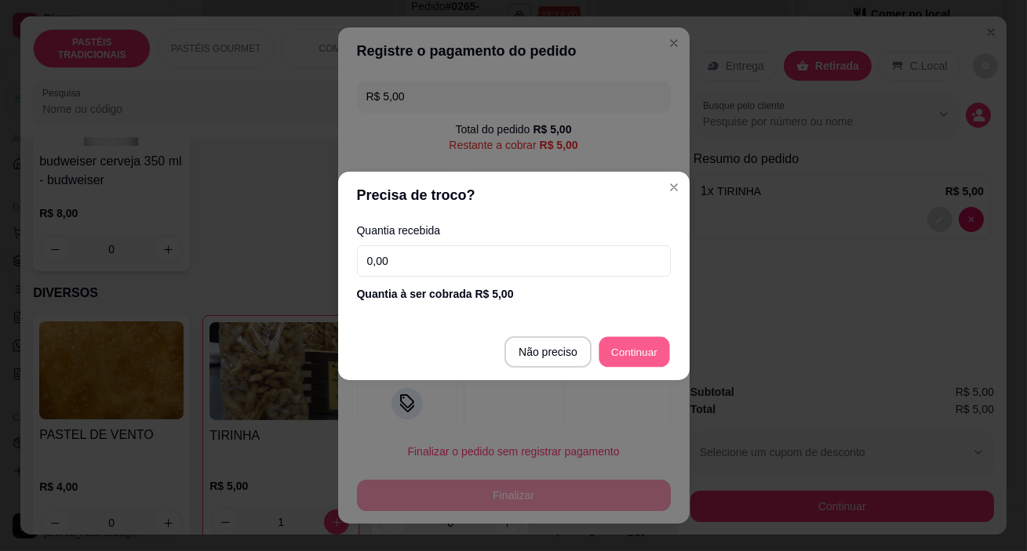
type input "R$ 0,00"
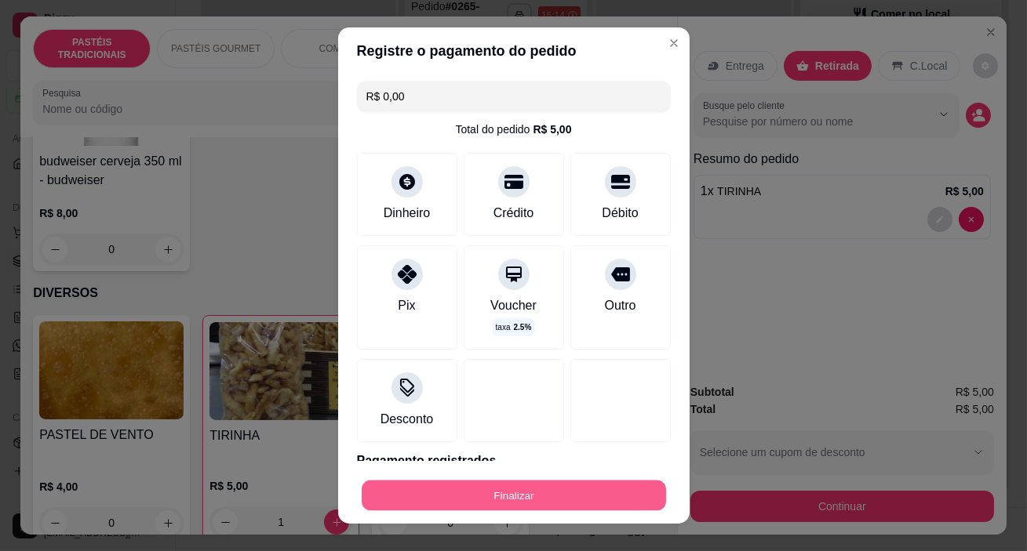
click at [612, 489] on button "Finalizar" at bounding box center [514, 495] width 304 height 31
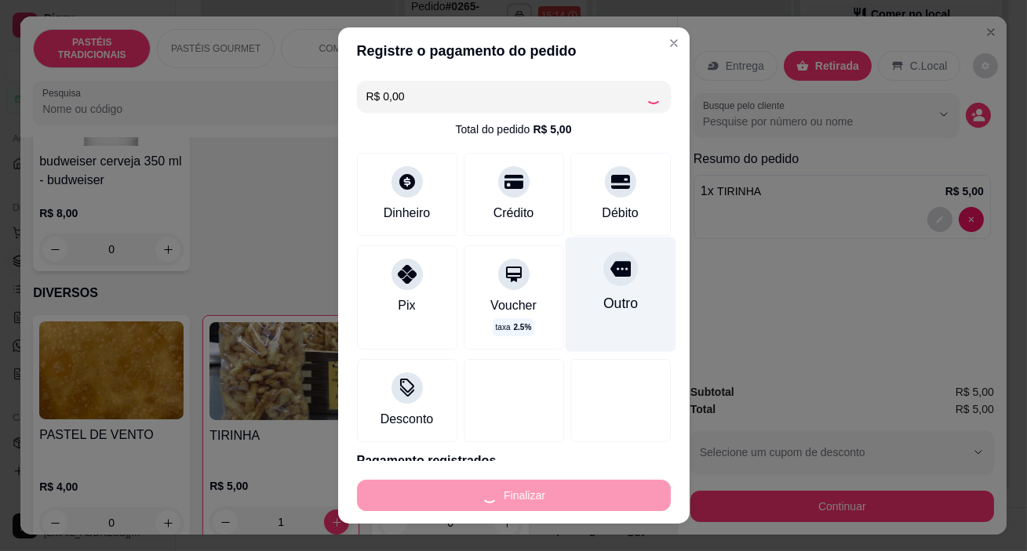
type input "0"
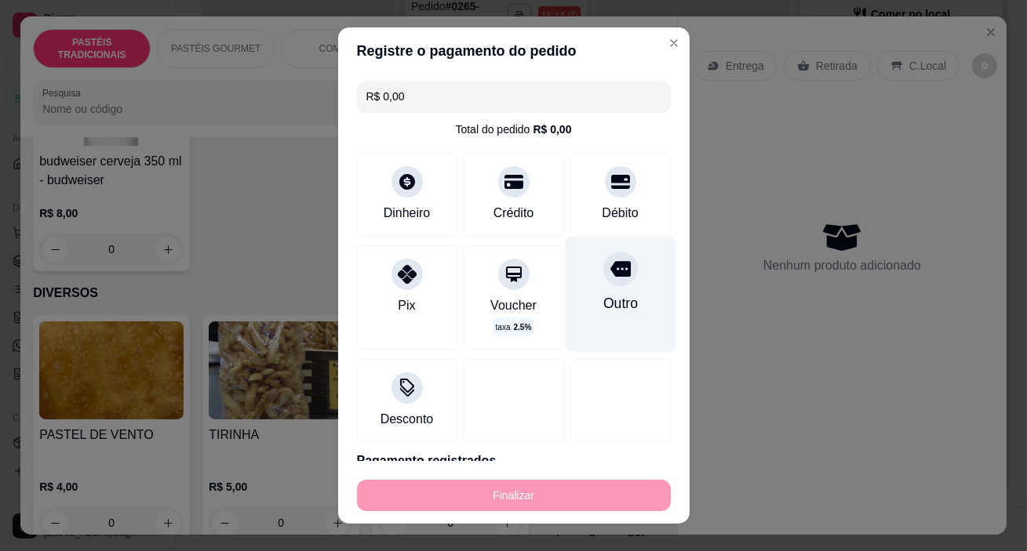
type input "-R$ 5,00"
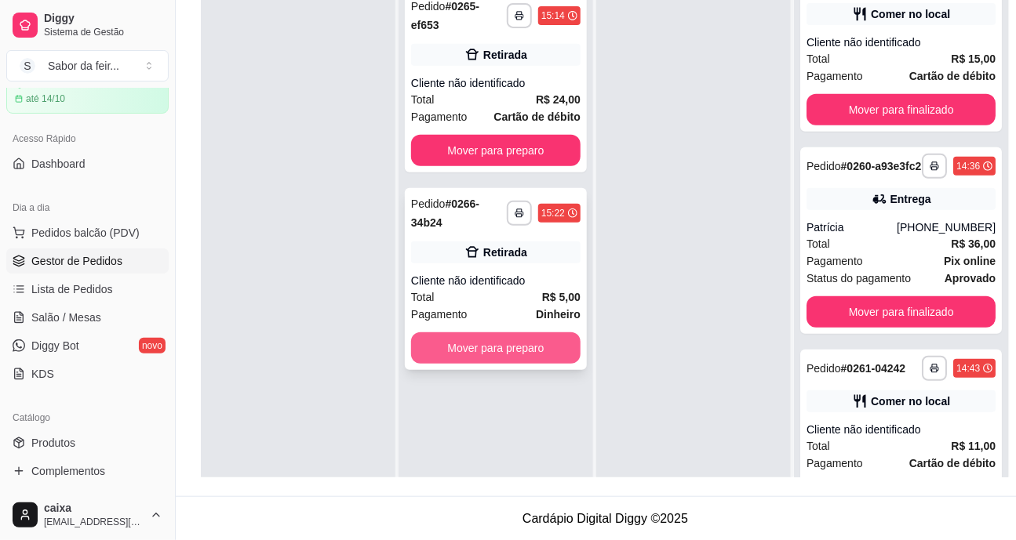
click at [502, 353] on button "Mover para preparo" at bounding box center [495, 348] width 169 height 31
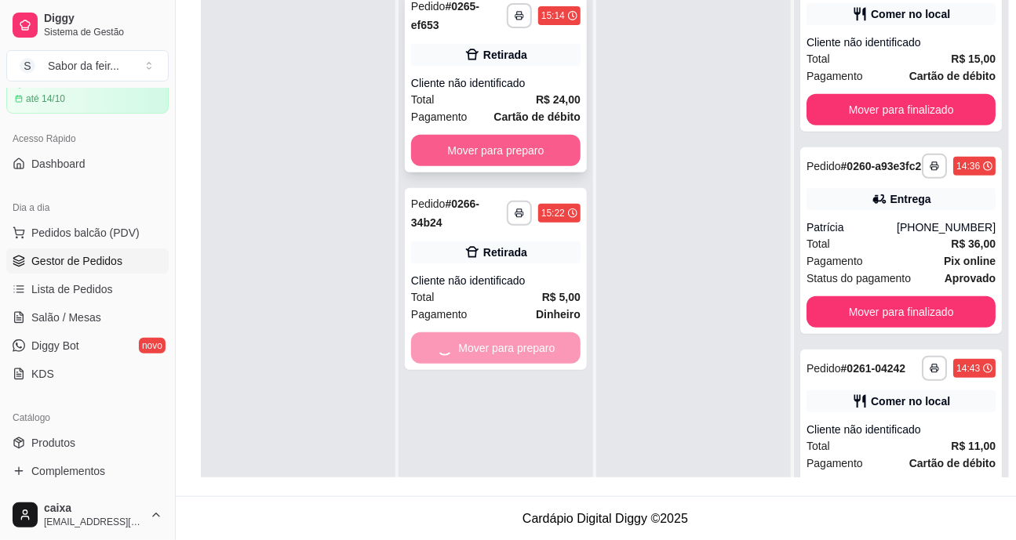
click at [549, 159] on button "Mover para preparo" at bounding box center [495, 150] width 169 height 31
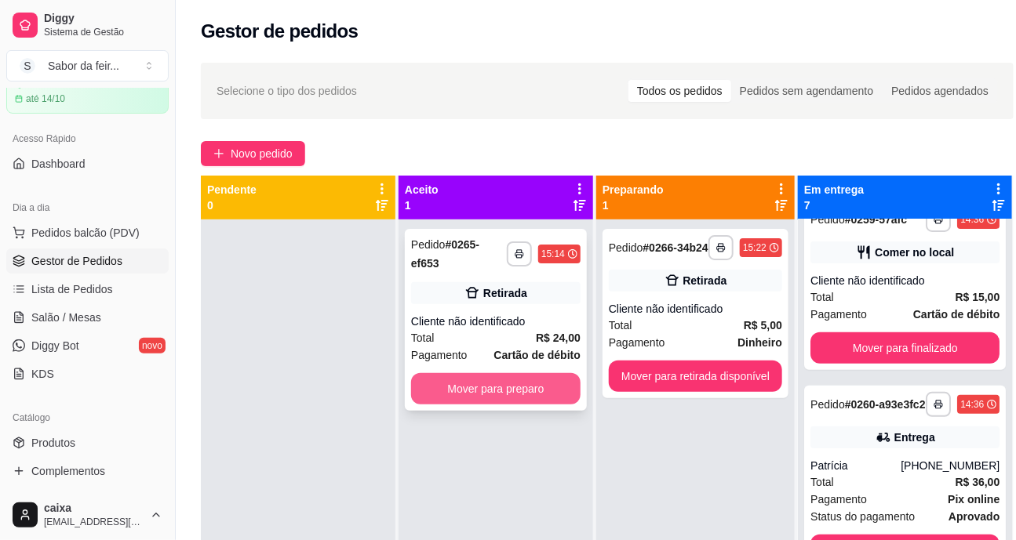
click at [528, 386] on button "Mover para preparo" at bounding box center [495, 388] width 169 height 31
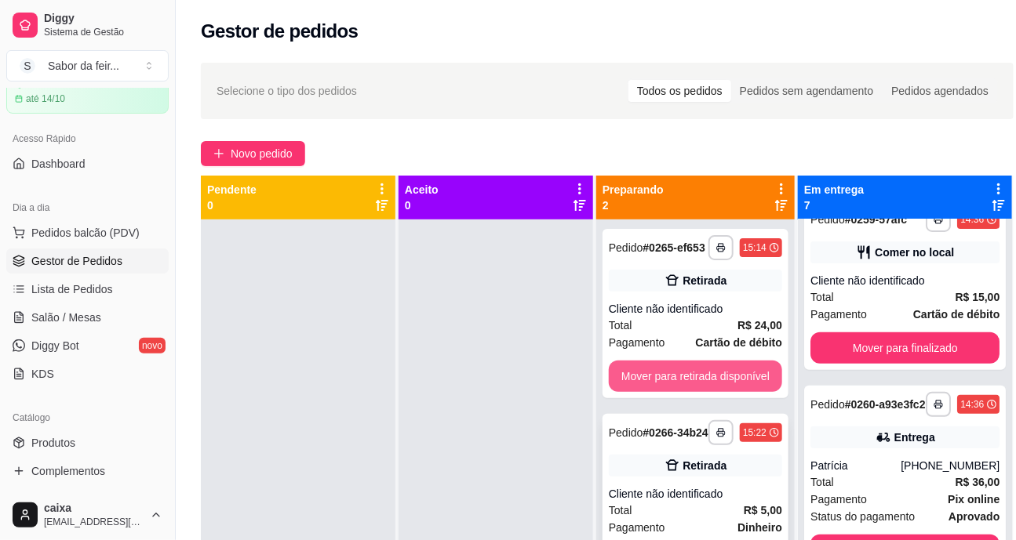
click at [686, 387] on button "Mover para retirada disponível" at bounding box center [695, 376] width 173 height 31
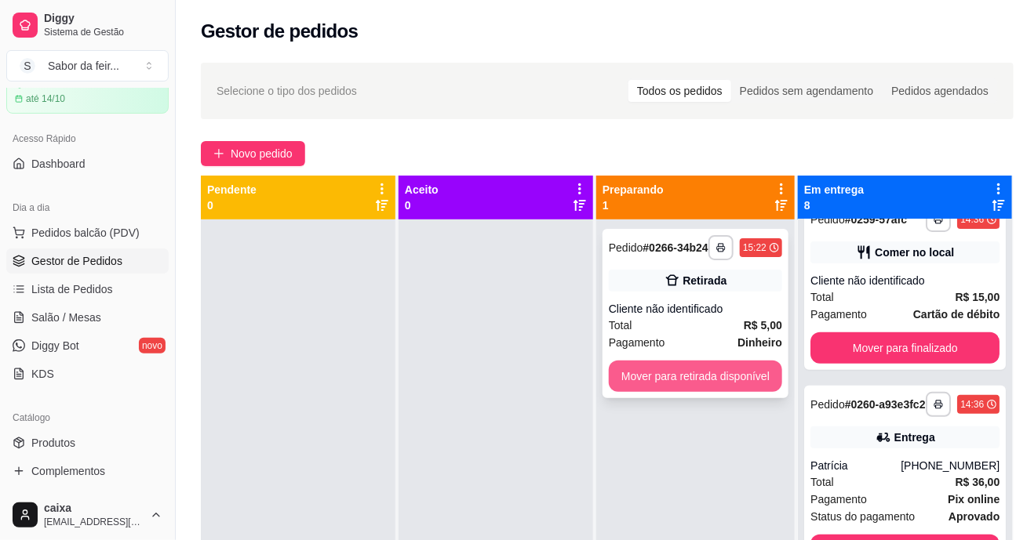
click at [720, 386] on button "Mover para retirada disponível" at bounding box center [695, 376] width 173 height 31
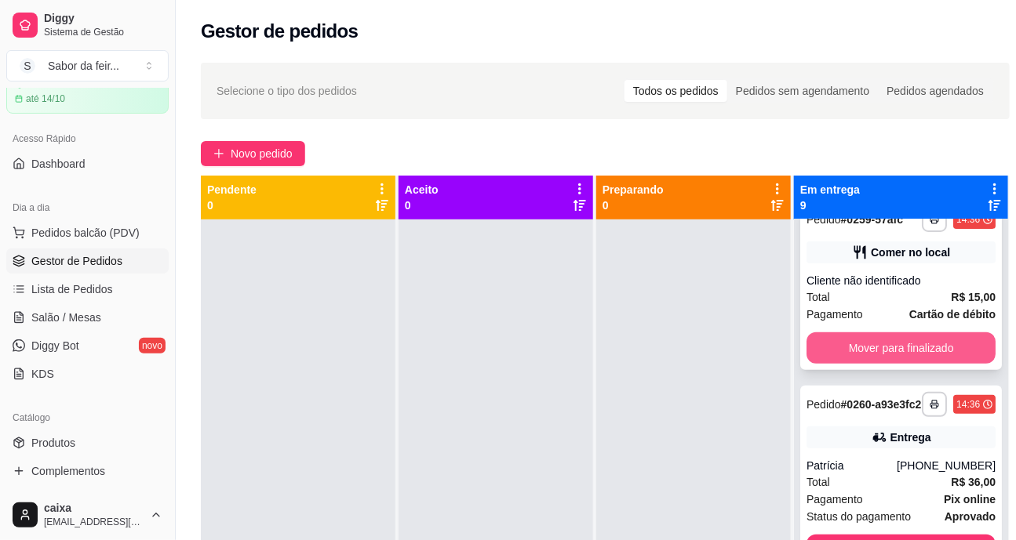
click at [845, 364] on button "Mover para finalizado" at bounding box center [900, 348] width 189 height 31
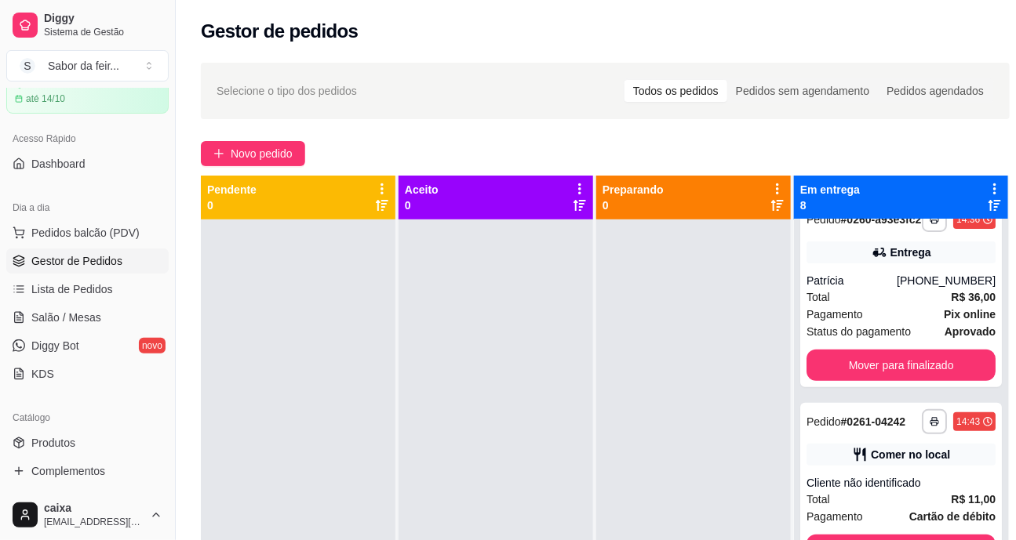
scroll to position [16, 0]
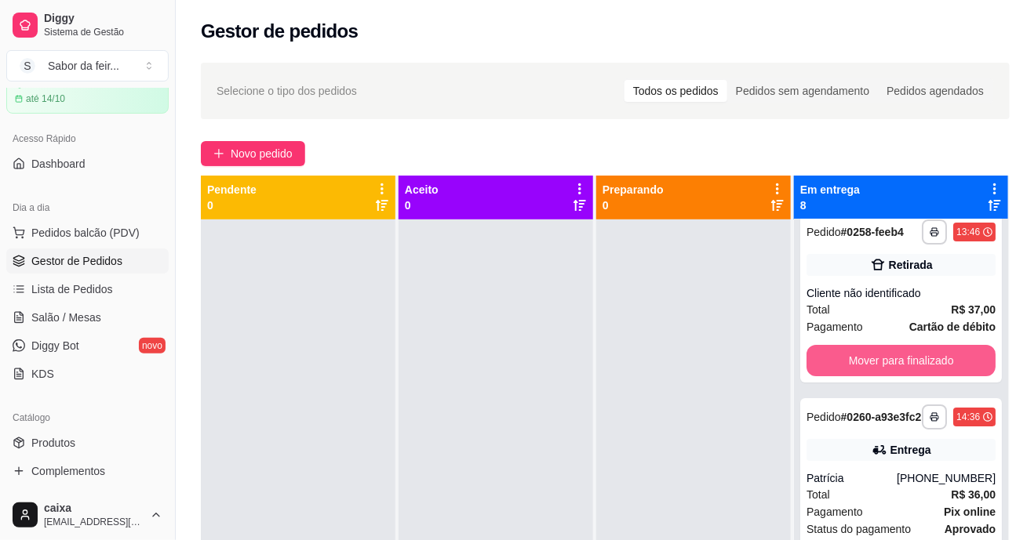
click at [845, 376] on button "Mover para finalizado" at bounding box center [900, 360] width 189 height 31
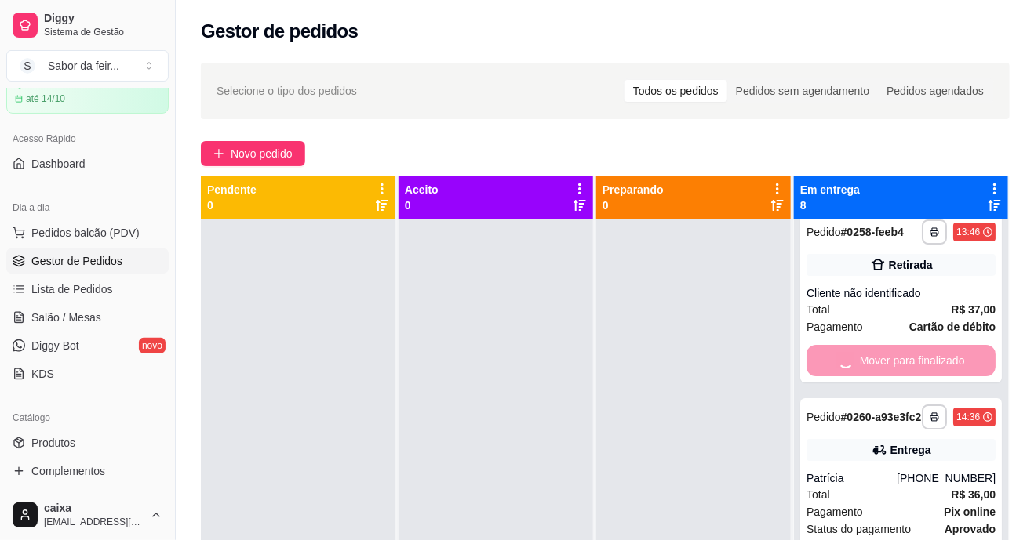
scroll to position [0, 0]
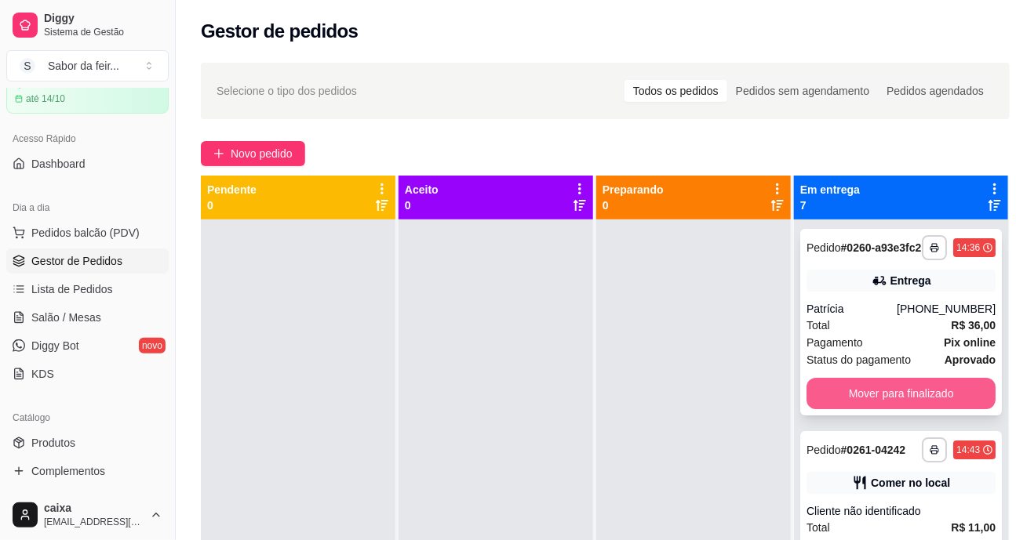
click at [852, 409] on button "Mover para finalizado" at bounding box center [900, 393] width 189 height 31
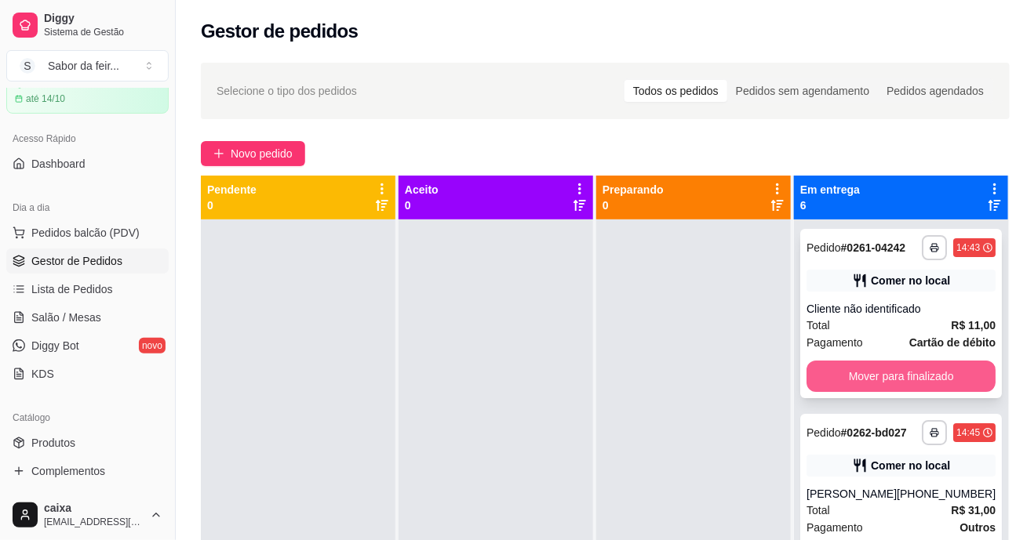
click at [851, 391] on button "Mover para finalizado" at bounding box center [900, 376] width 189 height 31
click at [852, 392] on button "Mover para finalizado" at bounding box center [900, 376] width 189 height 31
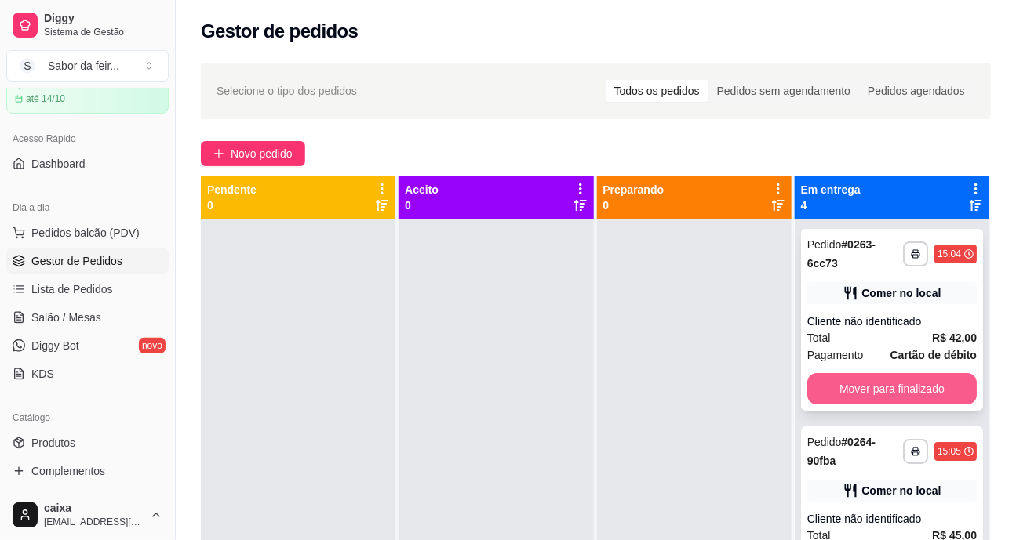
click at [852, 396] on button "Mover para finalizado" at bounding box center [891, 388] width 169 height 31
click at [852, 396] on button "Mover para finalizado" at bounding box center [891, 389] width 165 height 31
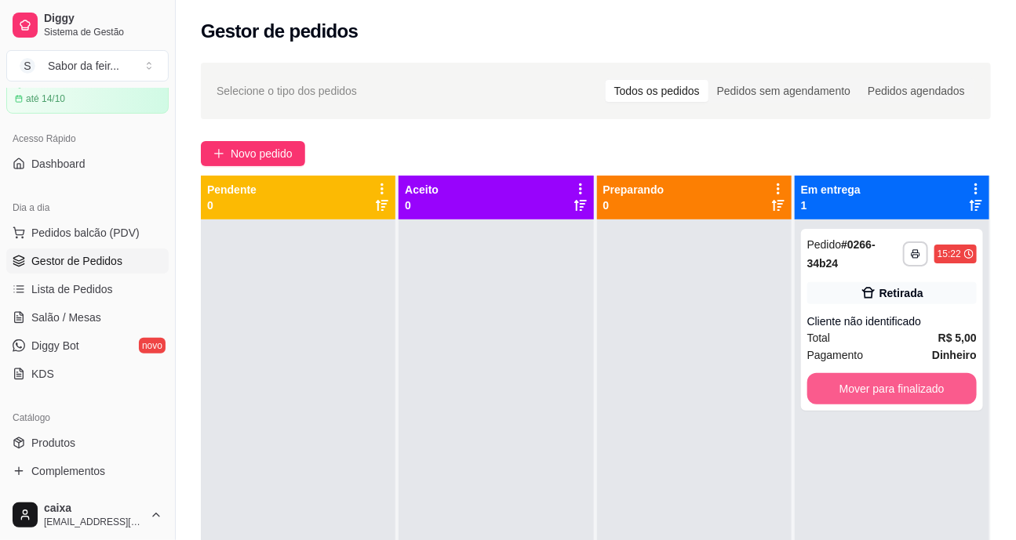
click at [852, 396] on button "Mover para finalizado" at bounding box center [891, 388] width 169 height 31
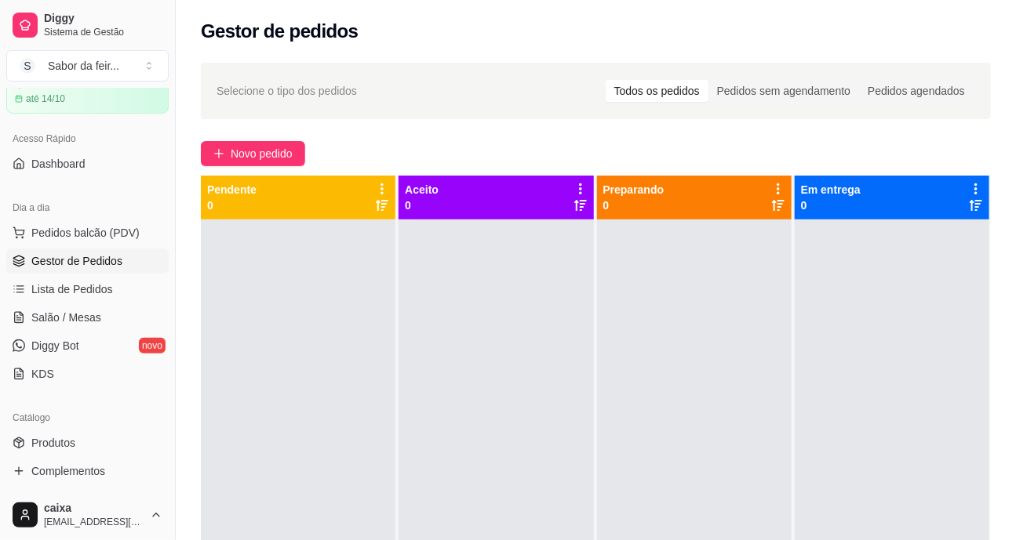
click at [96, 249] on link "Gestor de Pedidos" at bounding box center [87, 261] width 162 height 25
